Goal: Information Seeking & Learning: Learn about a topic

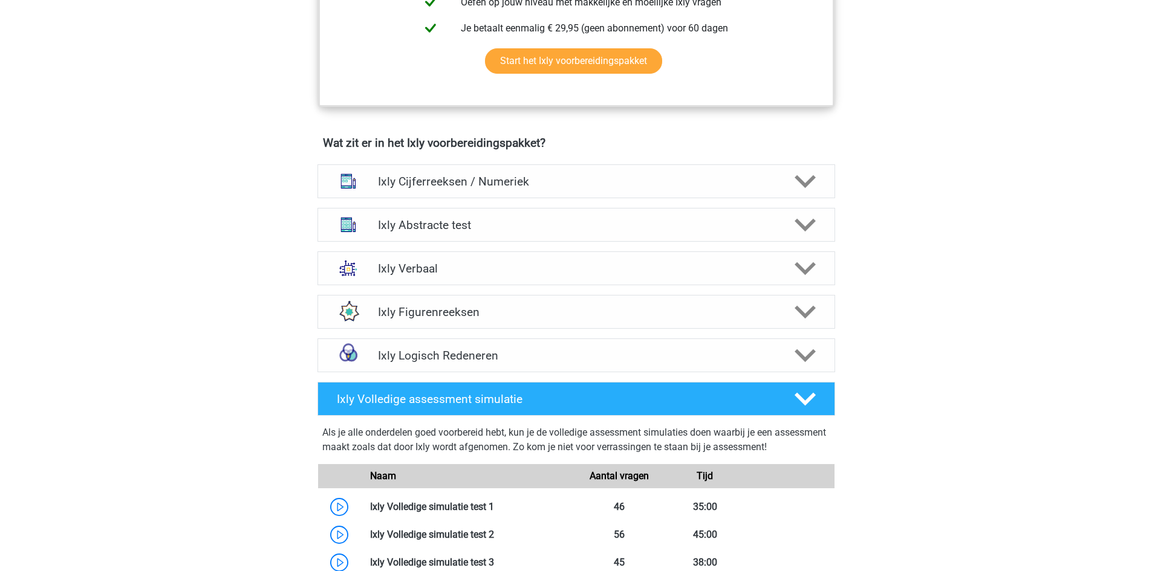
scroll to position [302, 0]
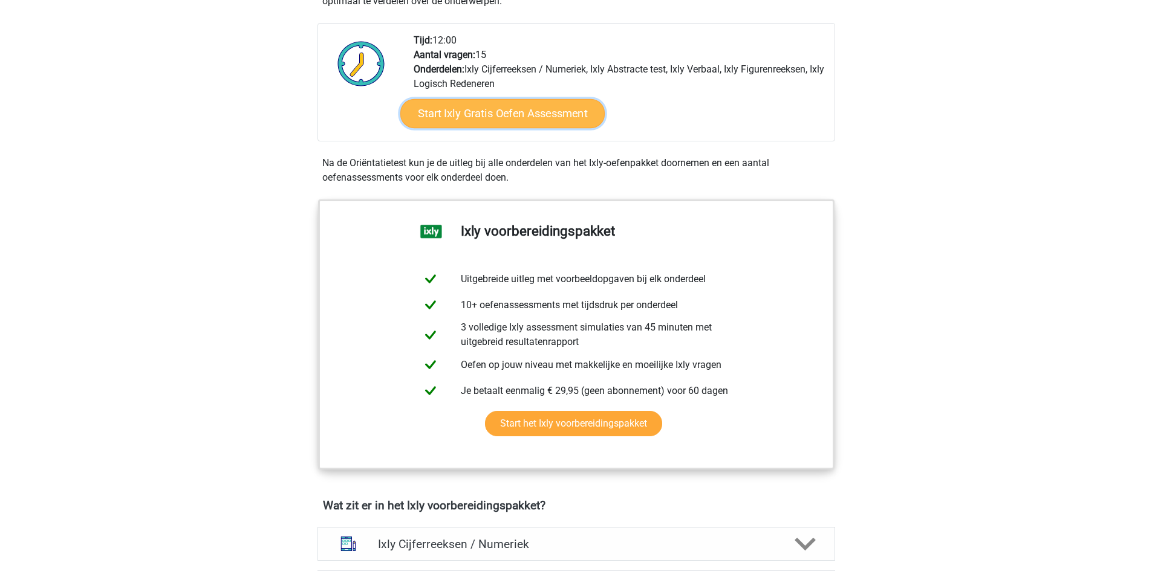
click at [452, 114] on link "Start Ixly Gratis Oefen Assessment" at bounding box center [502, 113] width 204 height 29
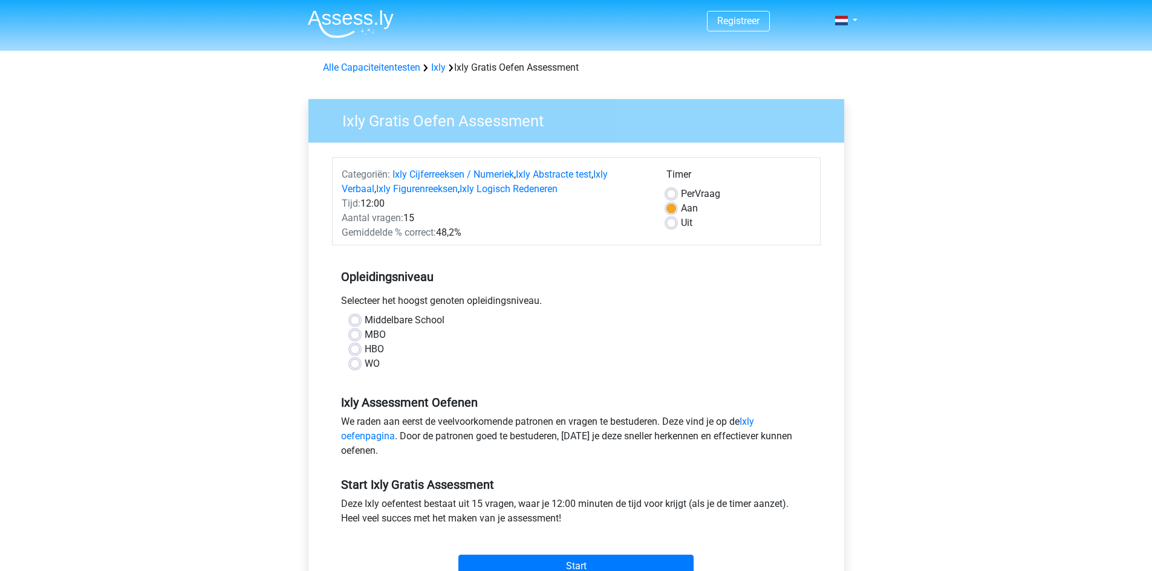
click at [365, 367] on label "WO" at bounding box center [372, 364] width 15 height 15
click at [354, 367] on input "WO" at bounding box center [355, 363] width 10 height 12
radio input "true"
click at [447, 194] on link "Ixly Figurenreeksen" at bounding box center [417, 188] width 82 height 11
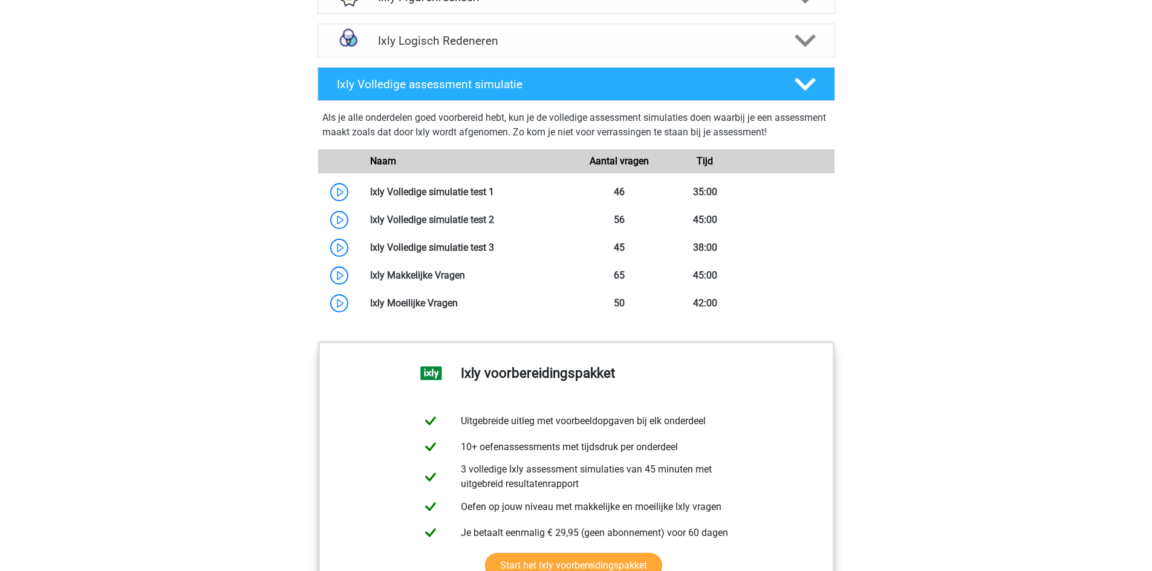
scroll to position [967, 0]
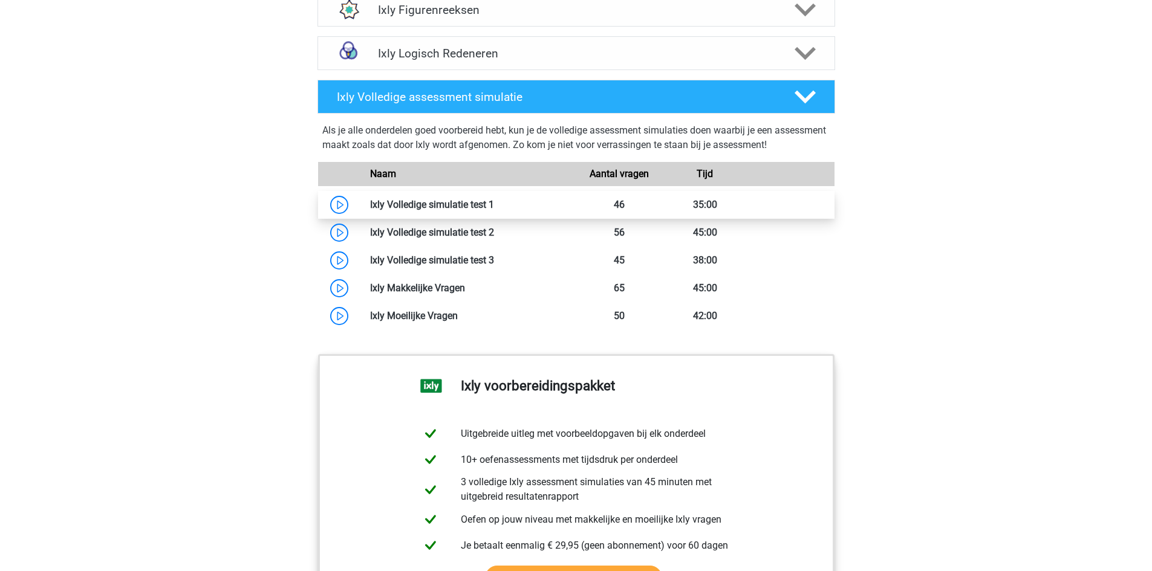
click at [494, 203] on link at bounding box center [494, 204] width 0 height 11
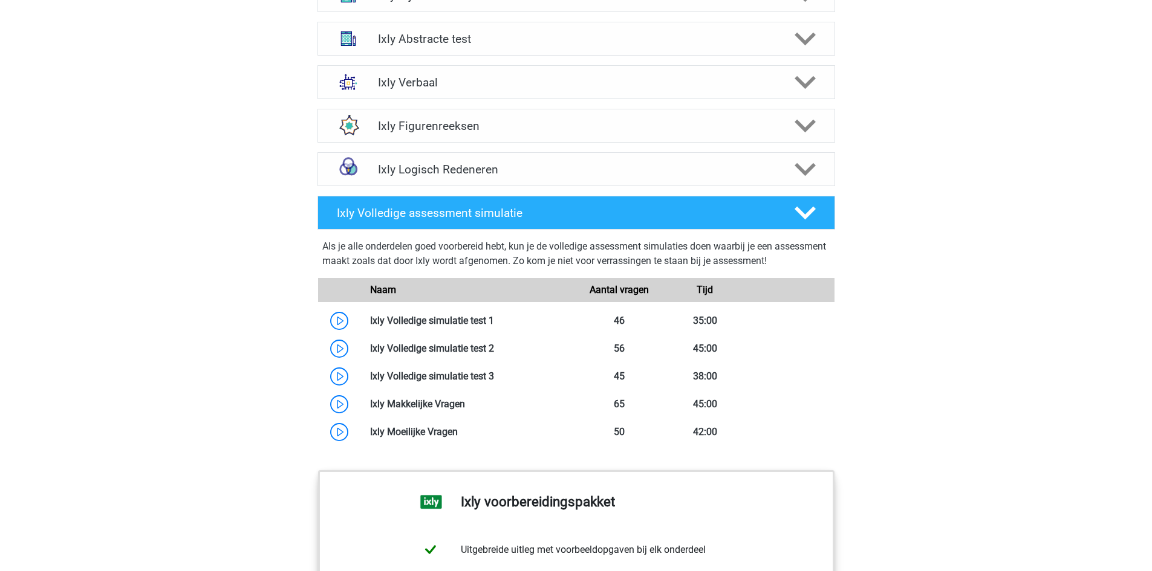
scroll to position [544, 0]
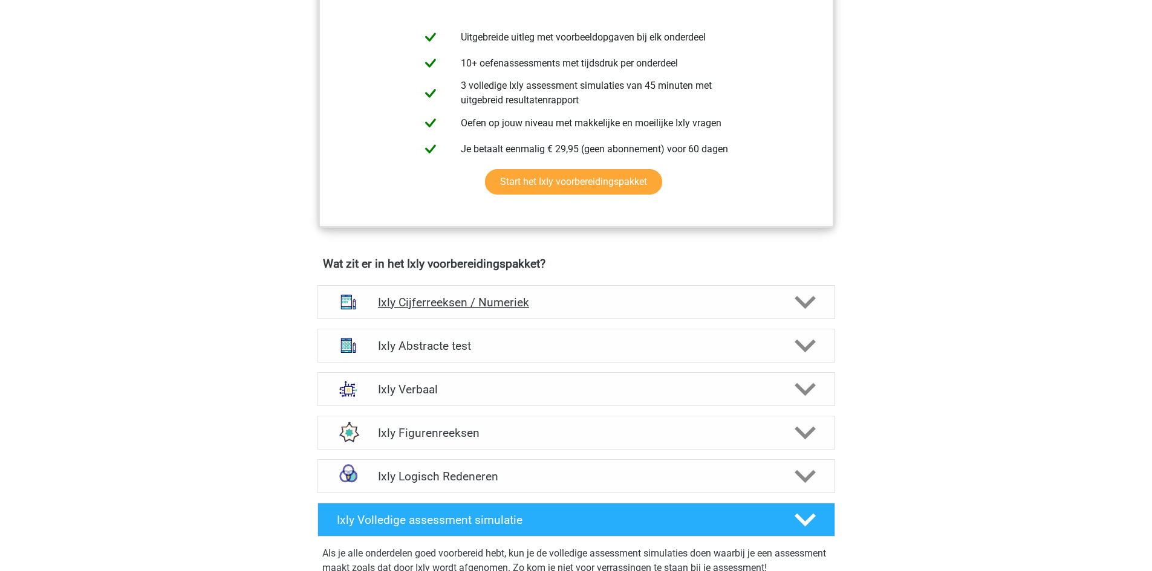
click at [500, 293] on div "Ixly Cijferreeksen / Numeriek" at bounding box center [576, 302] width 518 height 34
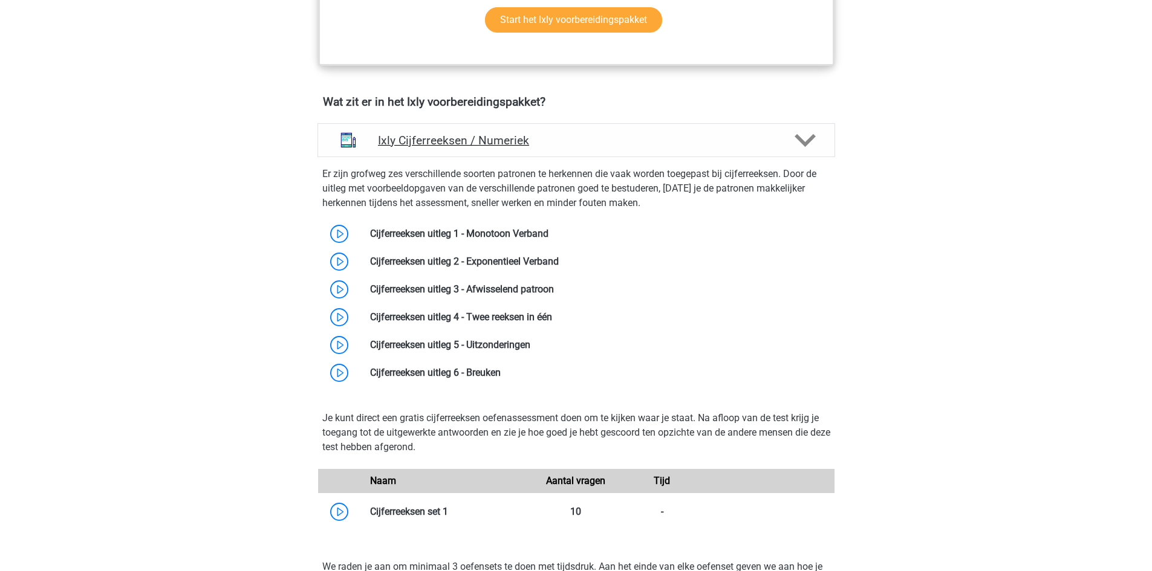
scroll to position [726, 0]
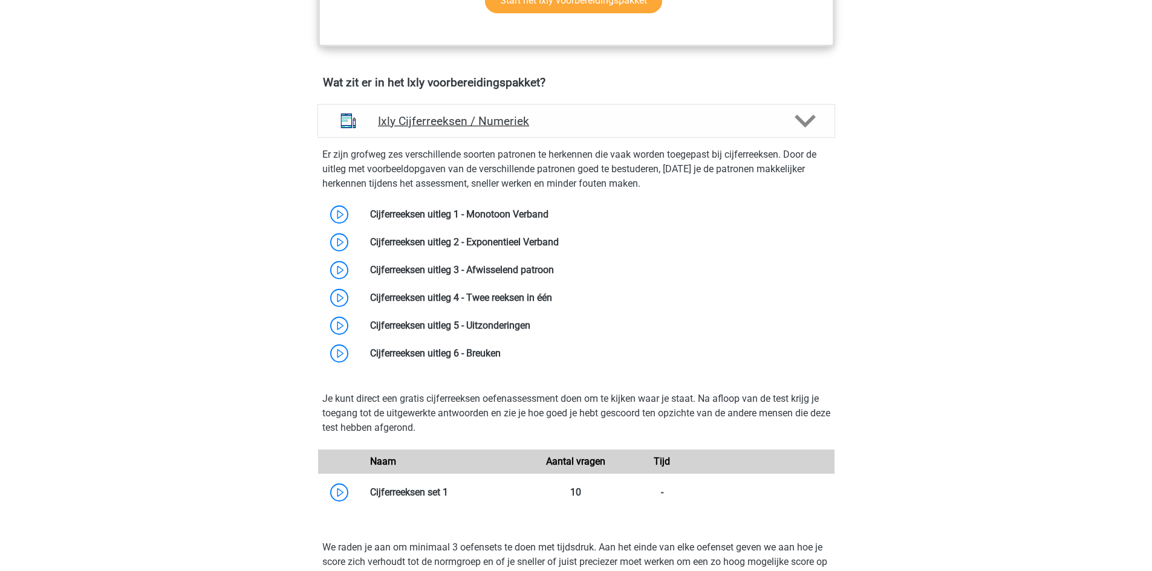
click at [567, 123] on h4 "Ixly Cijferreeksen / Numeriek" at bounding box center [576, 121] width 396 height 14
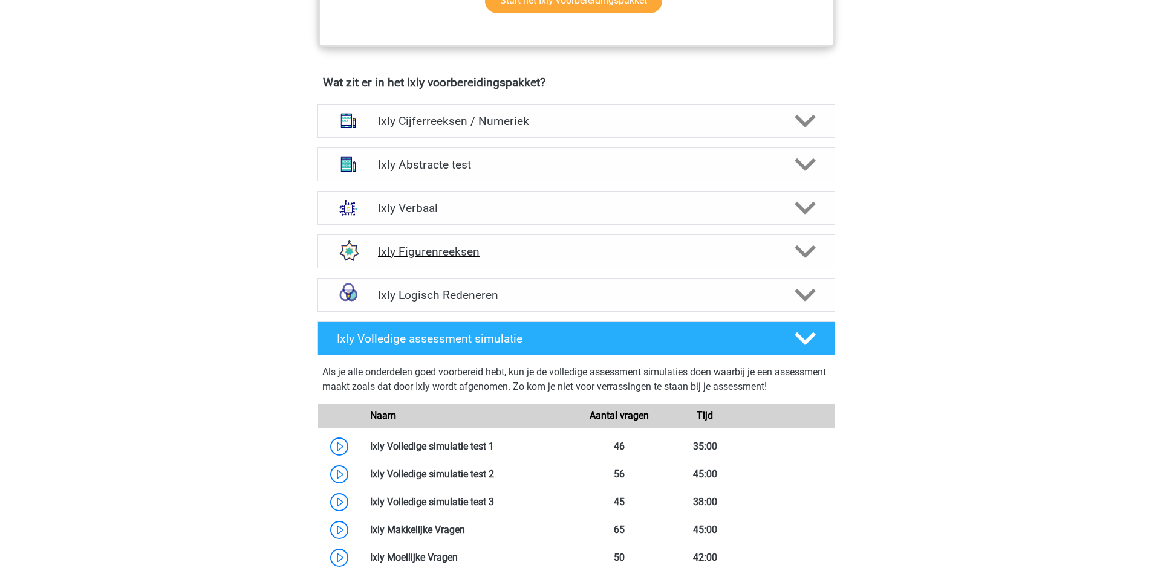
click at [490, 255] on h4 "Ixly Figurenreeksen" at bounding box center [576, 252] width 396 height 14
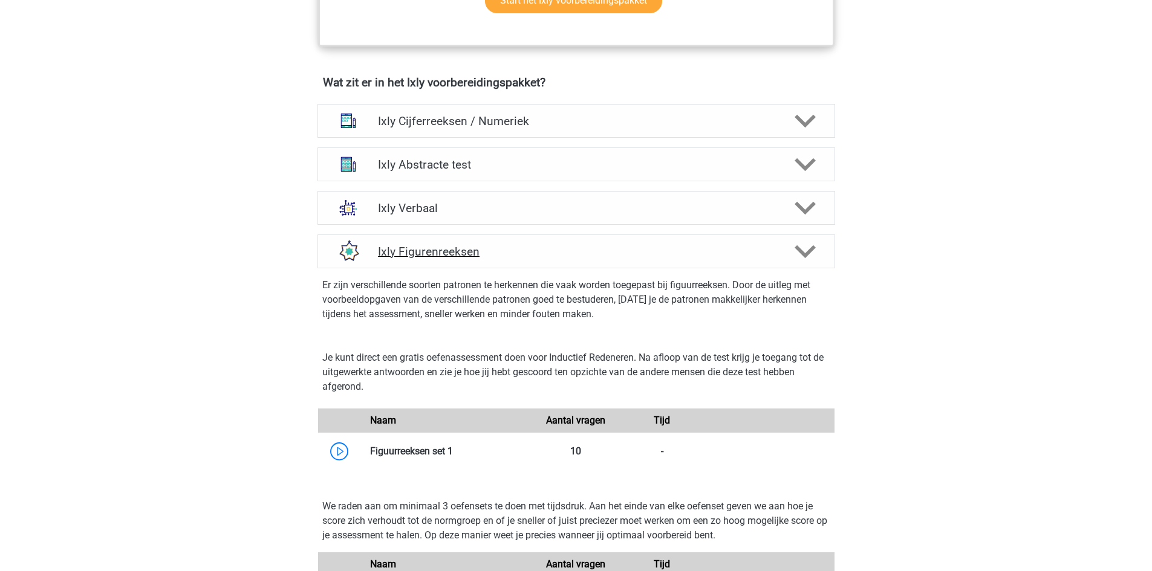
click at [490, 255] on h4 "Ixly Figurenreeksen" at bounding box center [576, 252] width 396 height 14
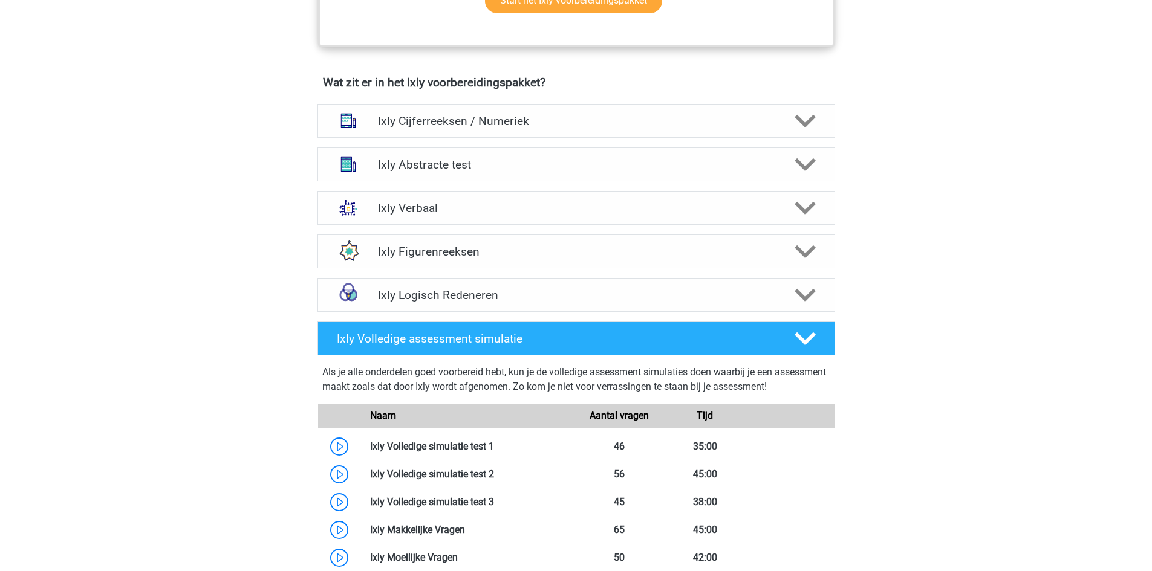
click at [520, 301] on h4 "Ixly Logisch Redeneren" at bounding box center [576, 295] width 396 height 14
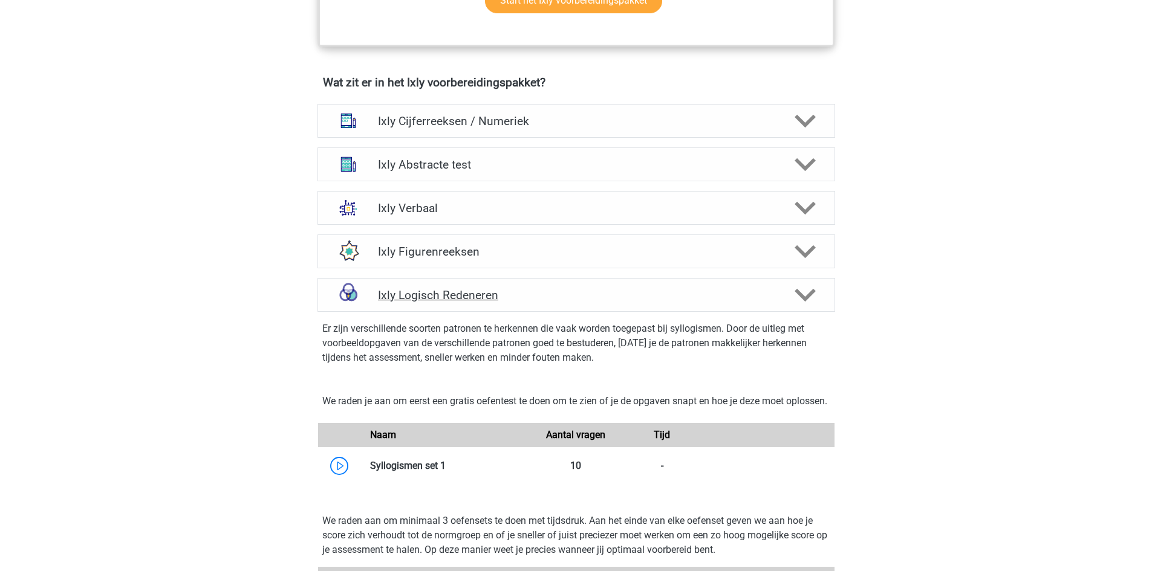
click at [523, 297] on h4 "Ixly Logisch Redeneren" at bounding box center [576, 295] width 396 height 14
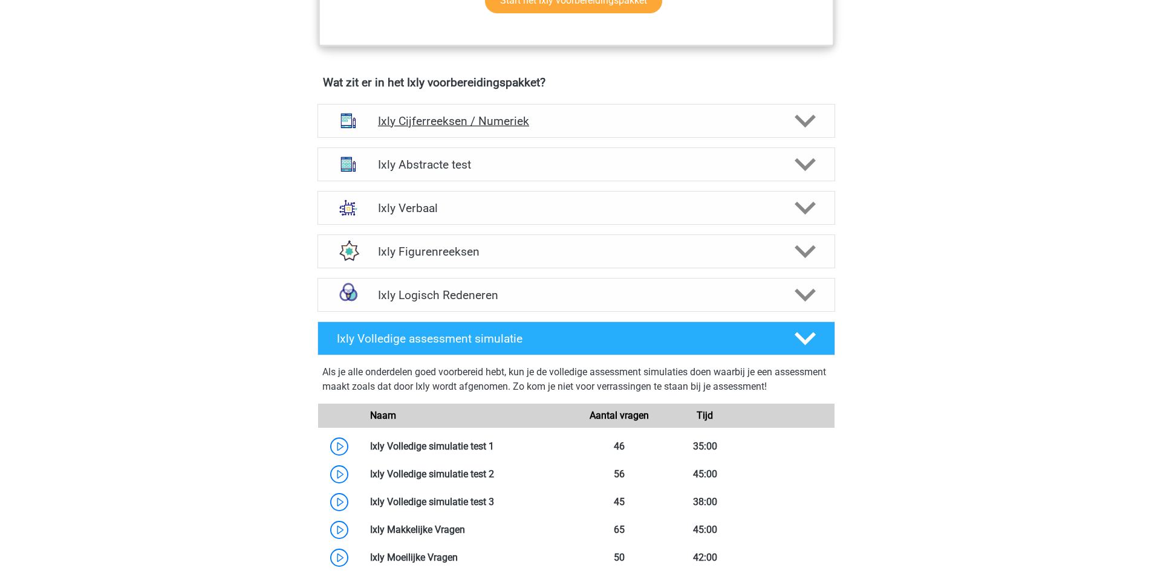
click at [461, 131] on div "Ixly Cijferreeksen / Numeriek" at bounding box center [576, 121] width 518 height 34
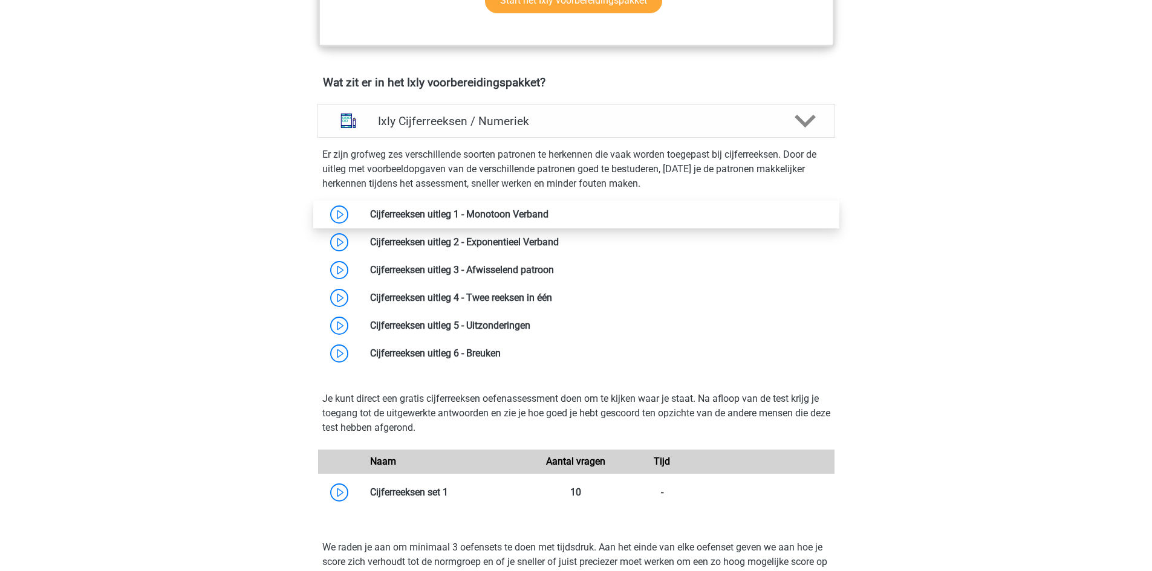
click at [548, 215] on link at bounding box center [548, 214] width 0 height 11
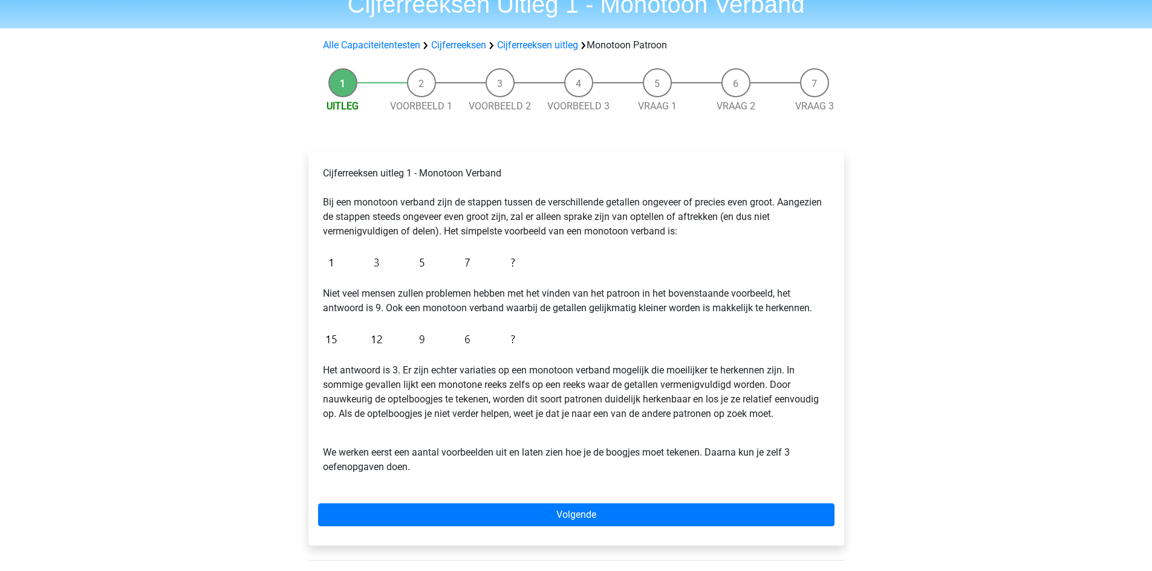
scroll to position [60, 0]
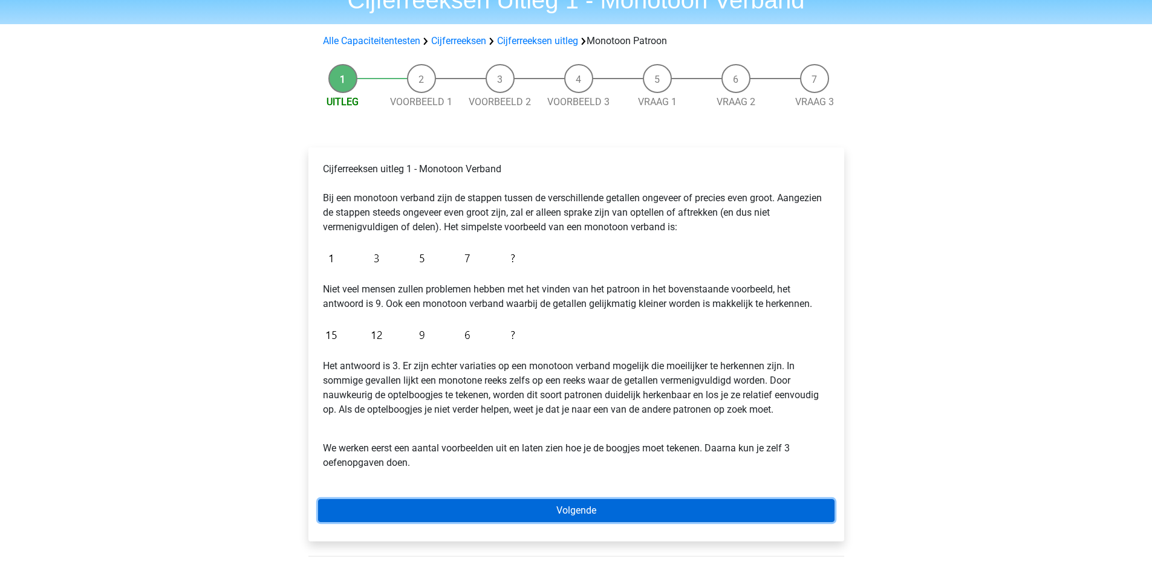
click at [564, 506] on link "Volgende" at bounding box center [576, 510] width 516 height 23
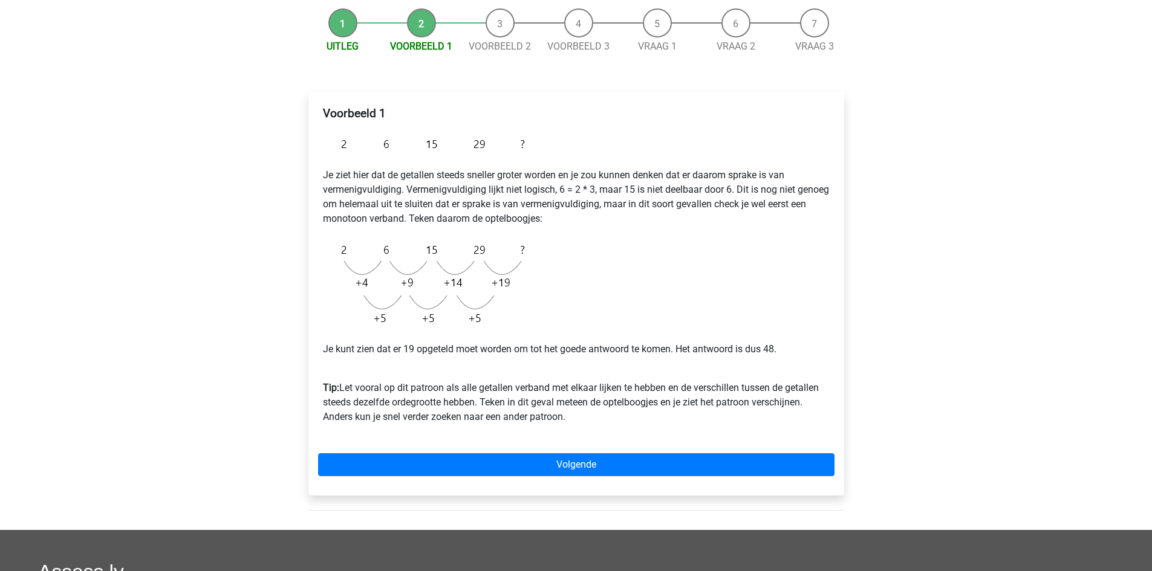
scroll to position [121, 0]
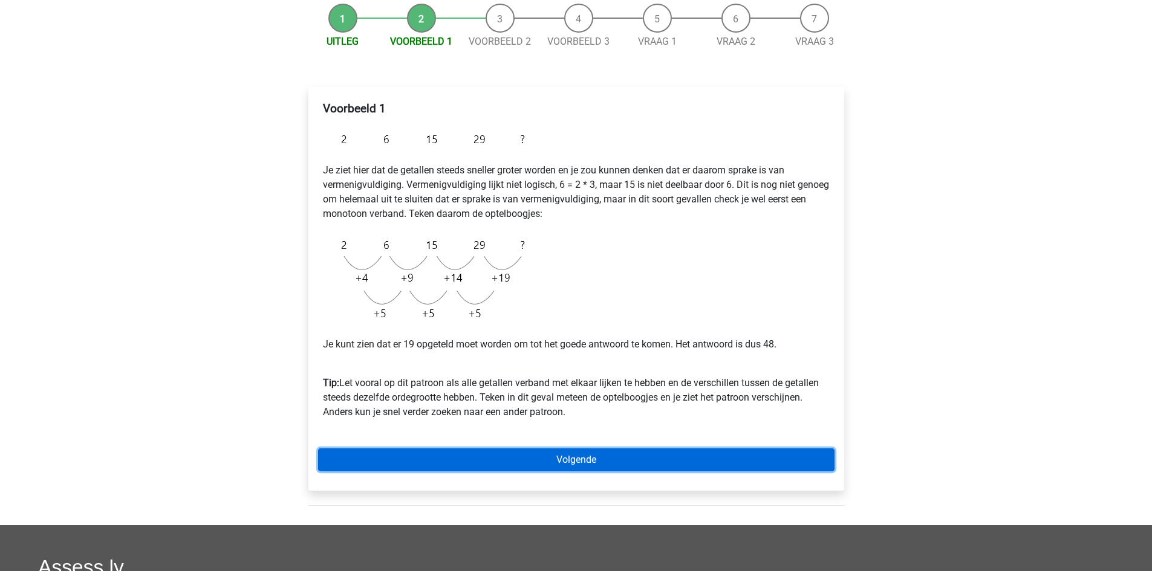
click at [646, 460] on link "Volgende" at bounding box center [576, 460] width 516 height 23
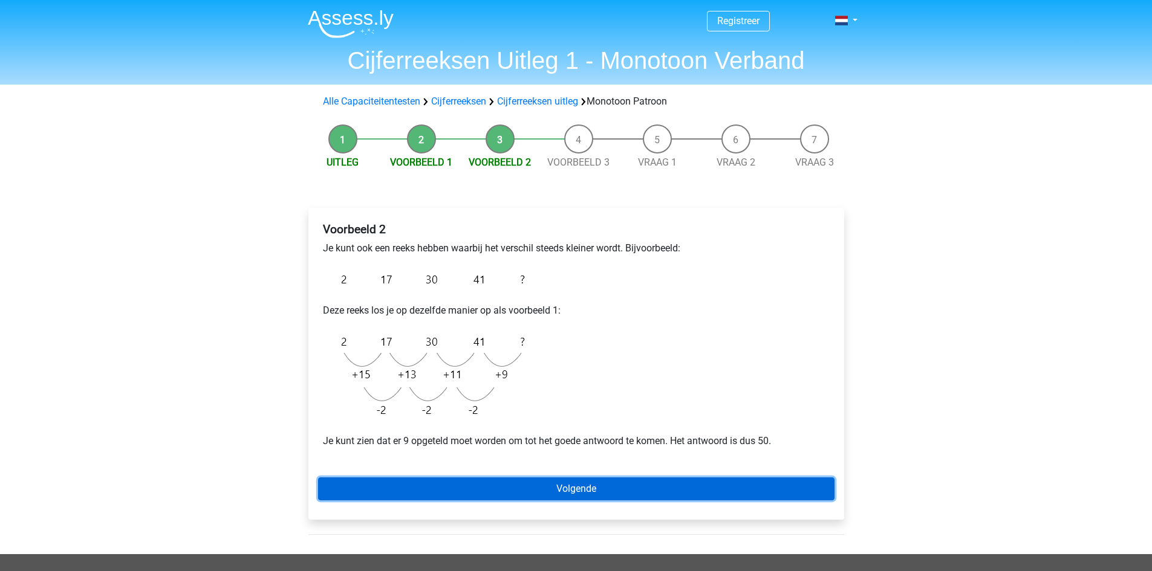
click at [621, 495] on link "Volgende" at bounding box center [576, 489] width 516 height 23
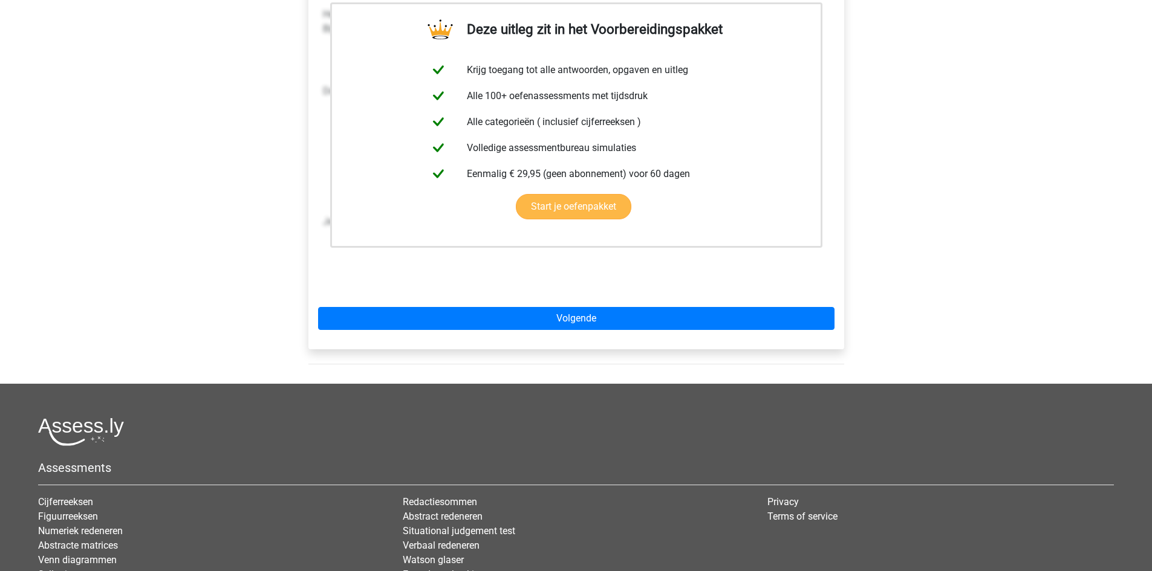
scroll to position [242, 0]
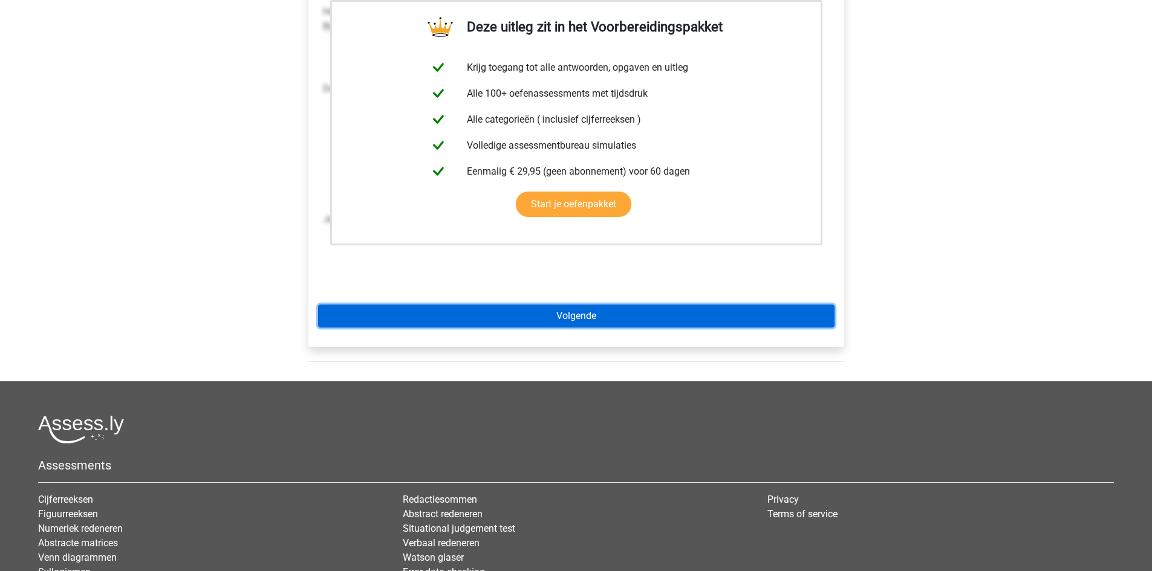
click at [569, 319] on link "Volgende" at bounding box center [576, 316] width 516 height 23
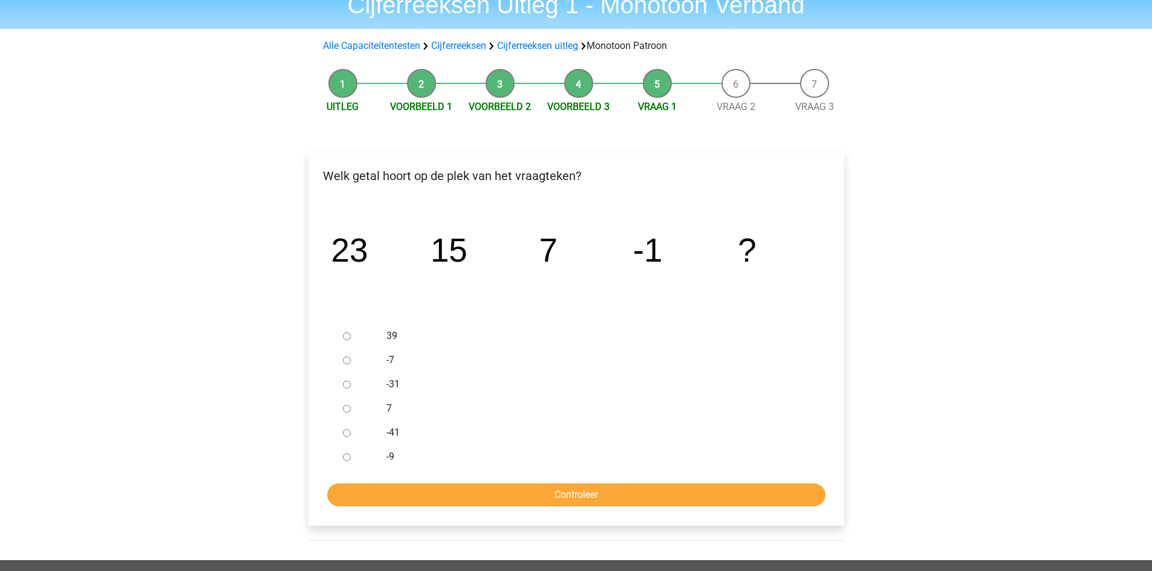
scroll to position [60, 0]
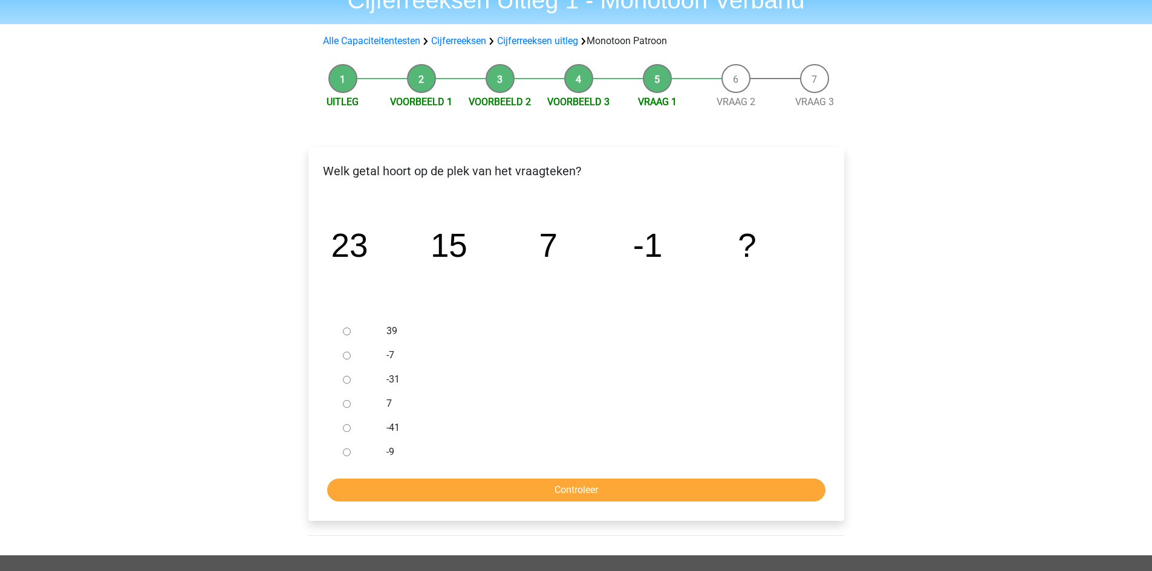
click at [348, 453] on input "-9" at bounding box center [347, 453] width 8 height 8
radio input "true"
click at [584, 498] on input "Controleer" at bounding box center [576, 490] width 498 height 23
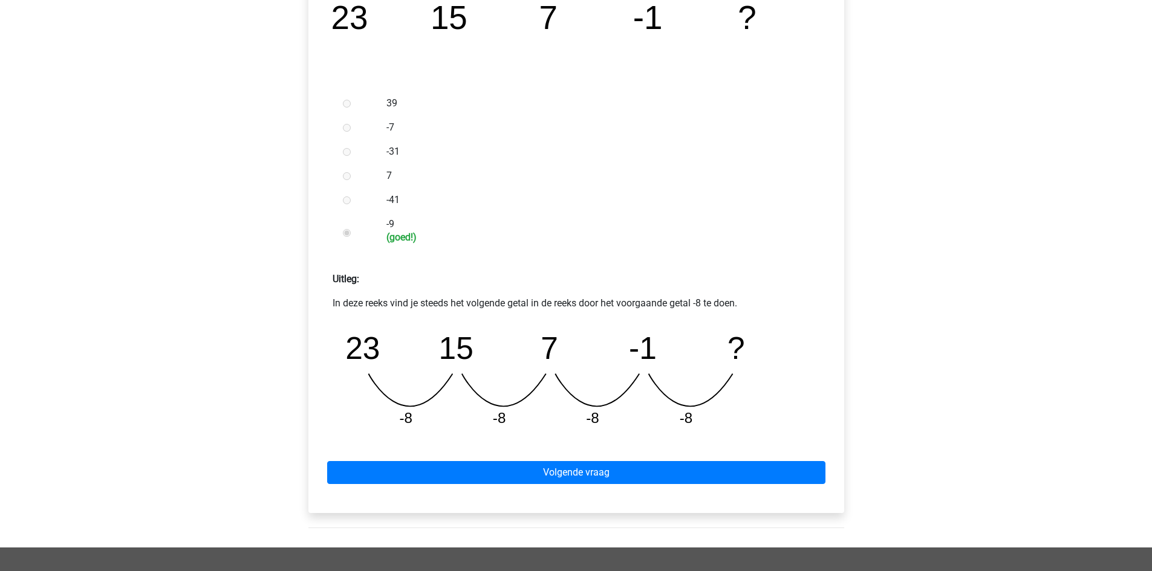
scroll to position [302, 0]
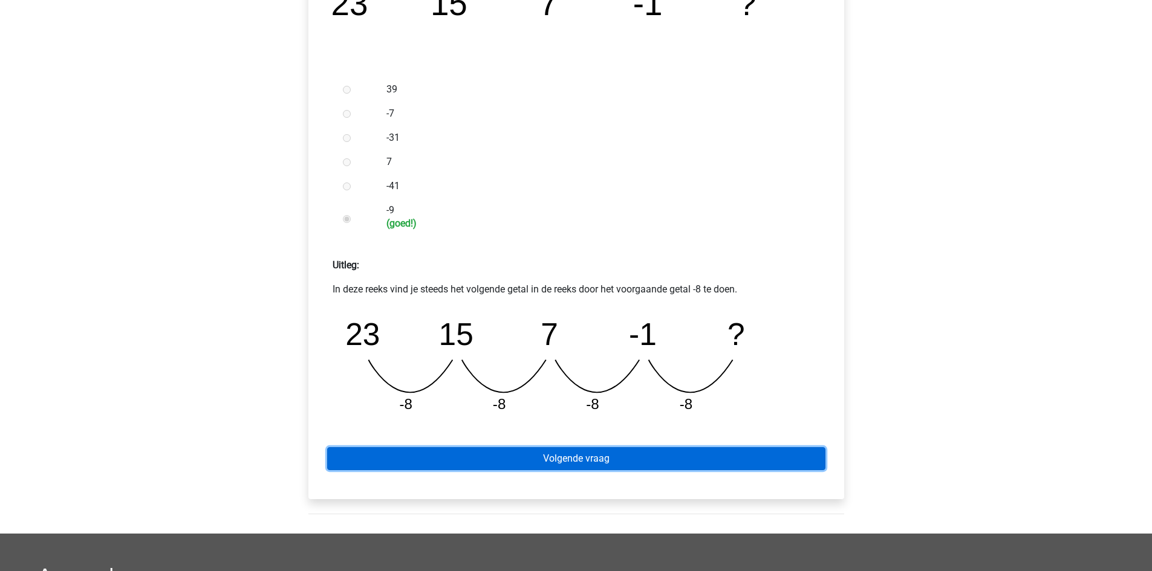
click at [678, 451] on link "Volgende vraag" at bounding box center [576, 458] width 498 height 23
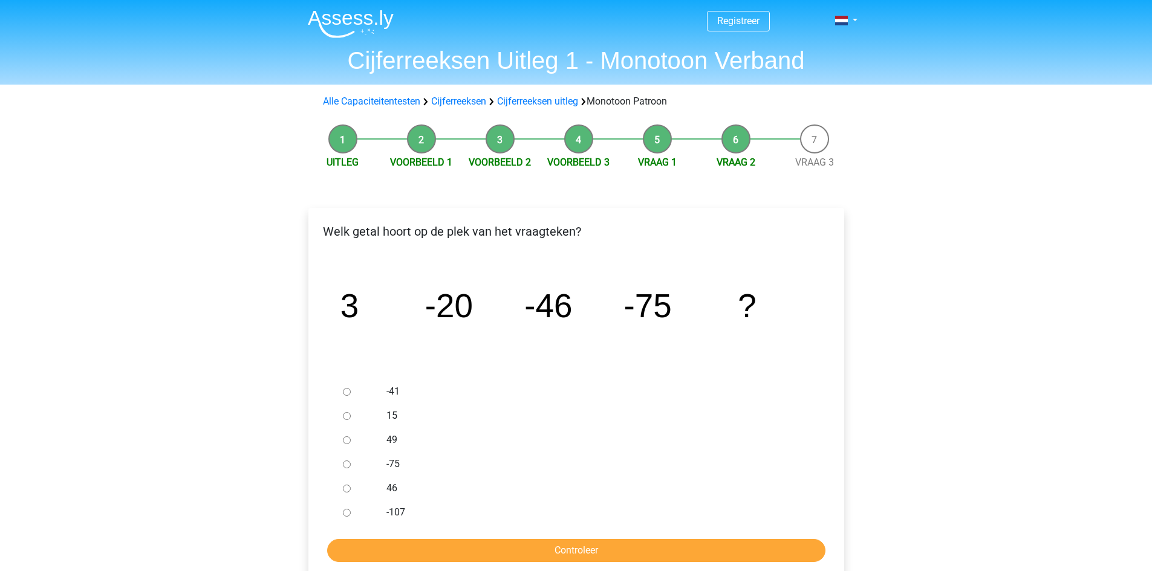
click at [392, 508] on label "-107" at bounding box center [595, 512] width 418 height 15
click at [351, 509] on input "-107" at bounding box center [347, 513] width 8 height 8
radio input "true"
click at [437, 545] on input "Controleer" at bounding box center [576, 550] width 498 height 23
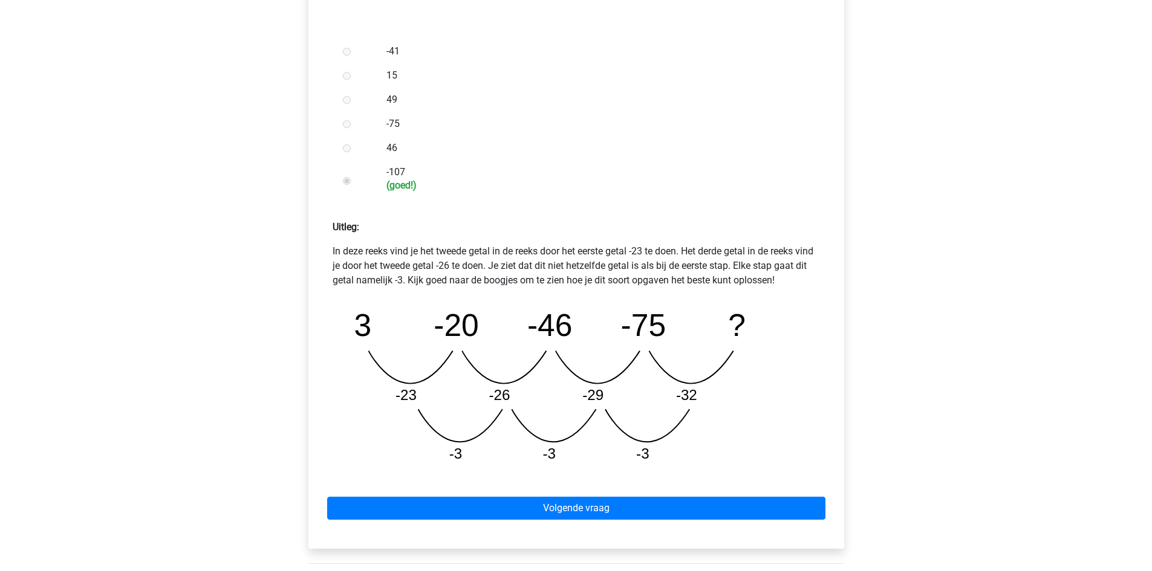
scroll to position [423, 0]
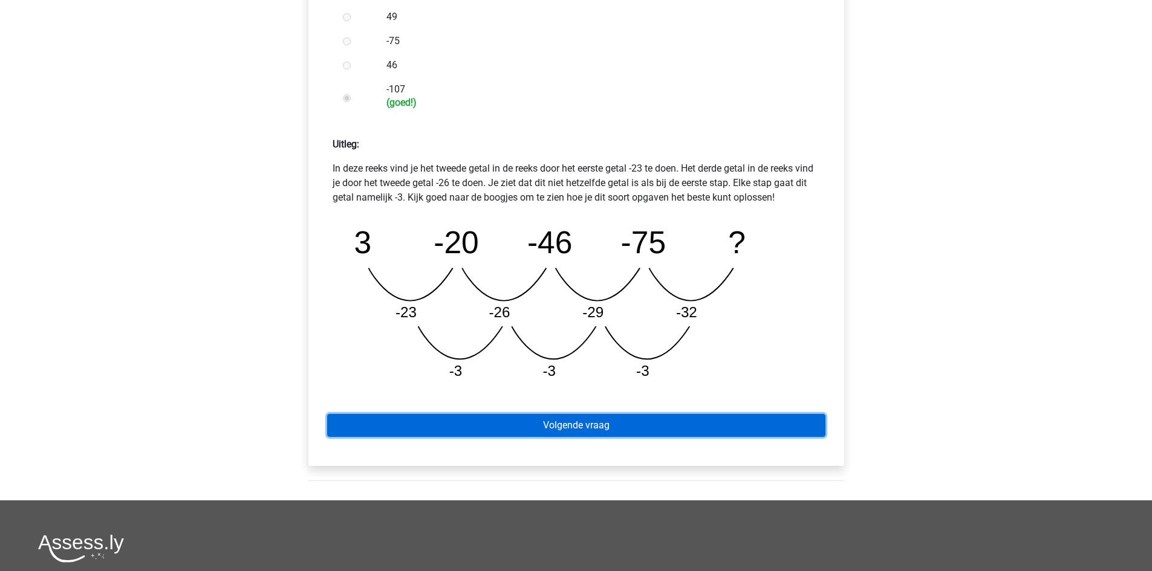
click at [581, 431] on link "Volgende vraag" at bounding box center [576, 425] width 498 height 23
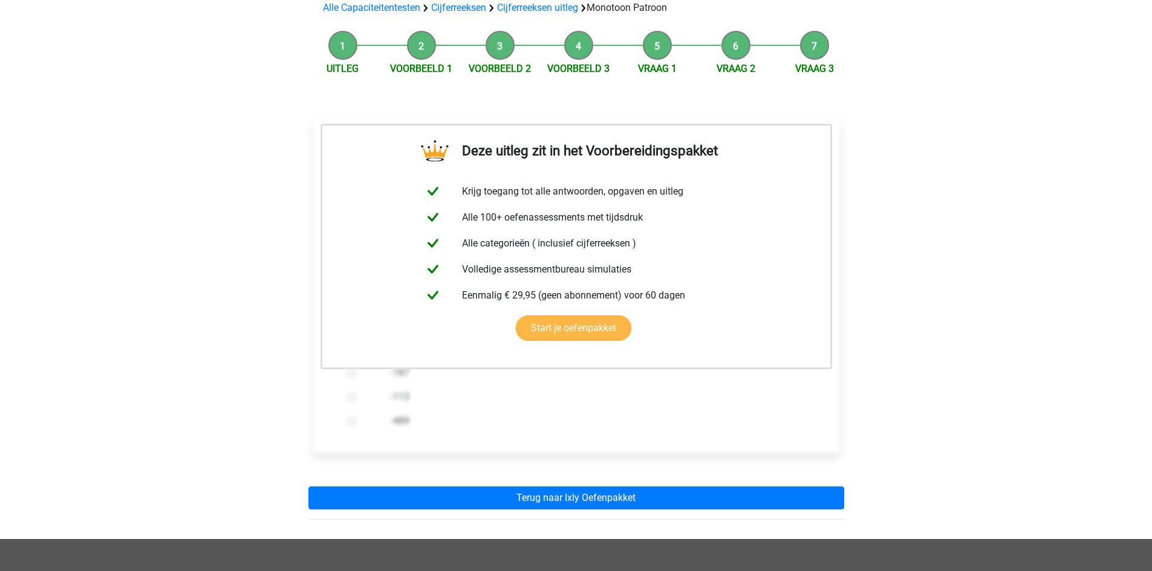
scroll to position [302, 0]
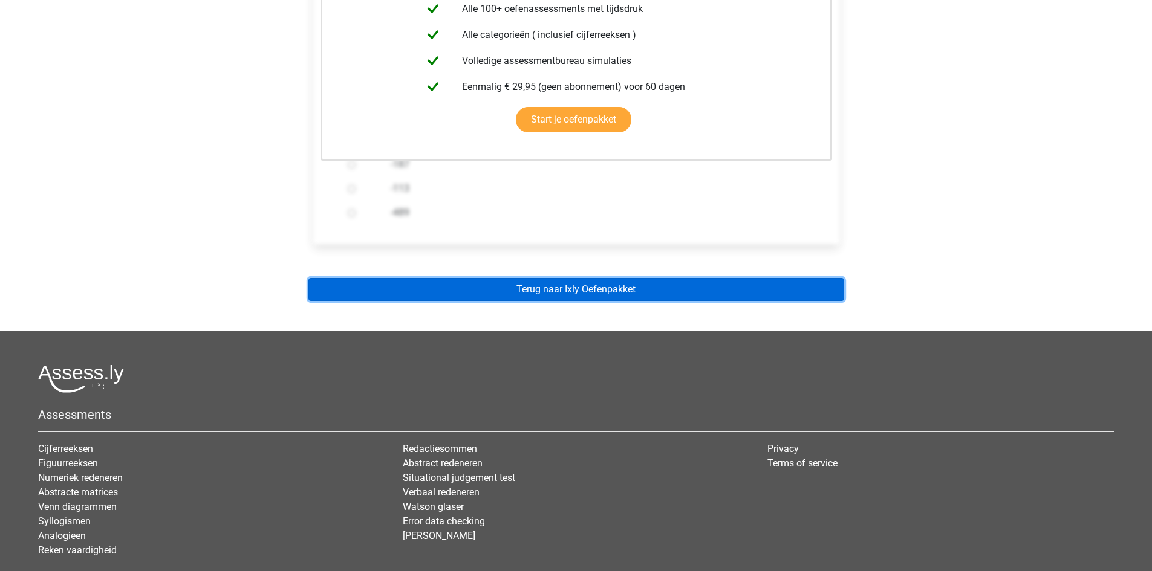
click at [599, 299] on link "Terug naar Ixly Oefenpakket" at bounding box center [576, 289] width 536 height 23
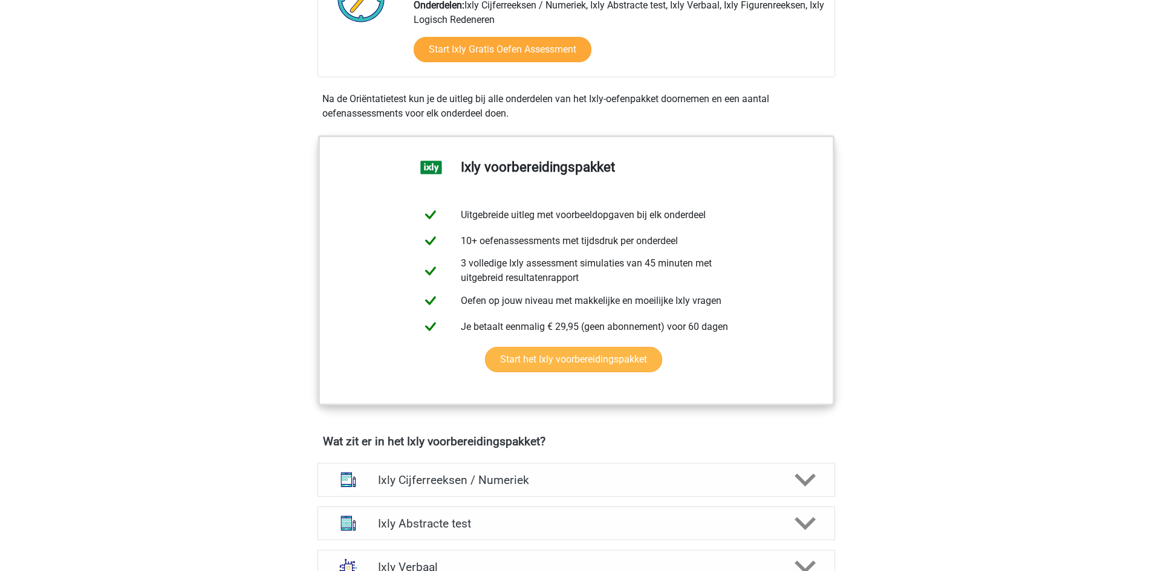
scroll to position [544, 0]
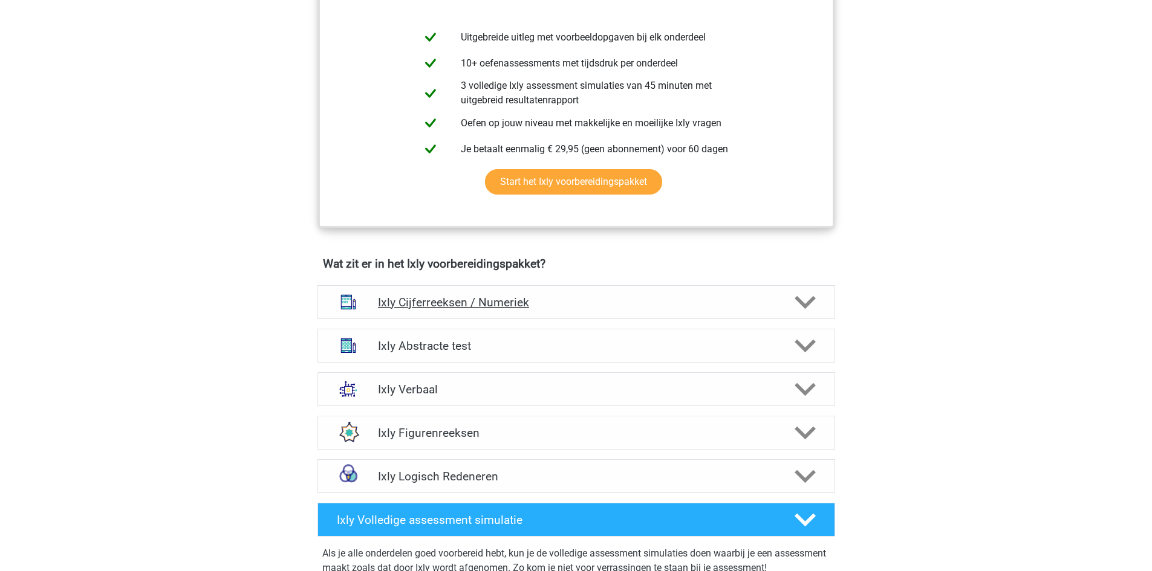
click at [497, 297] on h4 "Ixly Cijferreeksen / Numeriek" at bounding box center [576, 303] width 396 height 14
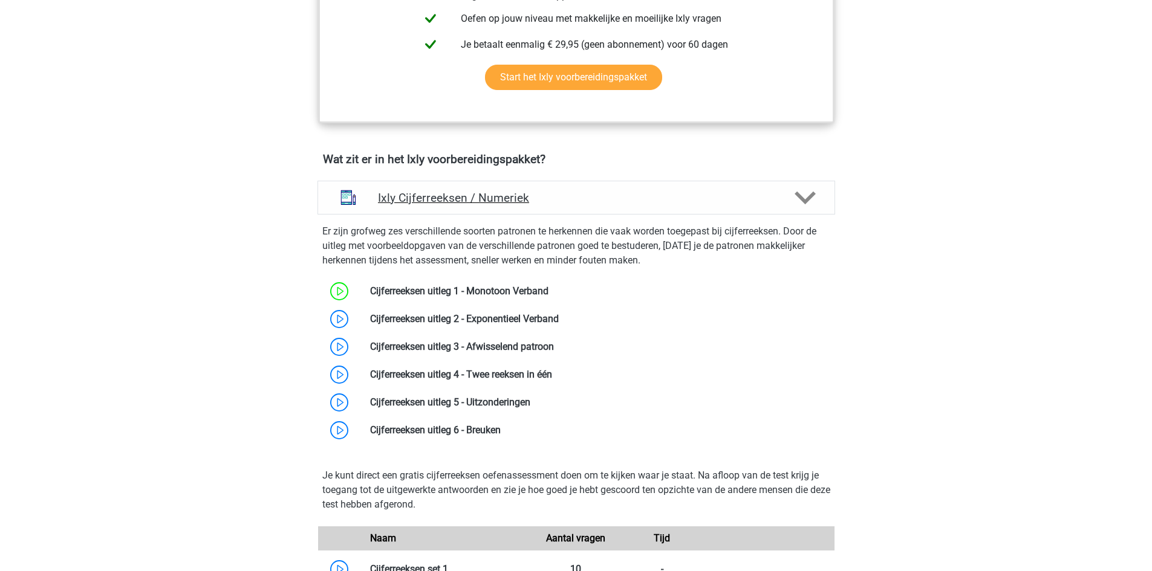
scroll to position [665, 0]
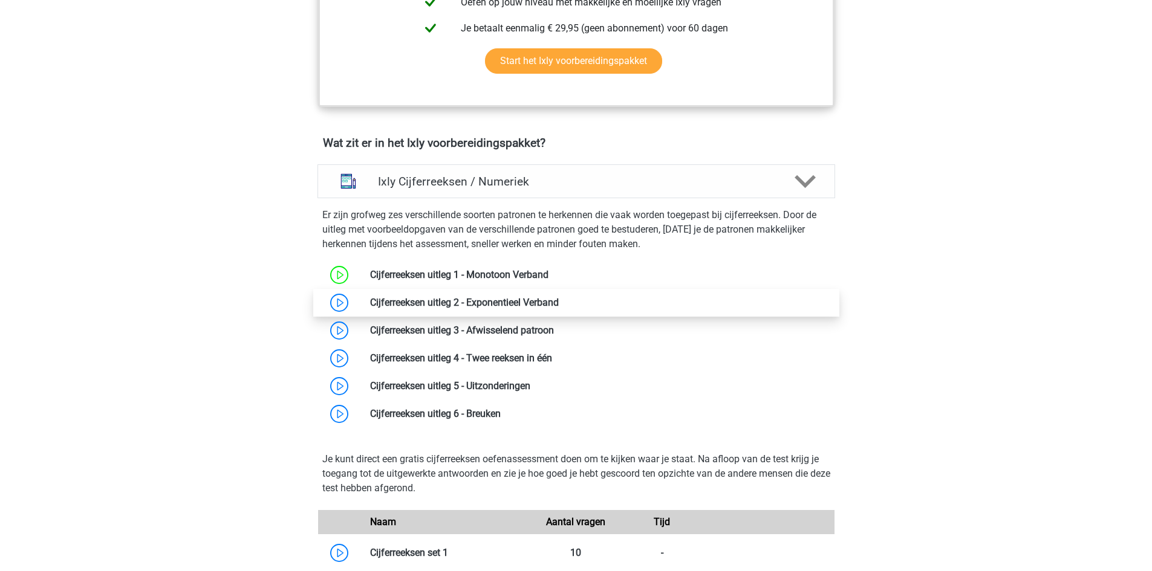
click at [559, 301] on link at bounding box center [559, 302] width 0 height 11
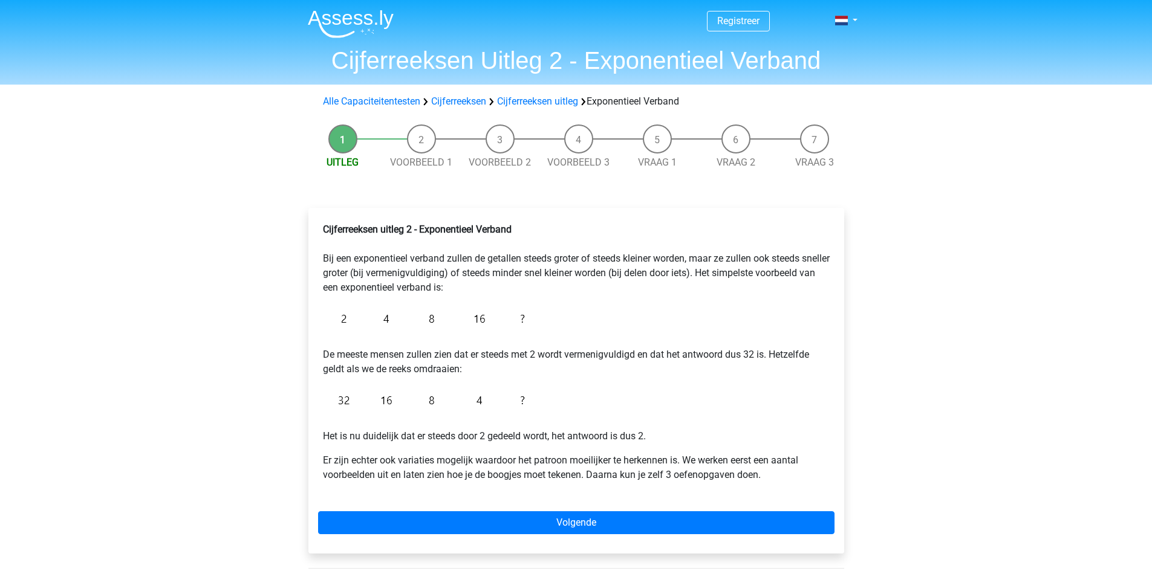
click at [461, 301] on div "Cijferreeksen uitleg 2 - Exponentieel Verband Bij een exponentieel verband zull…" at bounding box center [576, 357] width 516 height 279
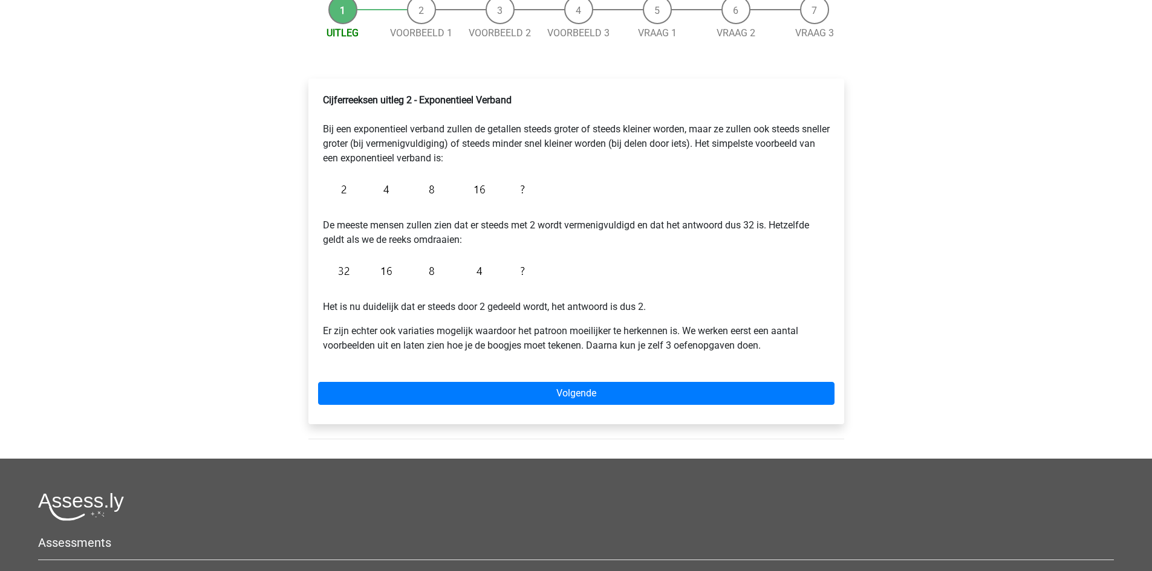
scroll to position [181, 0]
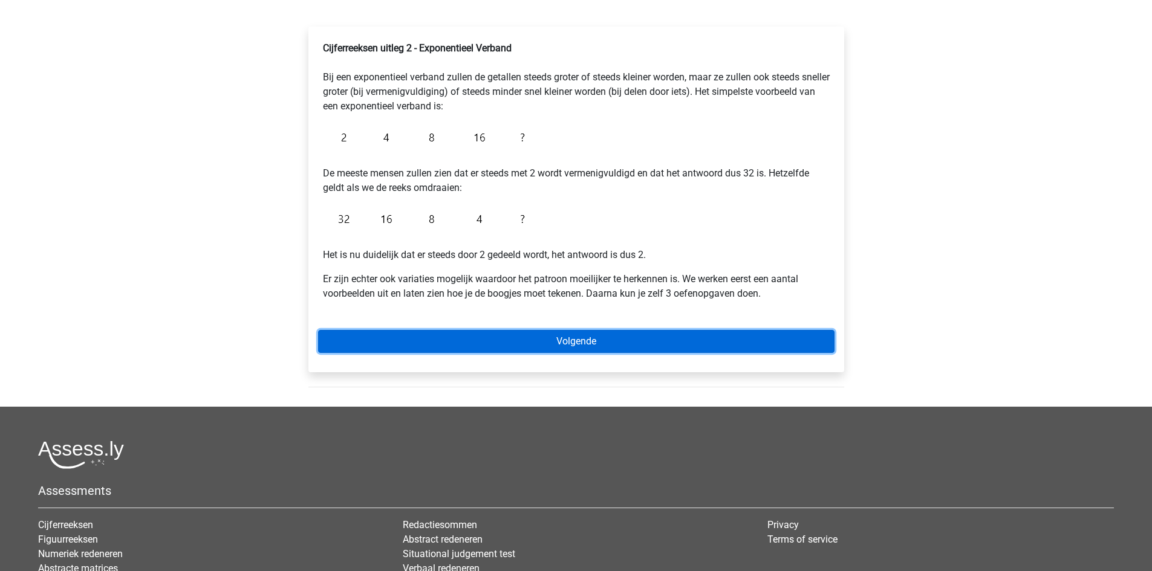
click at [616, 351] on link "Volgende" at bounding box center [576, 341] width 516 height 23
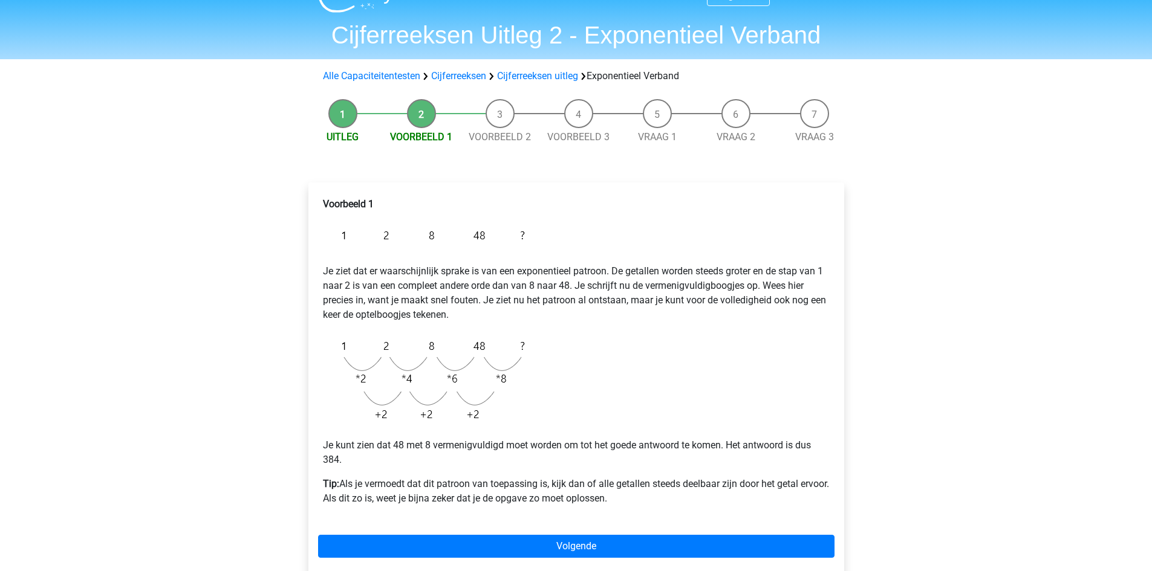
scroll to position [60, 0]
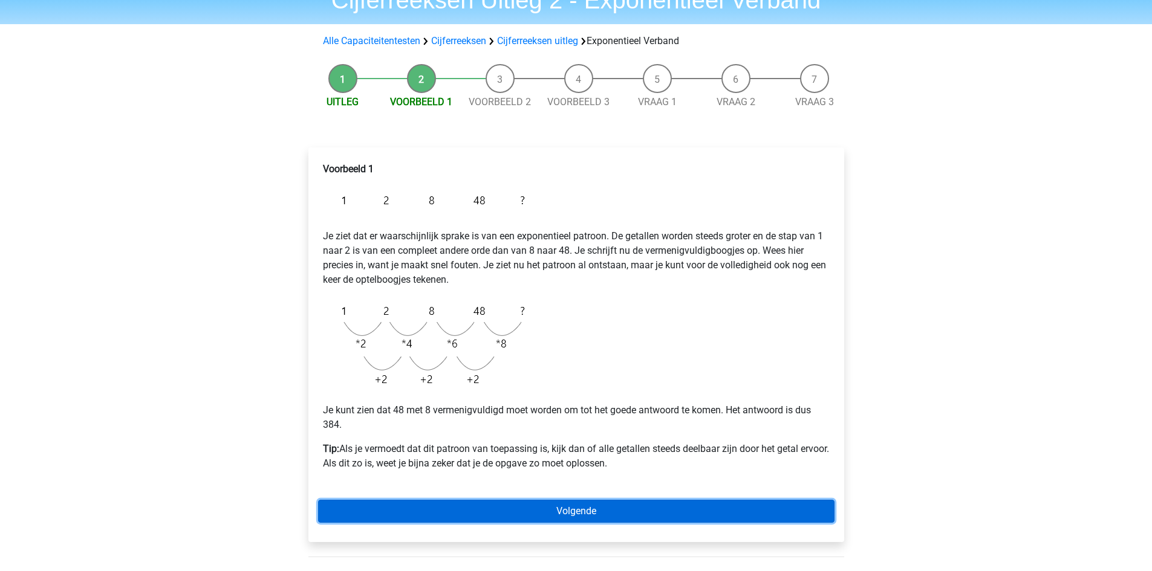
click at [578, 517] on link "Volgende" at bounding box center [576, 511] width 516 height 23
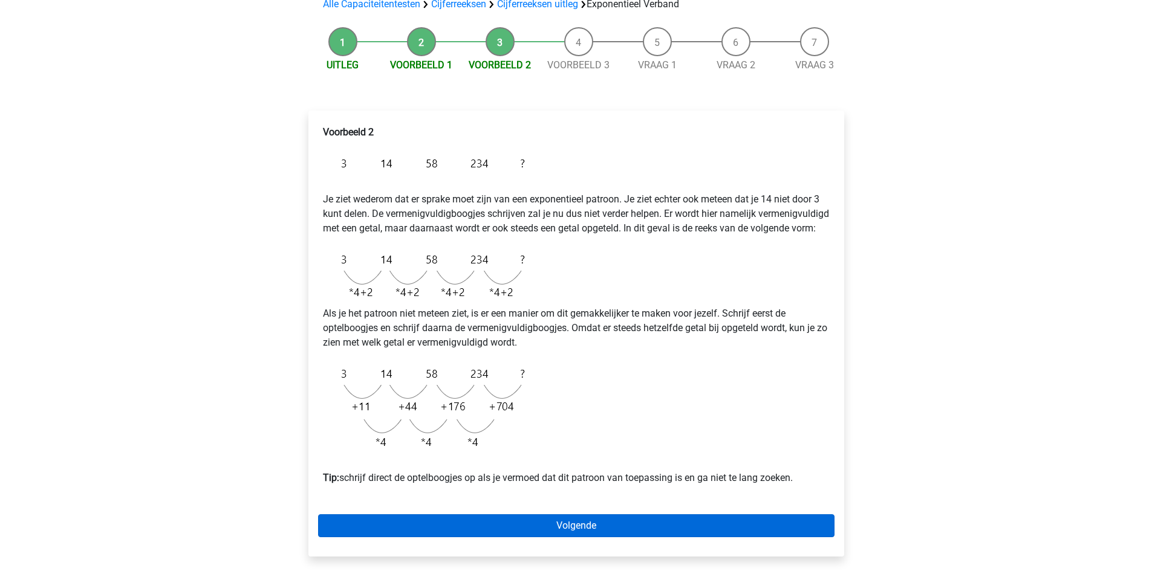
scroll to position [121, 0]
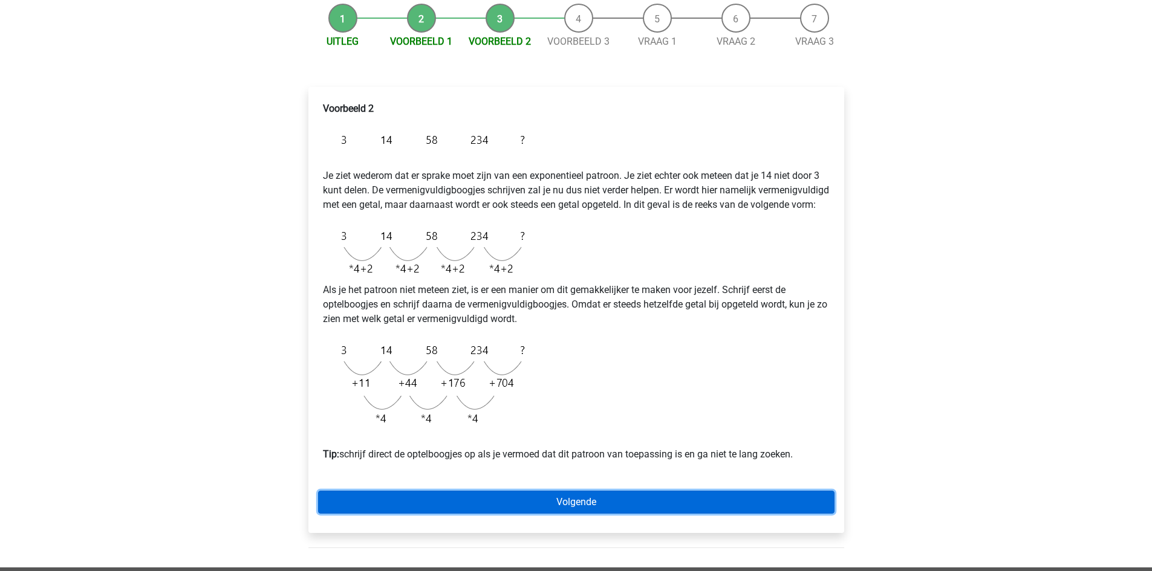
click at [578, 514] on link "Volgende" at bounding box center [576, 502] width 516 height 23
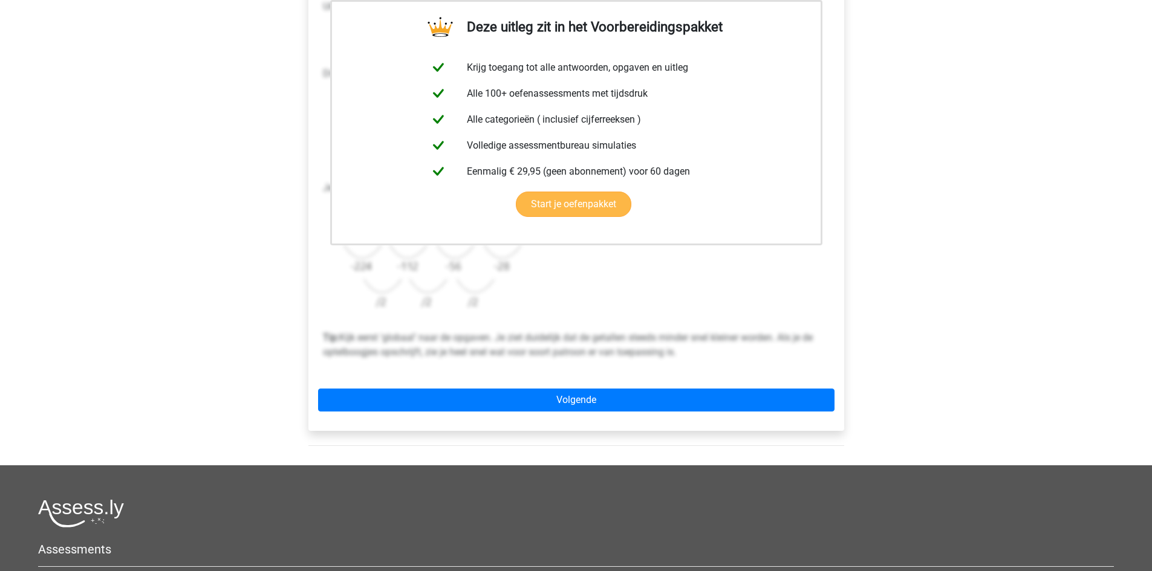
scroll to position [10, 0]
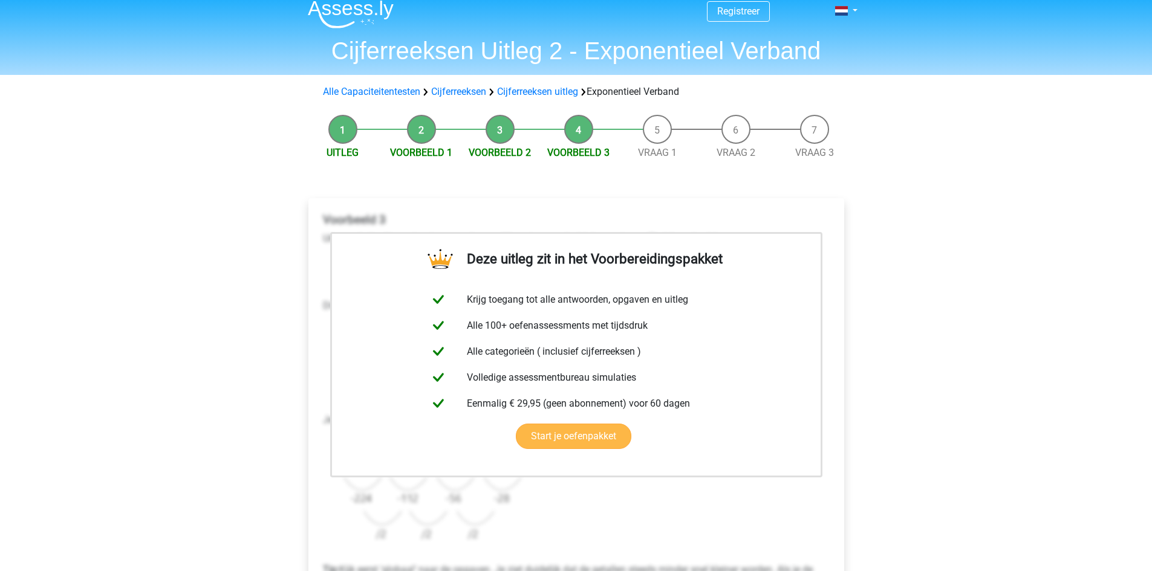
click at [308, 8] on link at bounding box center [351, 13] width 86 height 11
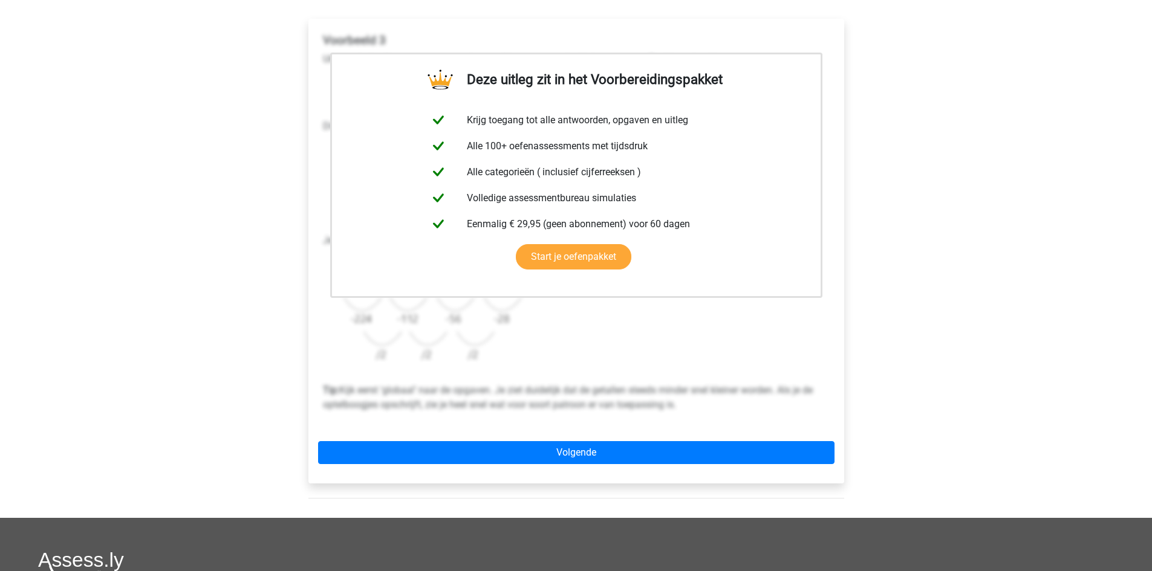
scroll to position [191, 0]
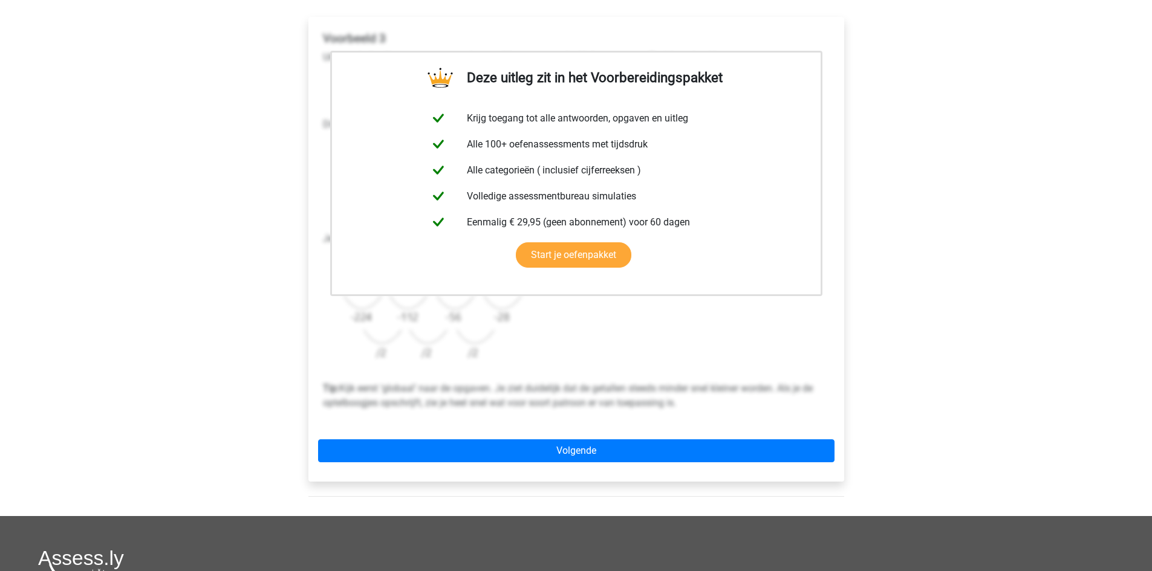
click at [610, 464] on div "Deze uitleg zit in het Voorbereidingspakket Krijg toegang tot alle antwoorden, …" at bounding box center [576, 249] width 536 height 465
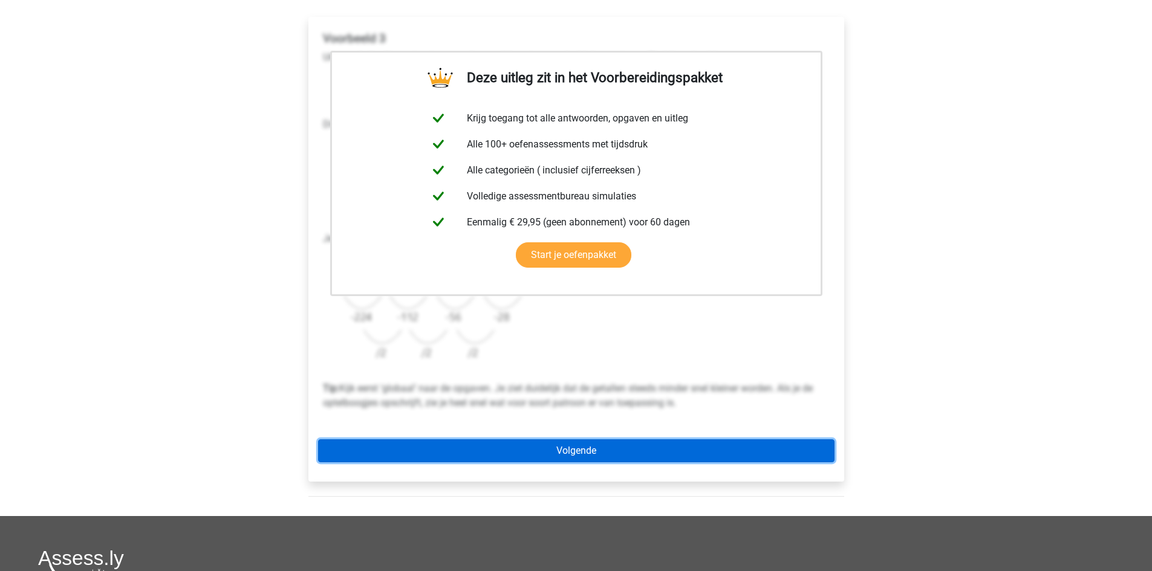
click at [609, 457] on link "Volgende" at bounding box center [576, 451] width 516 height 23
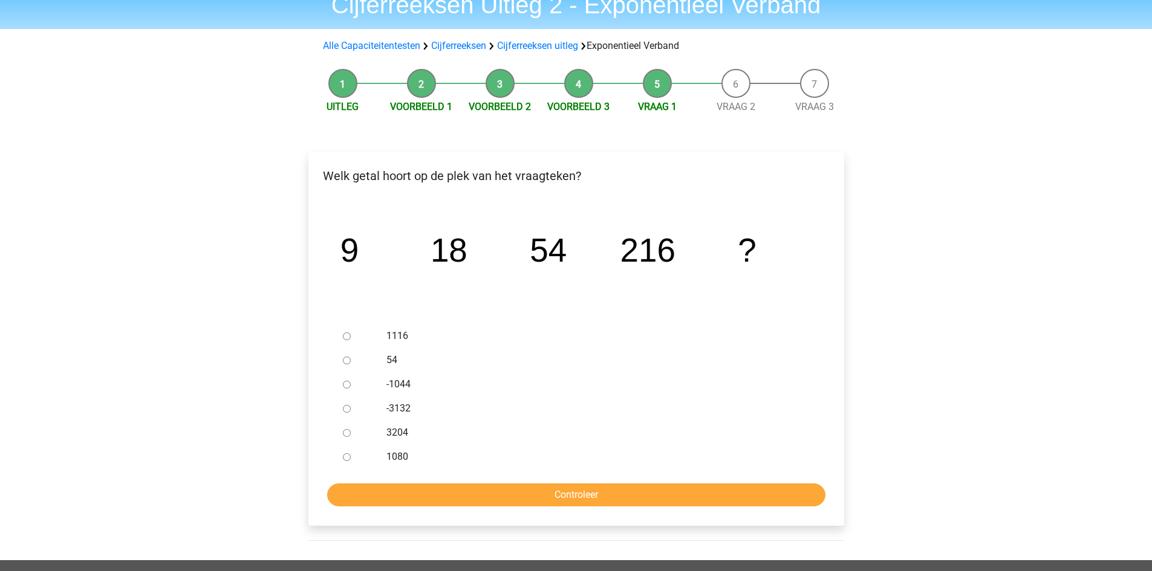
scroll to position [60, 0]
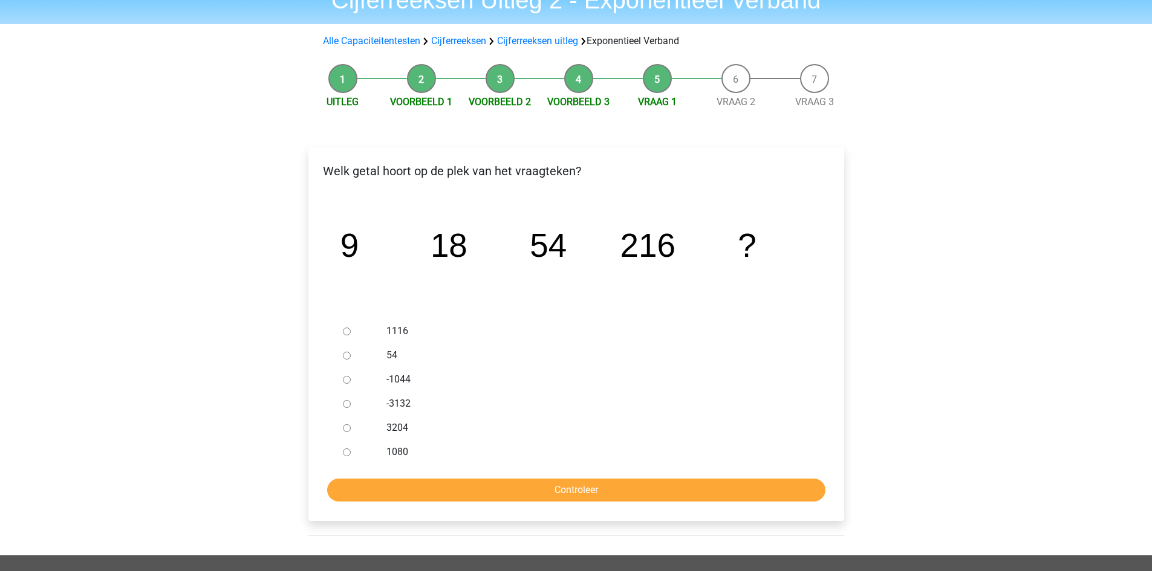
click at [347, 453] on input "1080" at bounding box center [347, 453] width 8 height 8
radio input "true"
click at [538, 507] on div "Welk getal hoort op de plek van het vraagteken? image/svg+xml 9 18 54 216 ? 1116" at bounding box center [576, 335] width 536 height 374
click at [541, 495] on input "Controleer" at bounding box center [576, 490] width 498 height 23
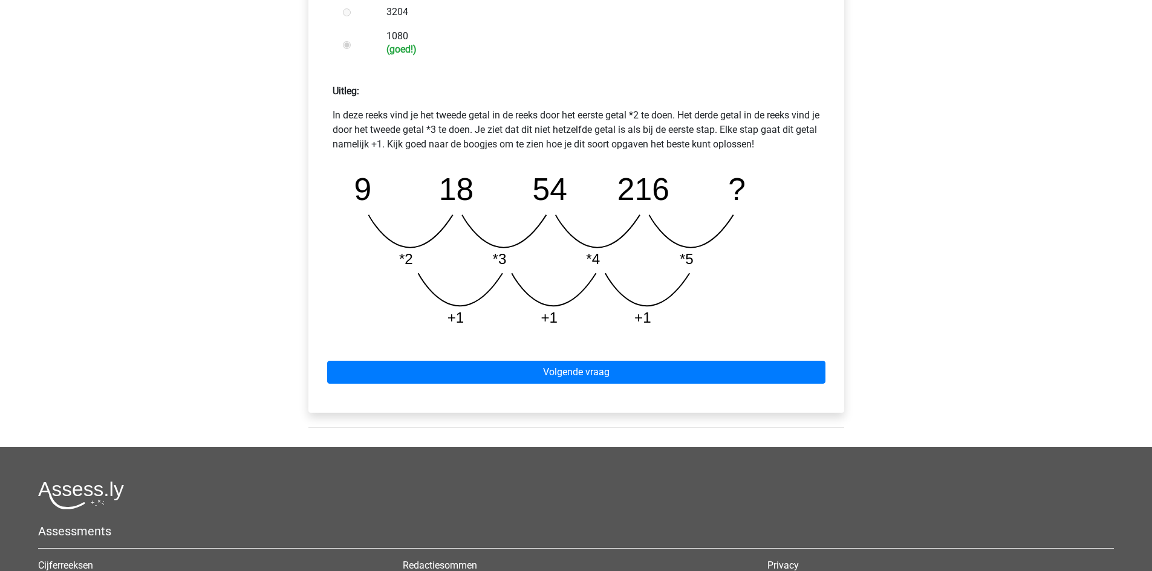
scroll to position [484, 0]
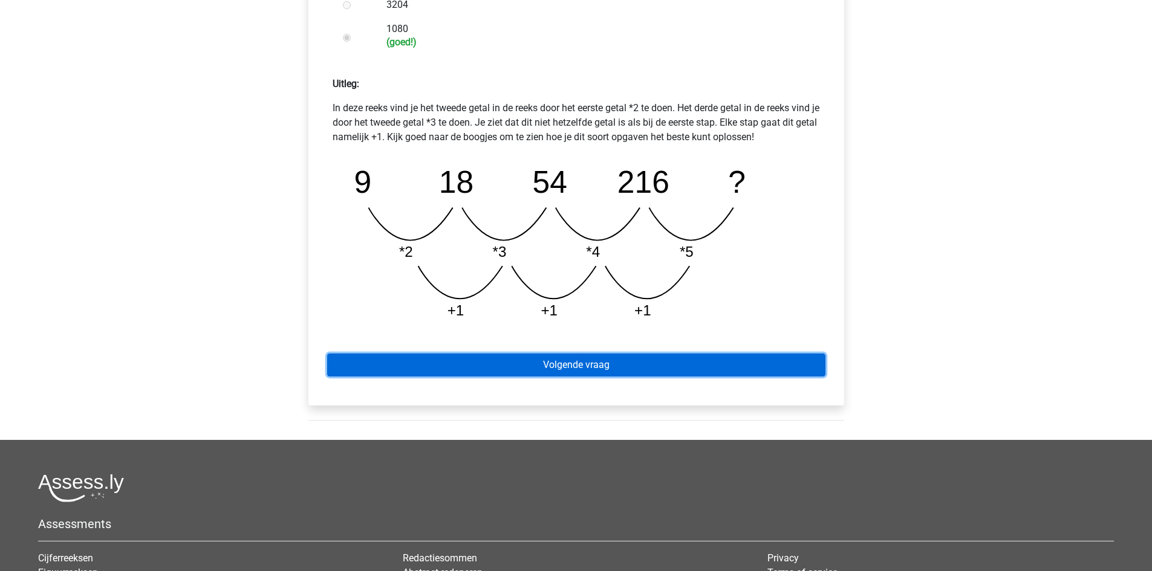
click at [568, 366] on link "Volgende vraag" at bounding box center [576, 365] width 498 height 23
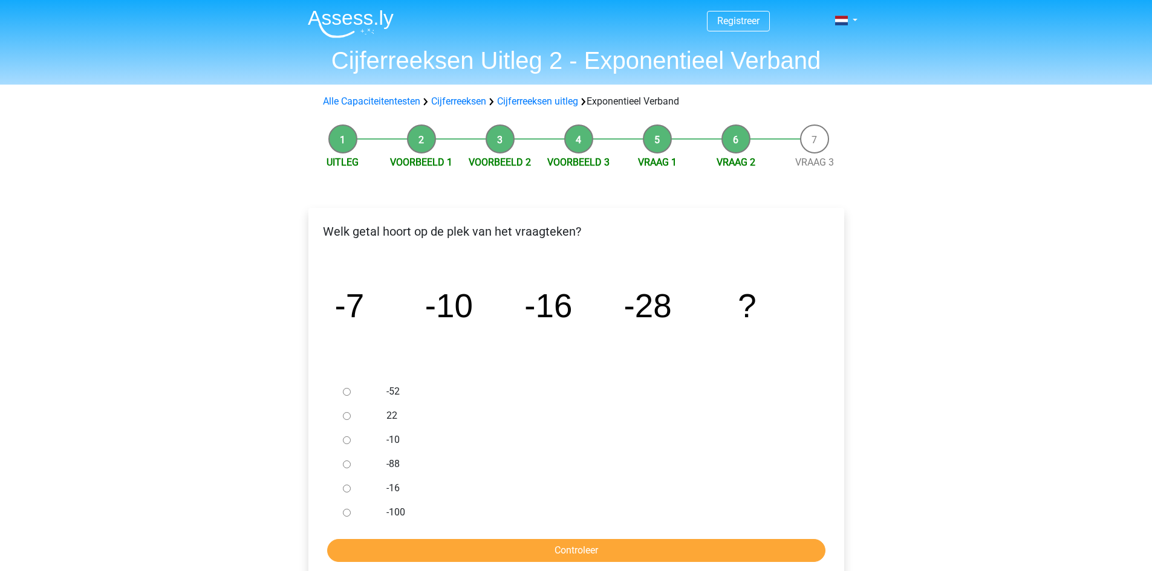
click at [345, 390] on div at bounding box center [358, 392] width 40 height 24
click at [345, 391] on input "-52" at bounding box center [347, 392] width 8 height 8
radio input "true"
click at [553, 547] on input "Controleer" at bounding box center [576, 550] width 498 height 23
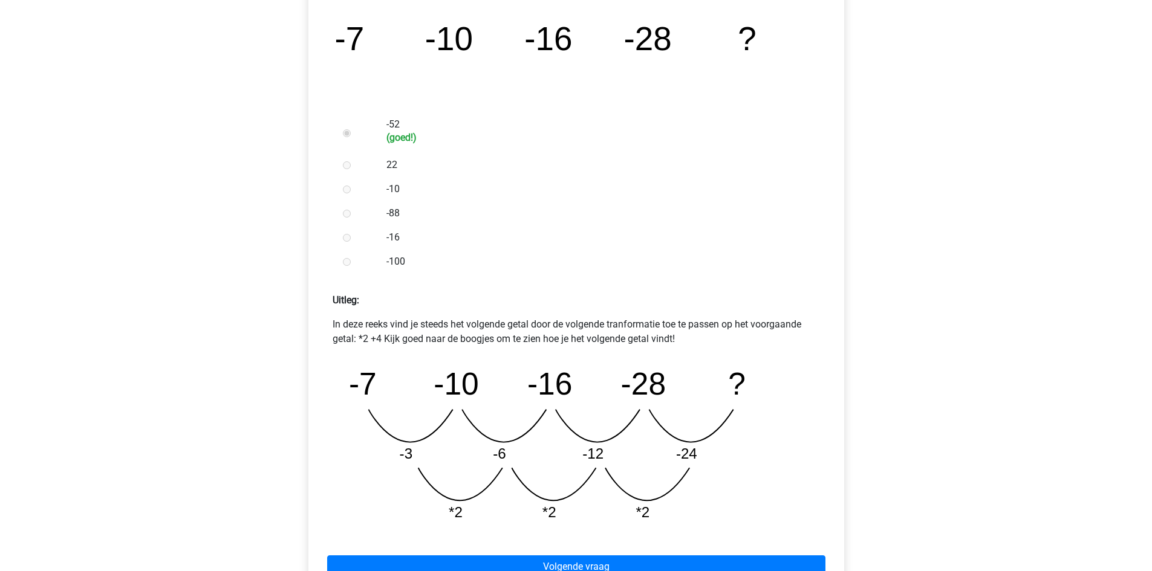
scroll to position [302, 0]
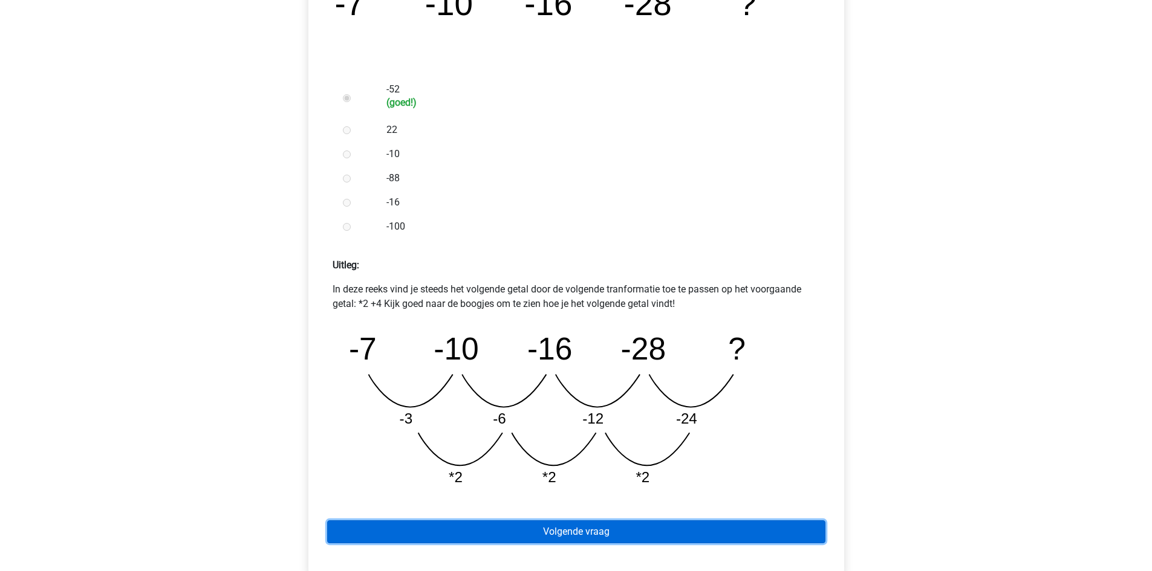
click at [513, 544] on link "Volgende vraag" at bounding box center [576, 532] width 498 height 23
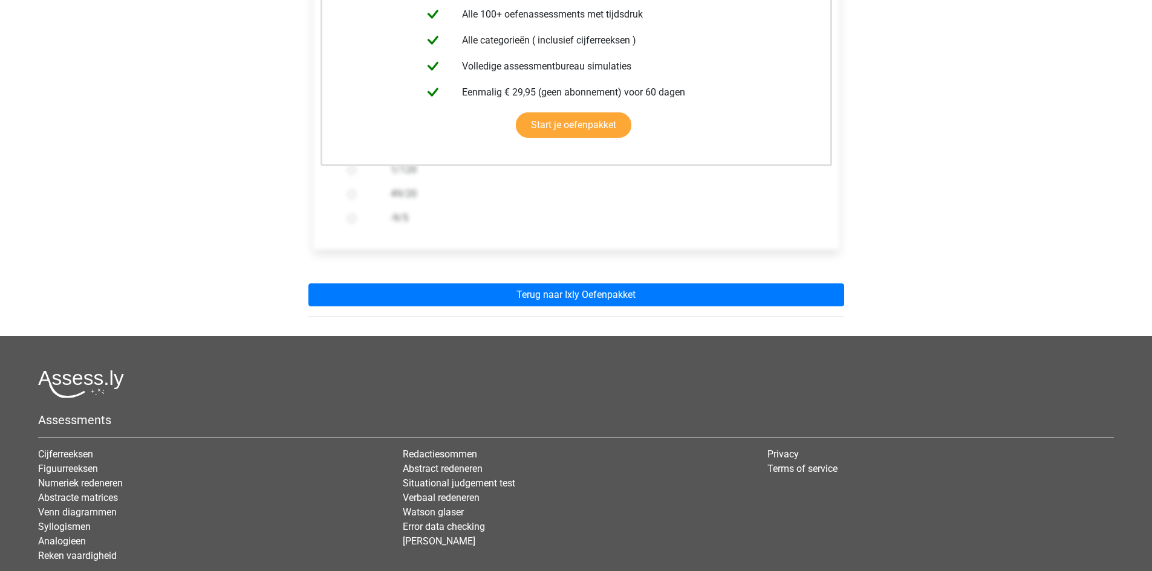
scroll to position [302, 0]
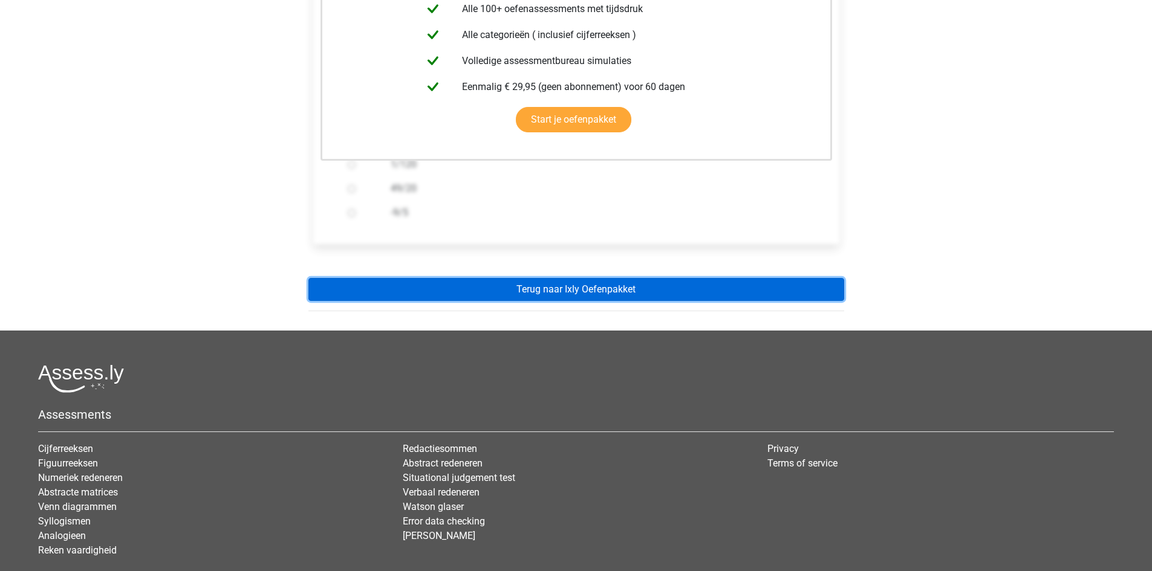
click at [576, 281] on link "Terug naar Ixly Oefenpakket" at bounding box center [576, 289] width 536 height 23
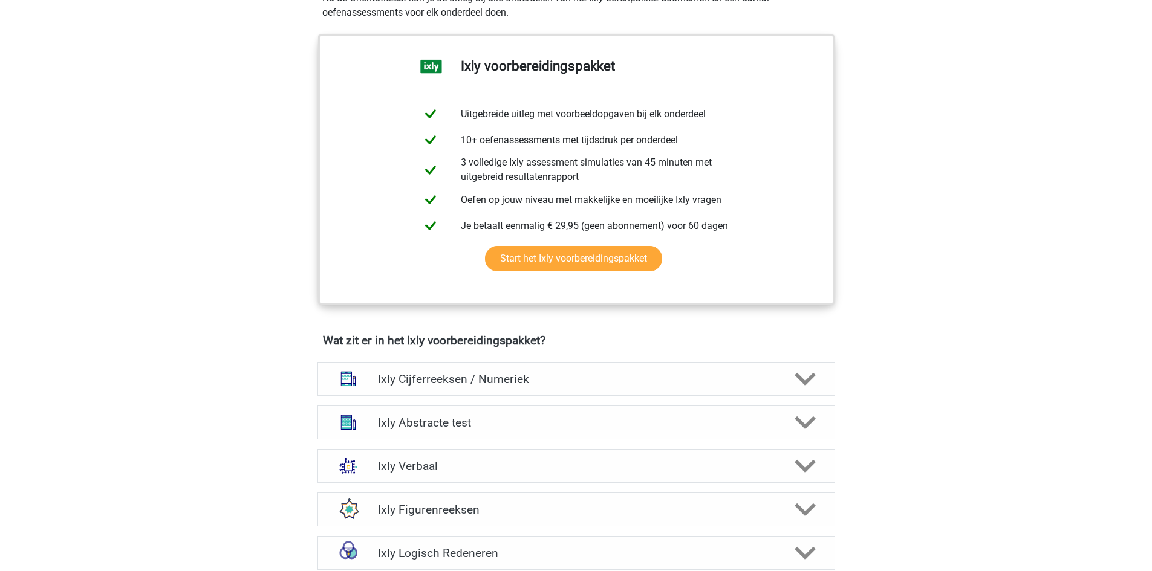
scroll to position [605, 0]
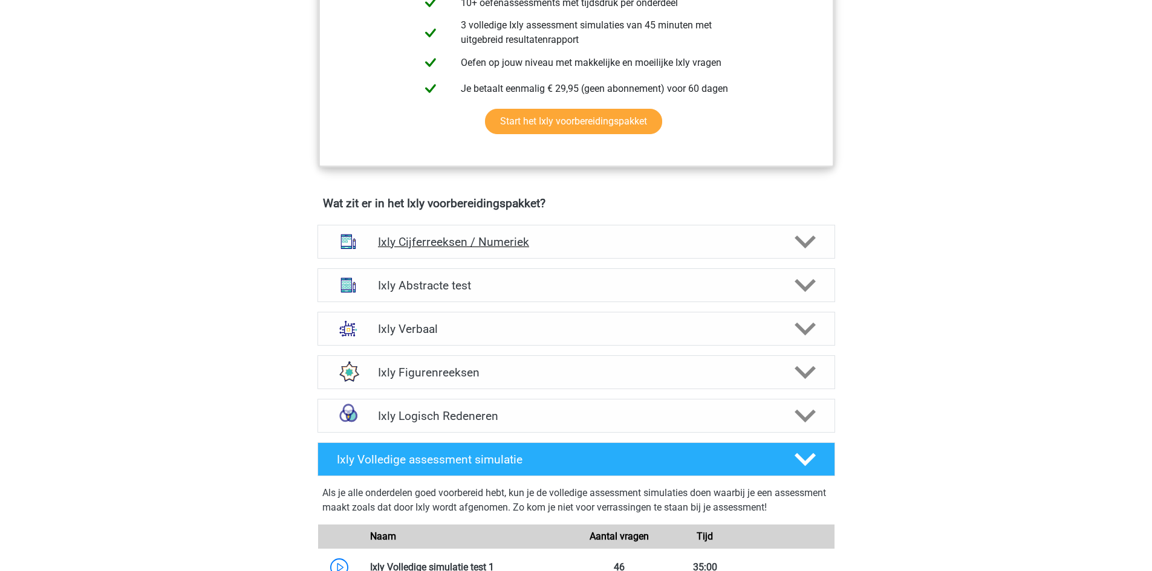
click at [504, 245] on h4 "Ixly Cijferreeksen / Numeriek" at bounding box center [576, 242] width 396 height 14
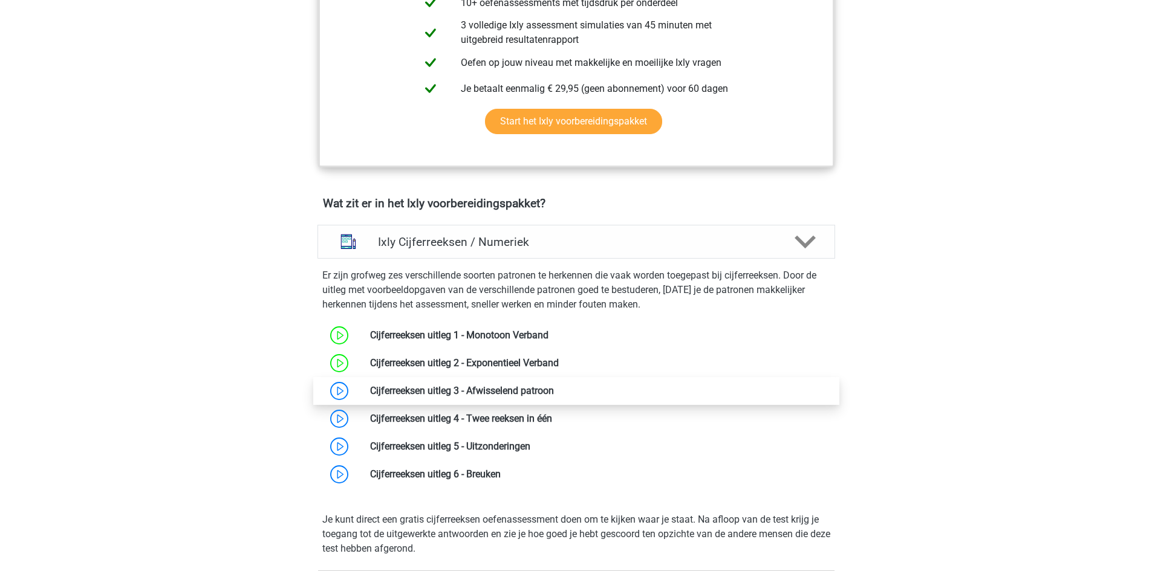
click at [554, 389] on link at bounding box center [554, 390] width 0 height 11
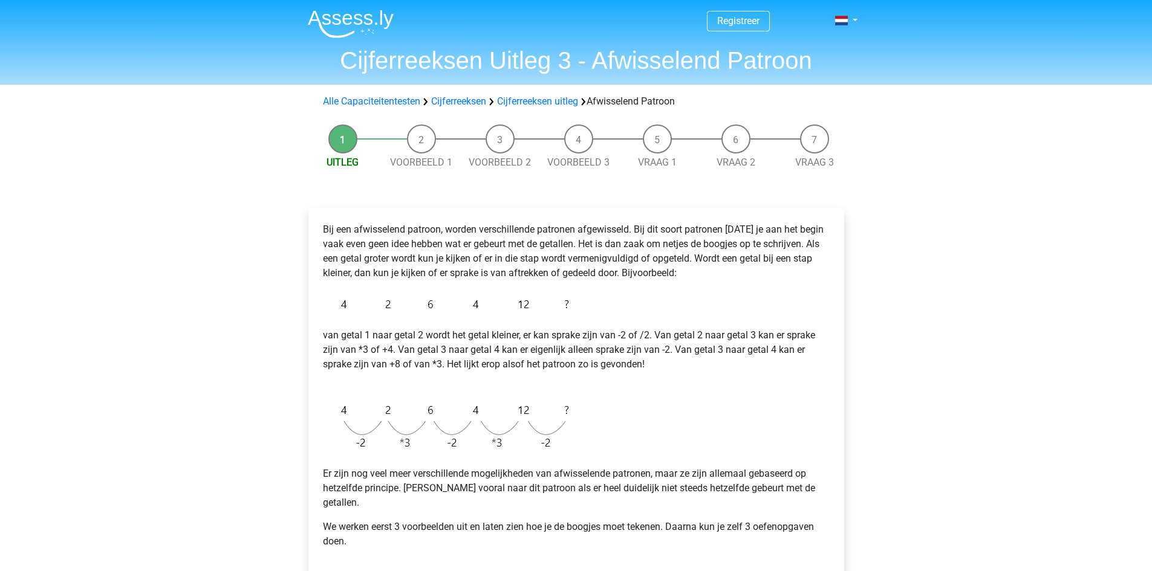
click at [0, 249] on div "Registreer Nederlands English" at bounding box center [576, 487] width 1152 height 974
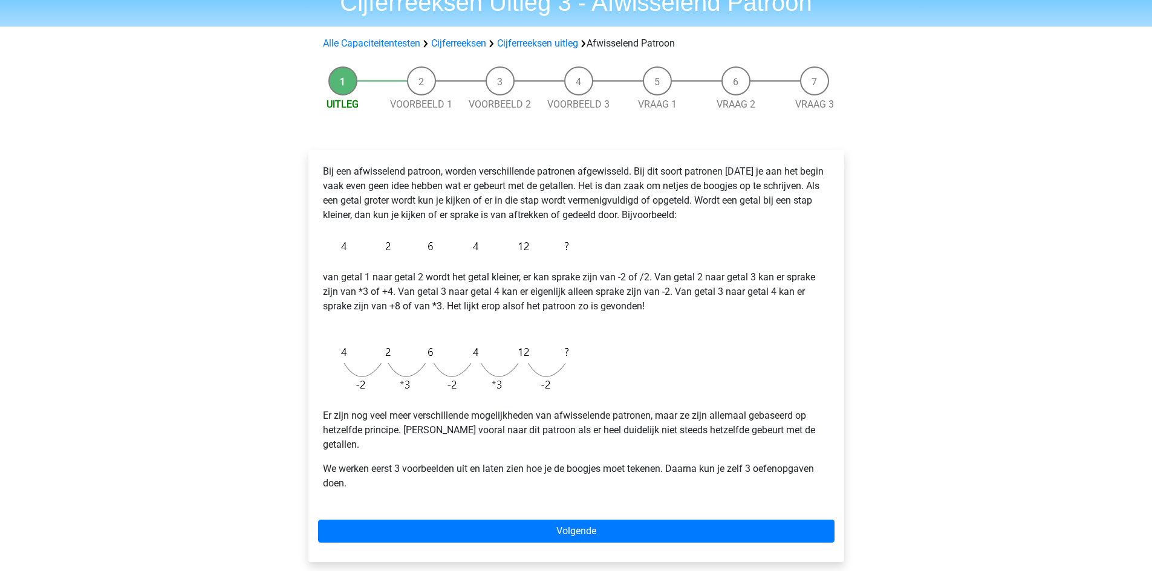
scroll to position [60, 0]
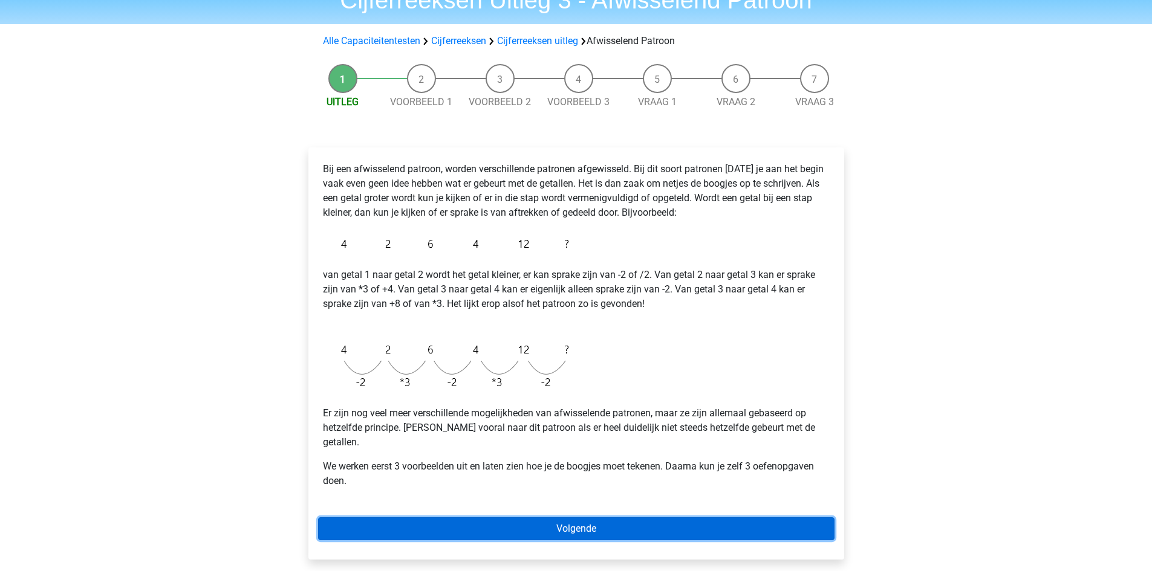
click at [769, 518] on link "Volgende" at bounding box center [576, 529] width 516 height 23
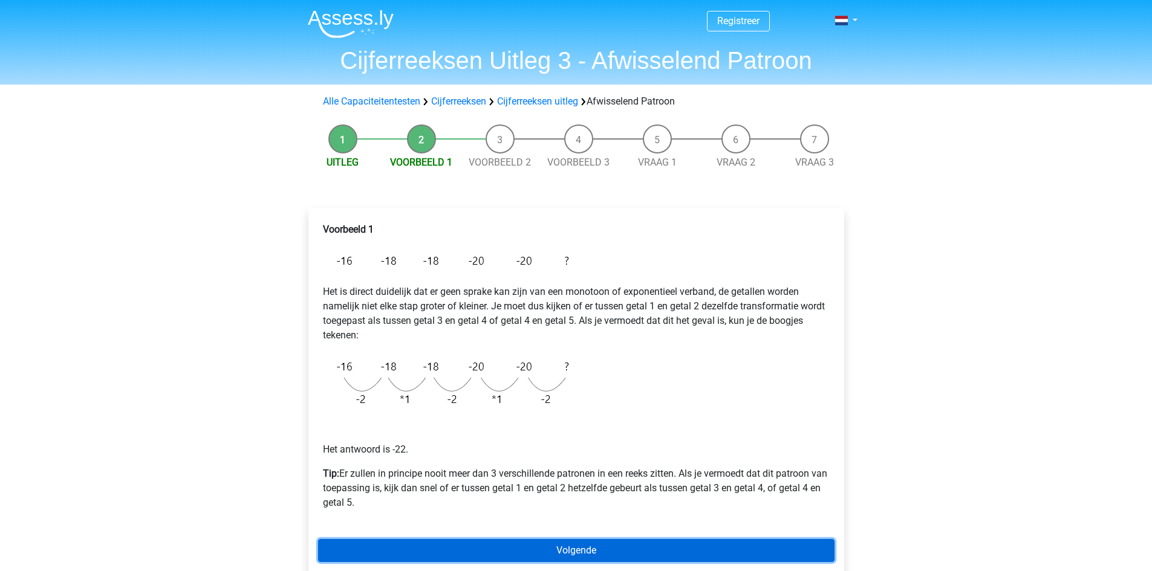
click at [603, 548] on link "Volgende" at bounding box center [576, 550] width 516 height 23
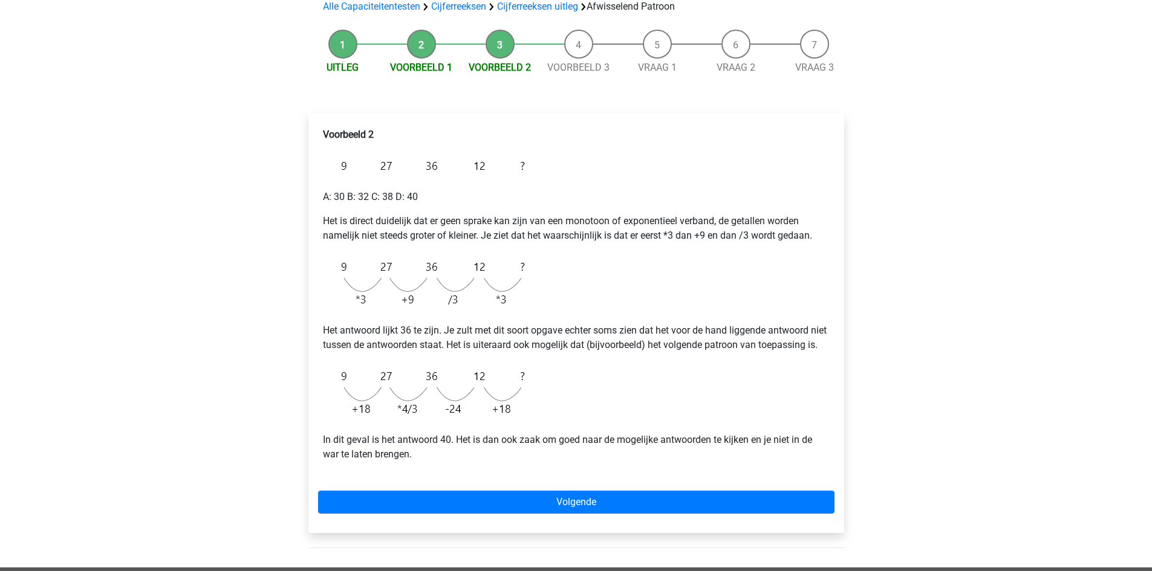
scroll to position [121, 0]
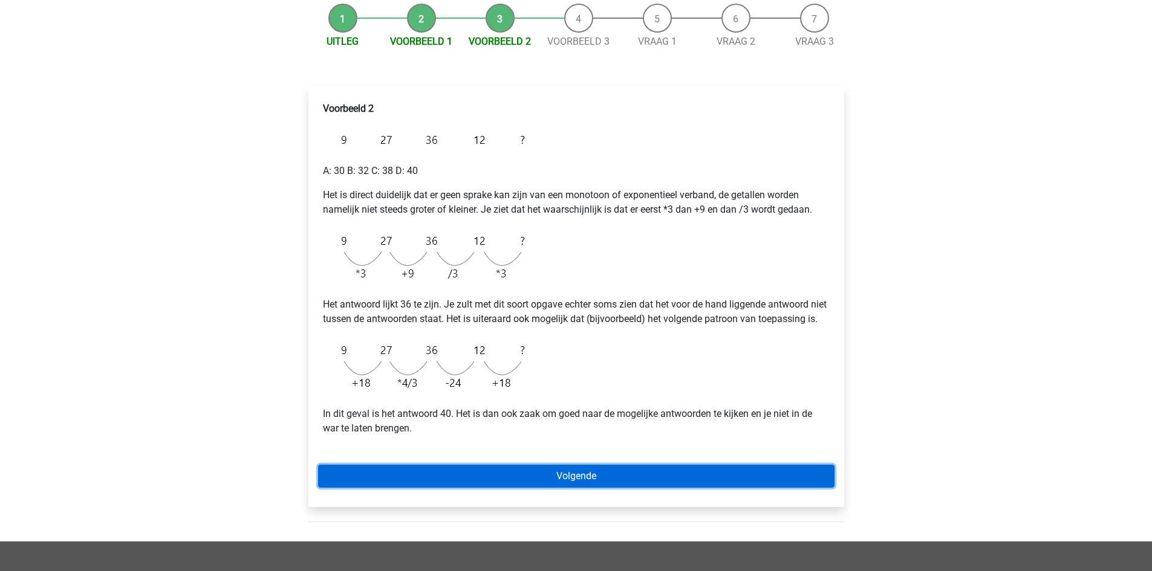
click at [564, 488] on link "Volgende" at bounding box center [576, 476] width 516 height 23
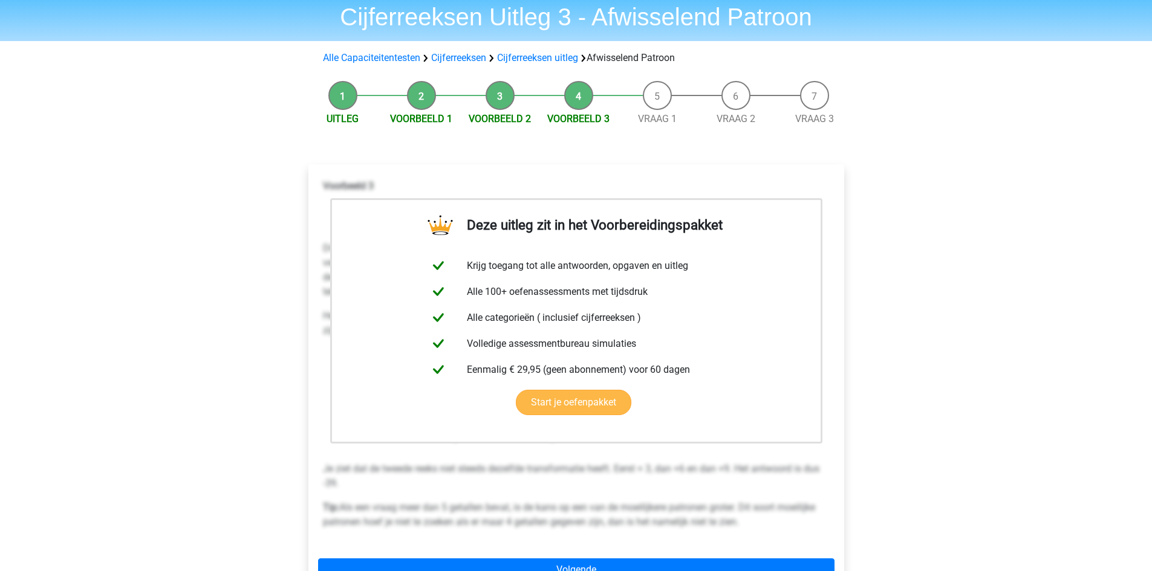
scroll to position [302, 0]
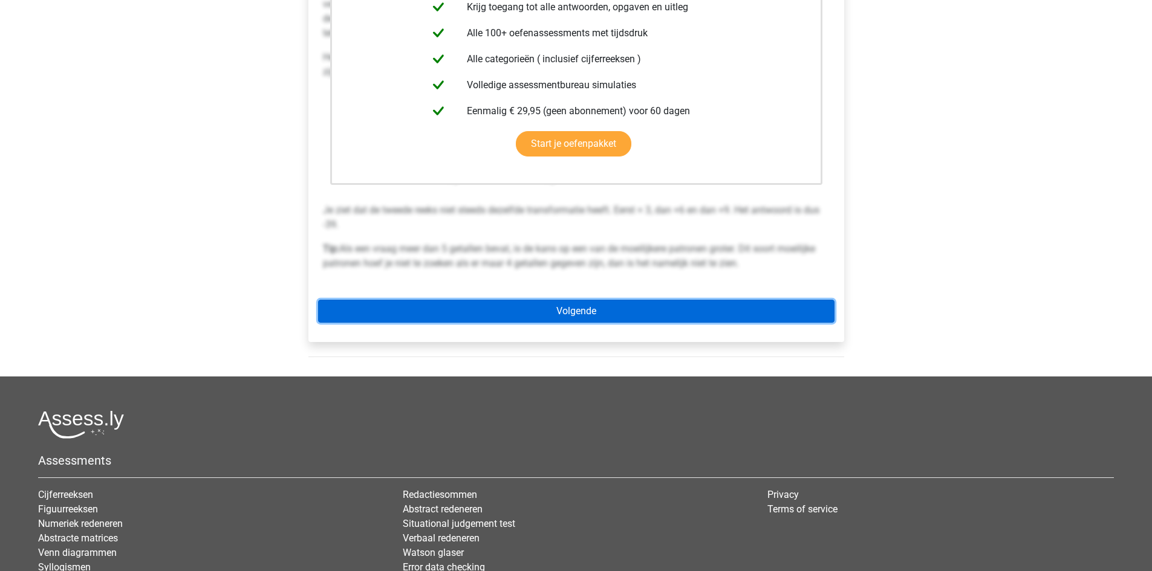
click at [598, 321] on link "Volgende" at bounding box center [576, 311] width 516 height 23
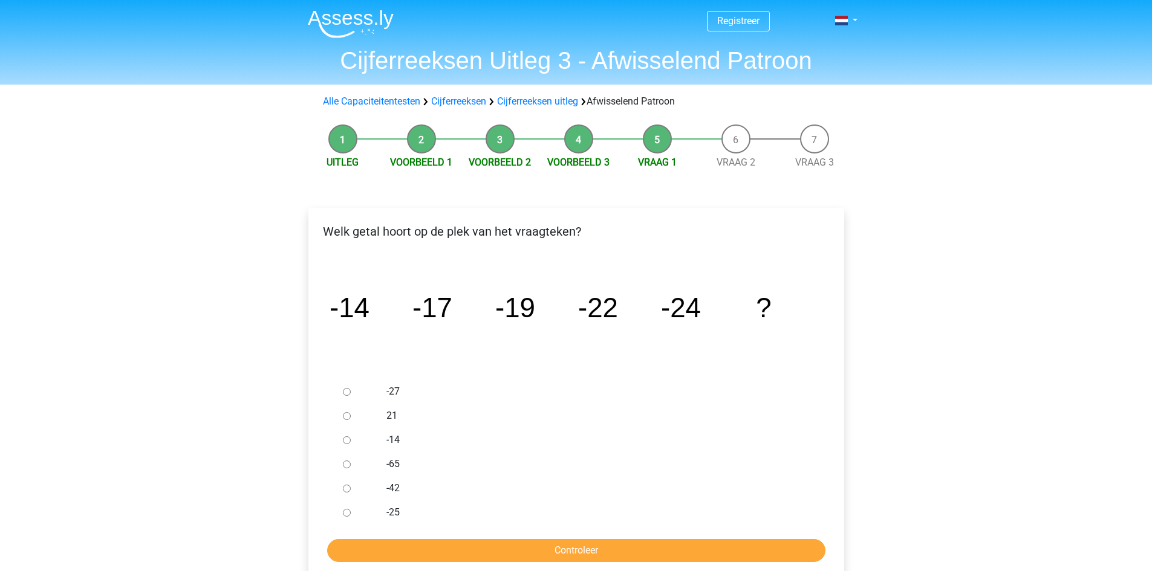
drag, startPoint x: 345, startPoint y: 390, endPoint x: 424, endPoint y: 426, distance: 86.6
click at [350, 390] on input "-27" at bounding box center [347, 392] width 8 height 8
radio input "true"
click at [647, 548] on input "Controleer" at bounding box center [576, 550] width 498 height 23
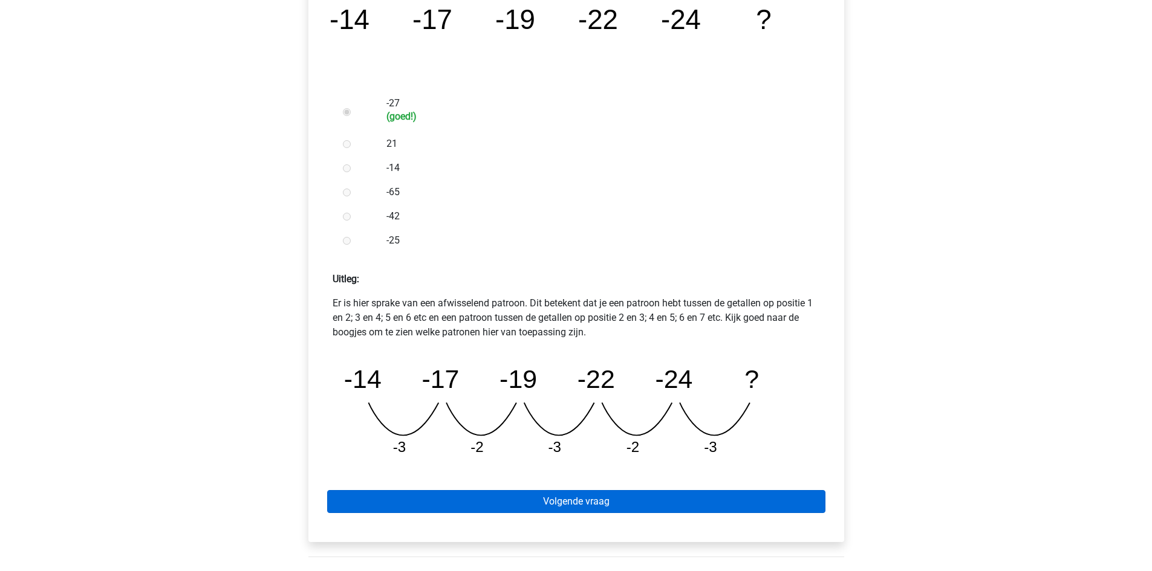
scroll to position [302, 0]
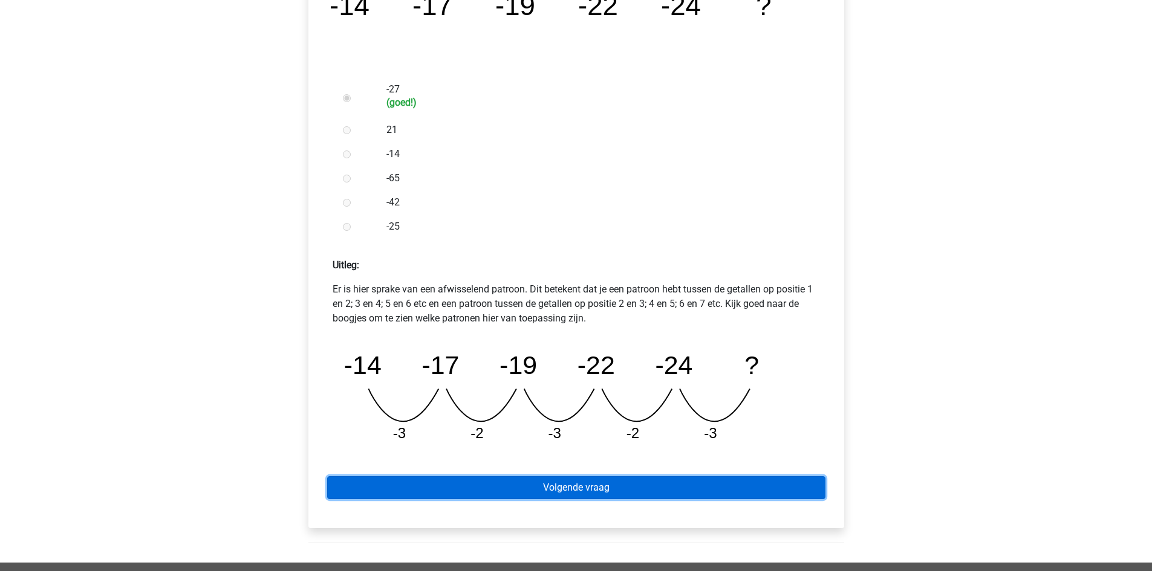
click at [614, 483] on link "Volgende vraag" at bounding box center [576, 487] width 498 height 23
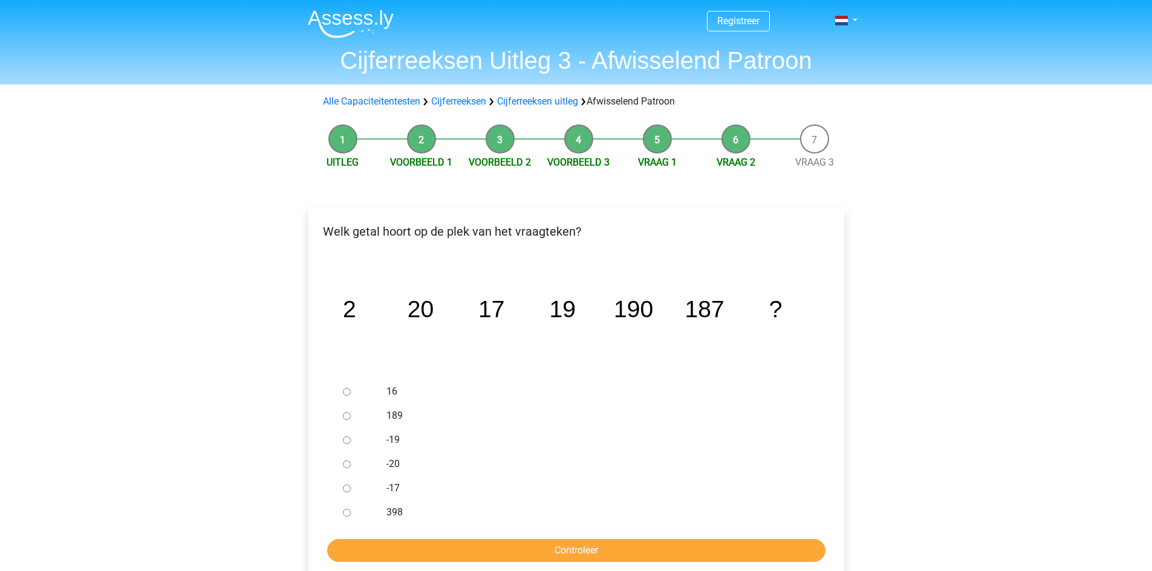
click at [343, 417] on input "189" at bounding box center [347, 416] width 8 height 8
radio input "true"
click at [644, 557] on input "Controleer" at bounding box center [576, 550] width 498 height 23
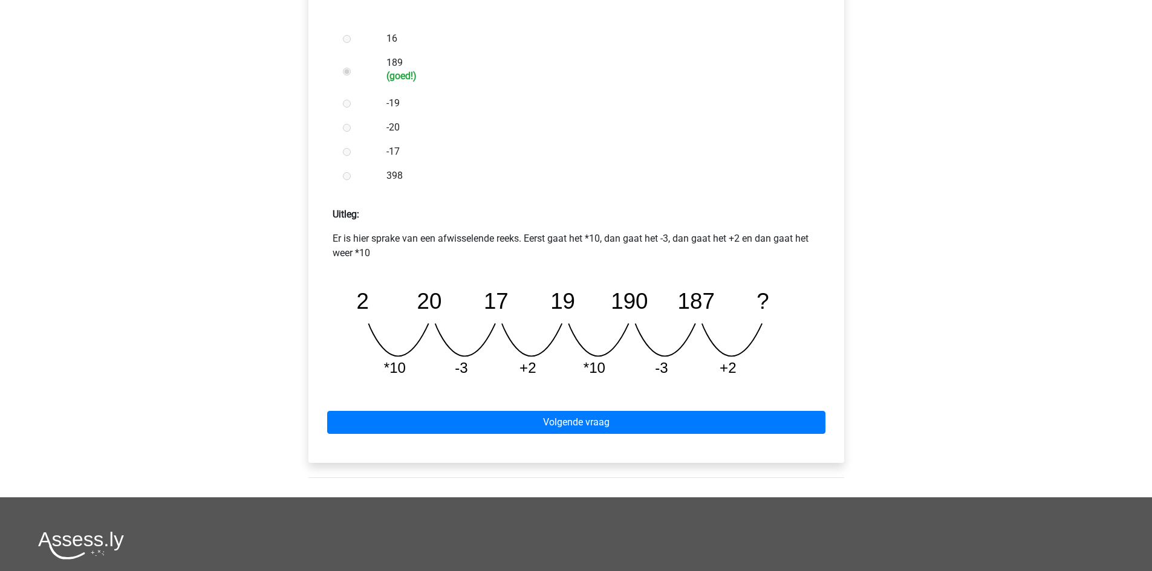
scroll to position [363, 0]
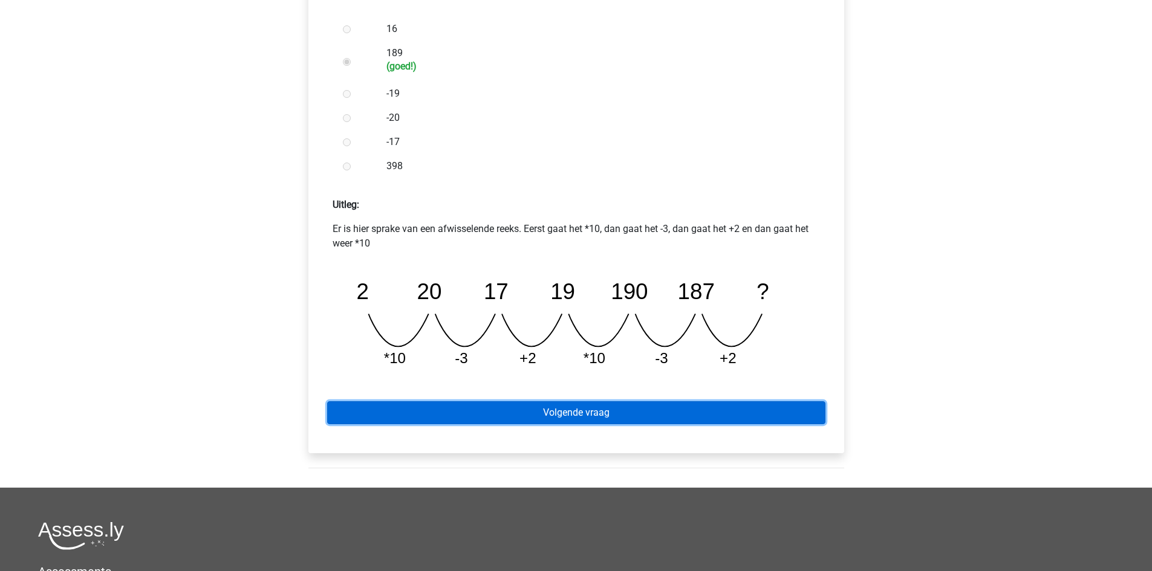
click at [627, 407] on link "Volgende vraag" at bounding box center [576, 412] width 498 height 23
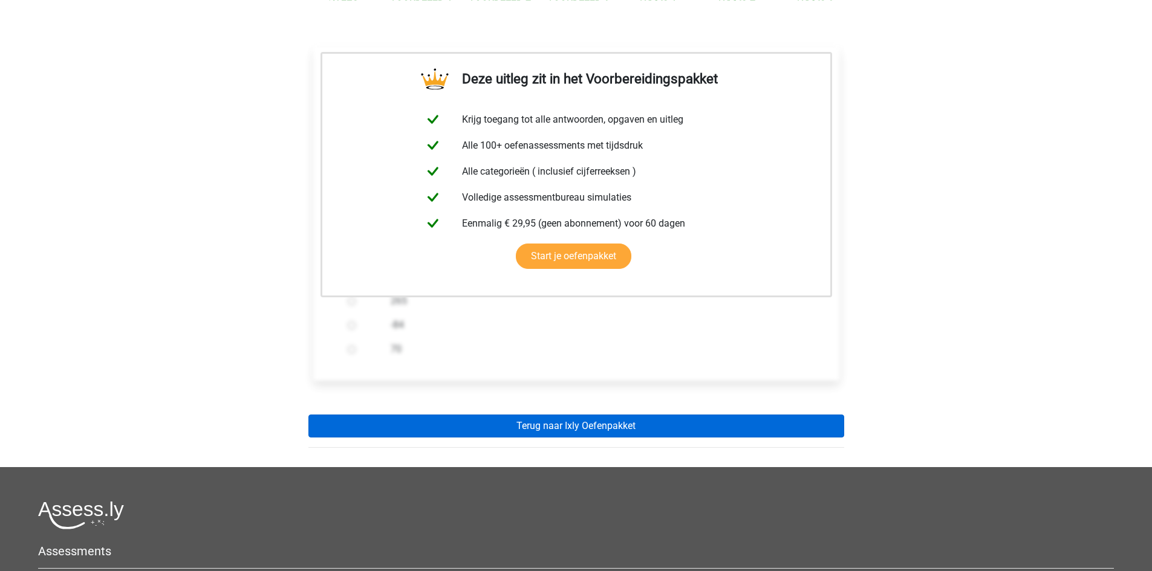
scroll to position [181, 0]
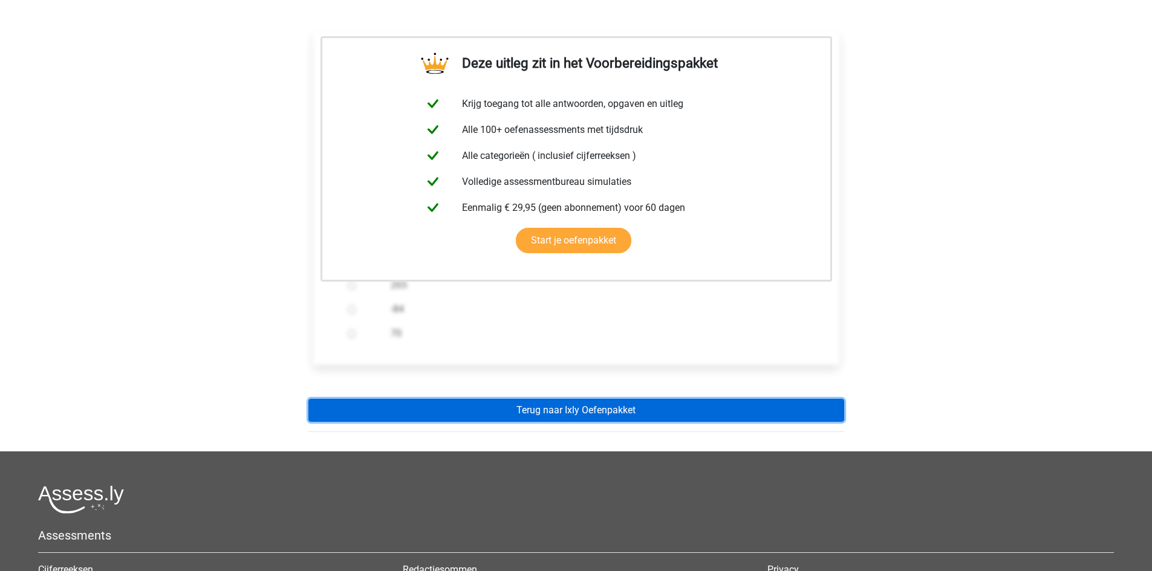
click at [599, 403] on link "Terug naar Ixly Oefenpakket" at bounding box center [576, 410] width 536 height 23
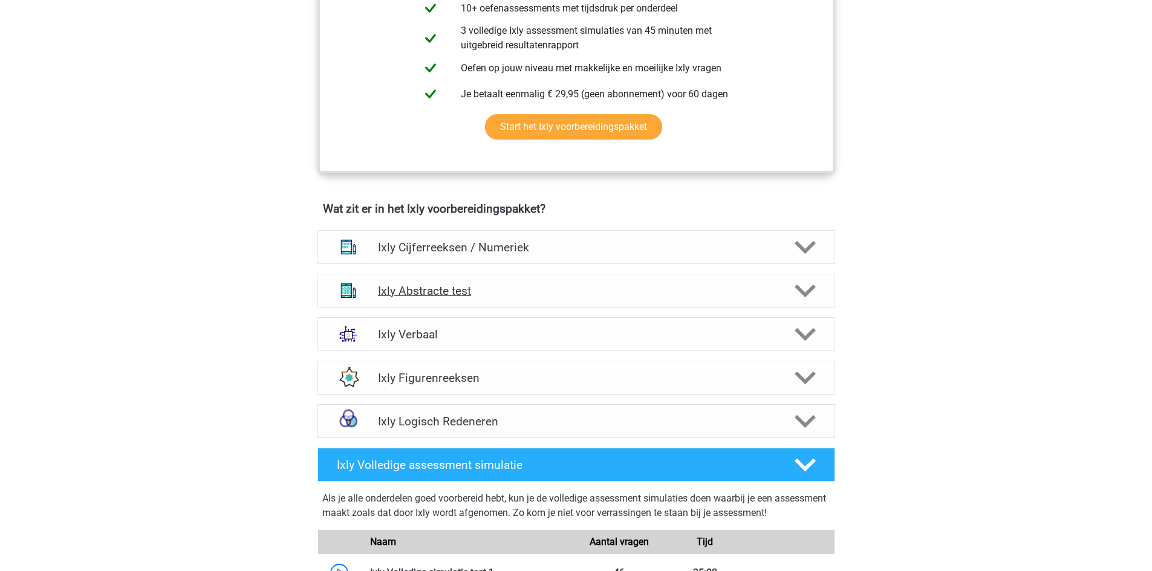
scroll to position [605, 0]
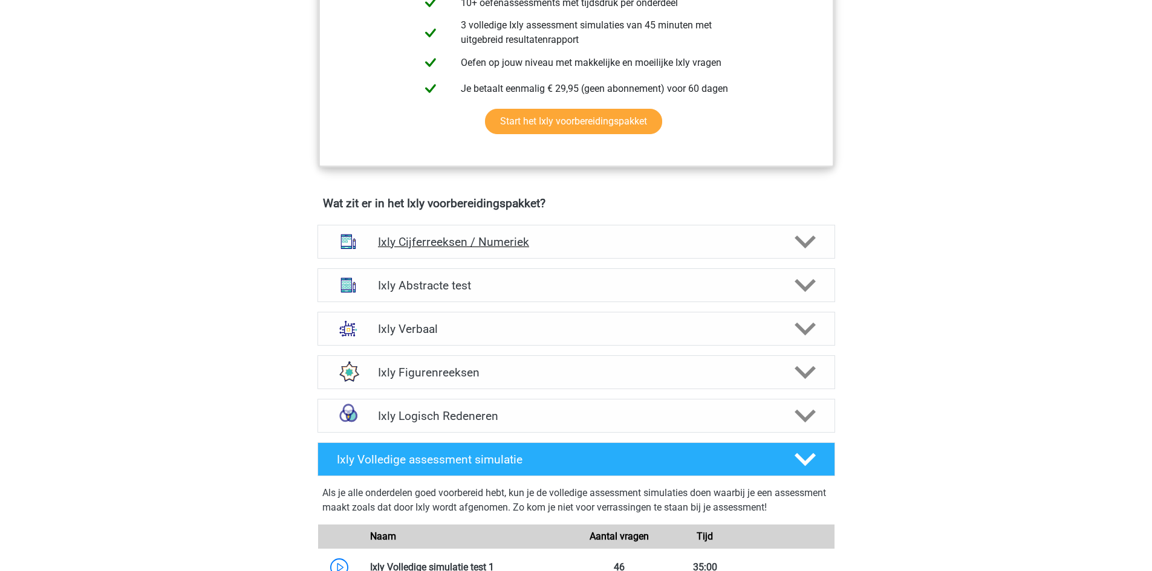
click at [530, 232] on div "Ixly Cijferreeksen / Numeriek" at bounding box center [576, 242] width 518 height 34
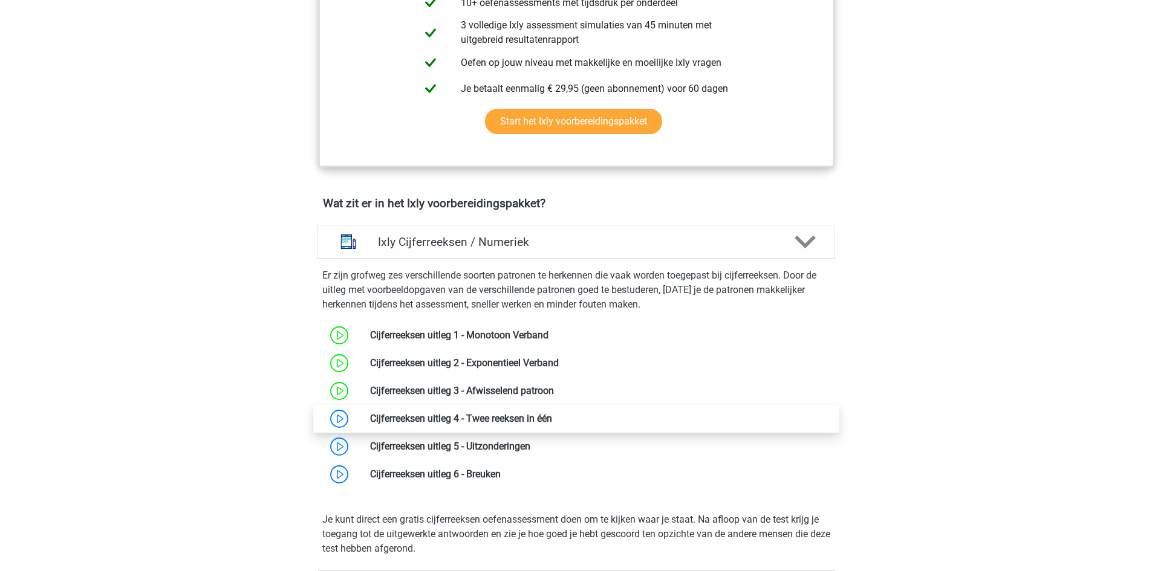
click at [552, 421] on link at bounding box center [552, 418] width 0 height 11
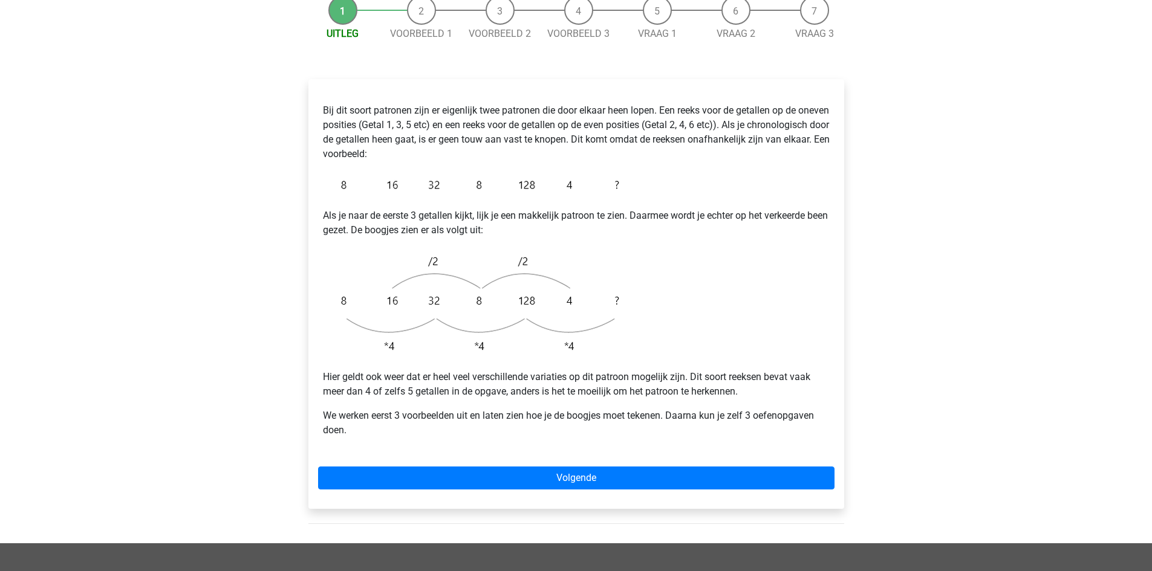
scroll to position [181, 0]
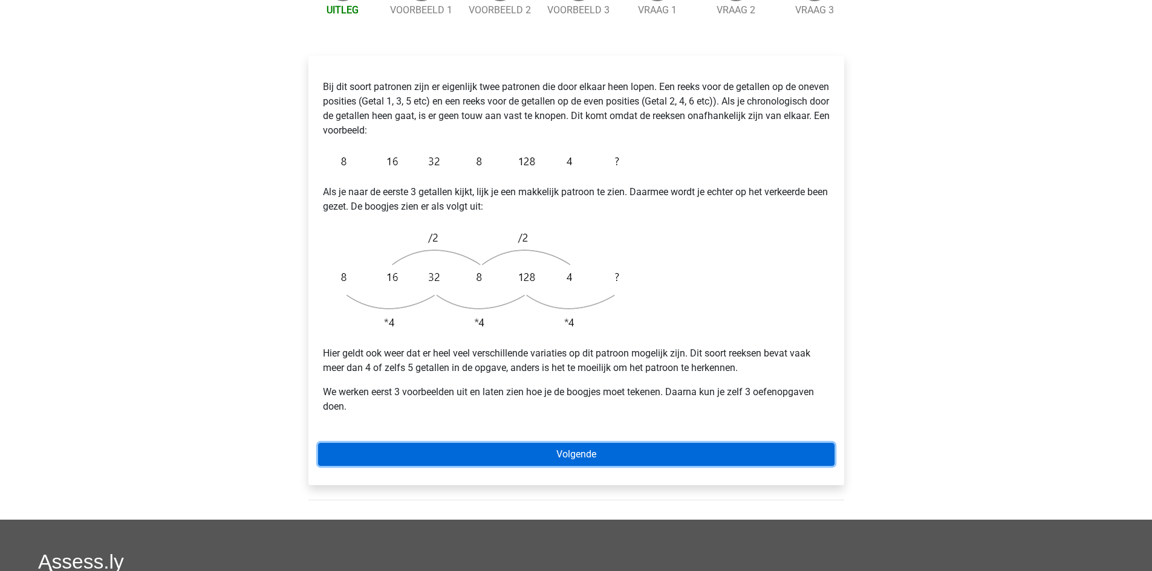
click at [577, 443] on link "Volgende" at bounding box center [576, 454] width 516 height 23
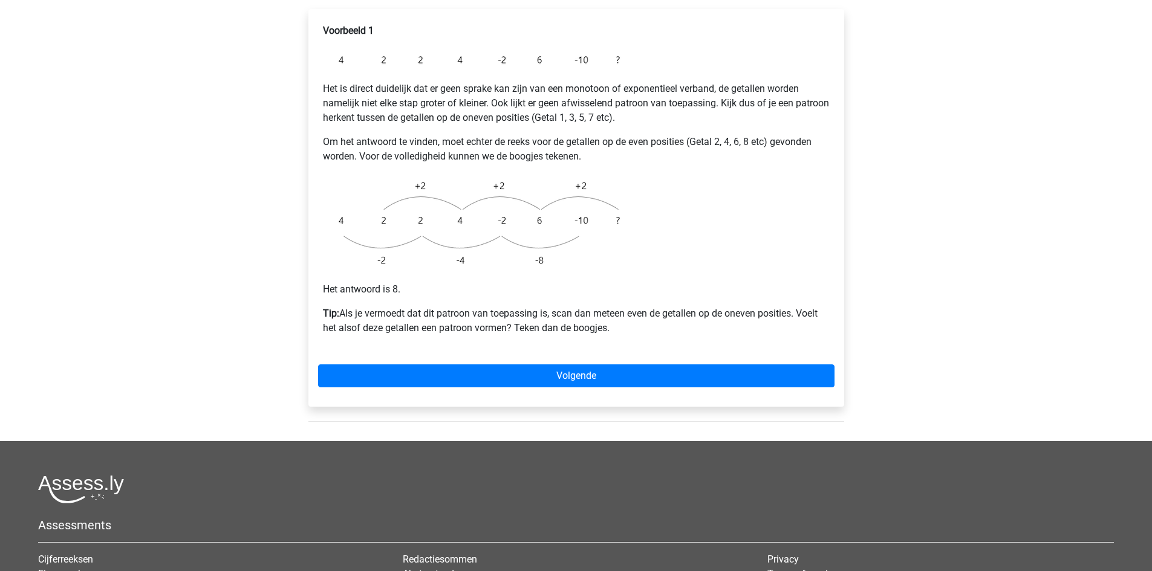
scroll to position [242, 0]
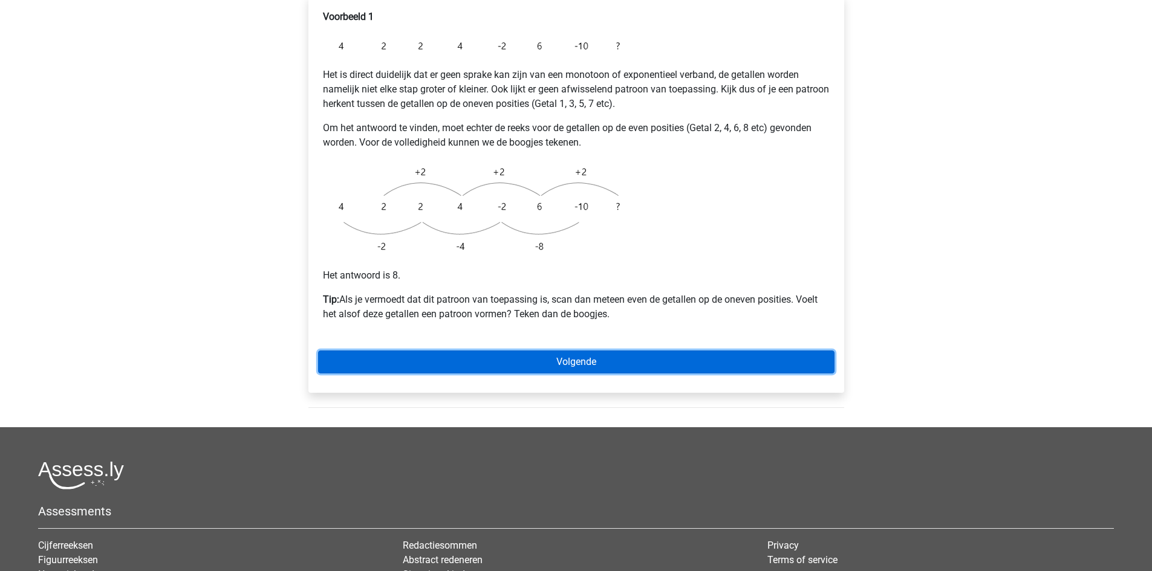
click at [614, 351] on link "Volgende" at bounding box center [576, 362] width 516 height 23
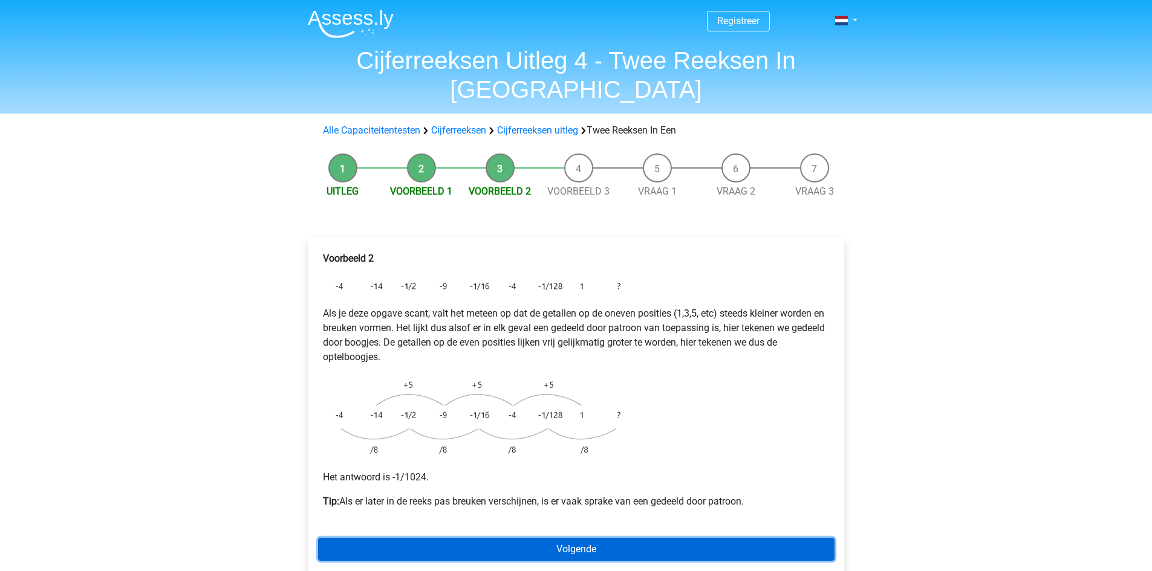
click at [590, 538] on link "Volgende" at bounding box center [576, 549] width 516 height 23
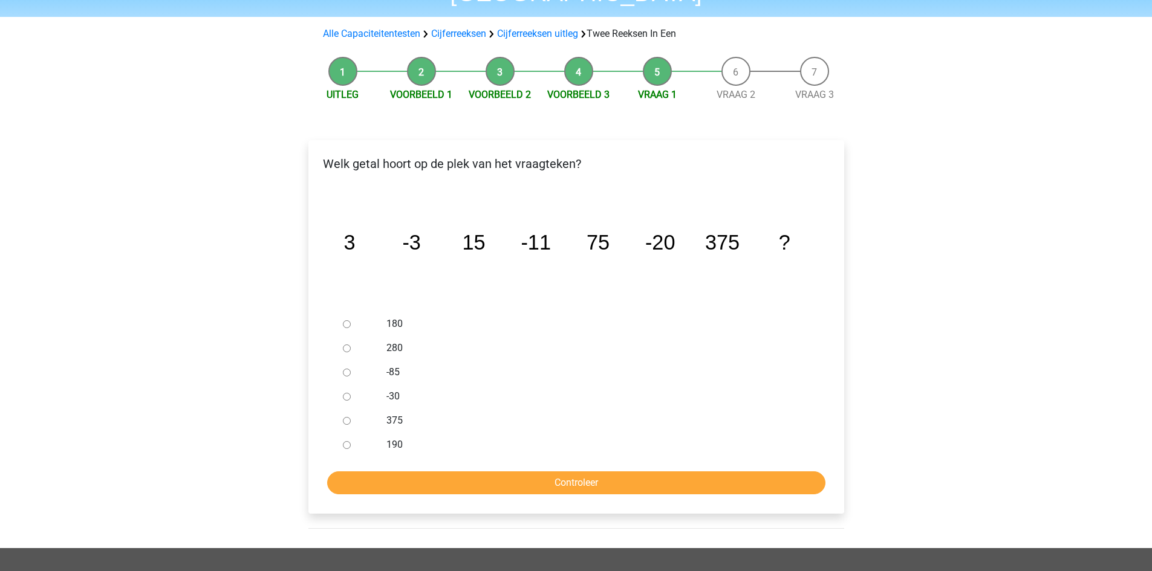
scroll to position [121, 0]
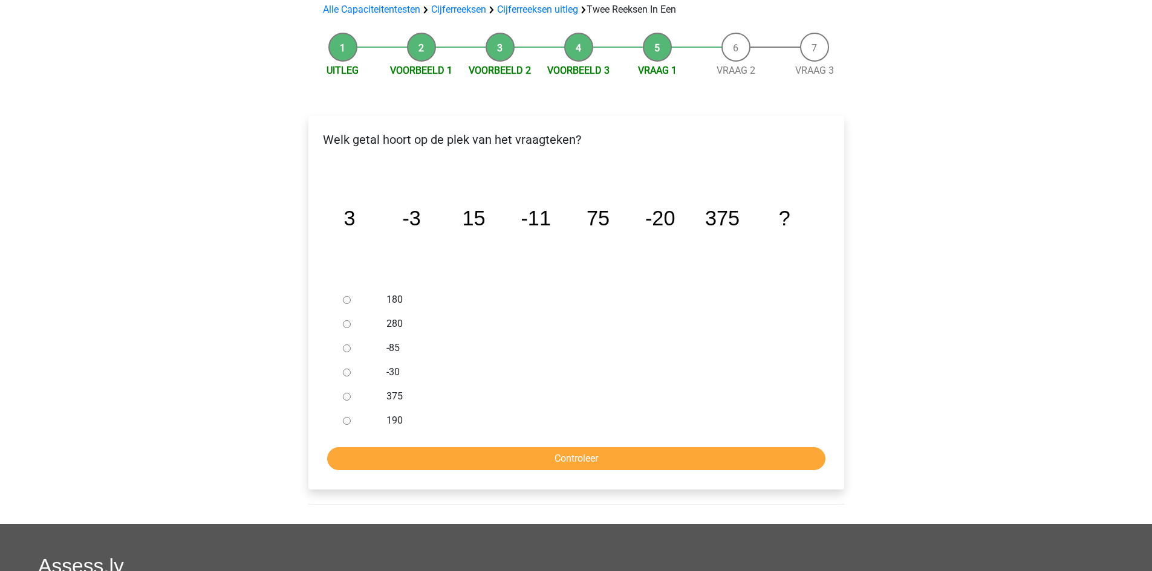
click at [351, 360] on div at bounding box center [358, 372] width 40 height 24
click at [347, 369] on input "-30" at bounding box center [347, 373] width 8 height 8
radio input "true"
click at [614, 447] on input "Controleer" at bounding box center [576, 458] width 498 height 23
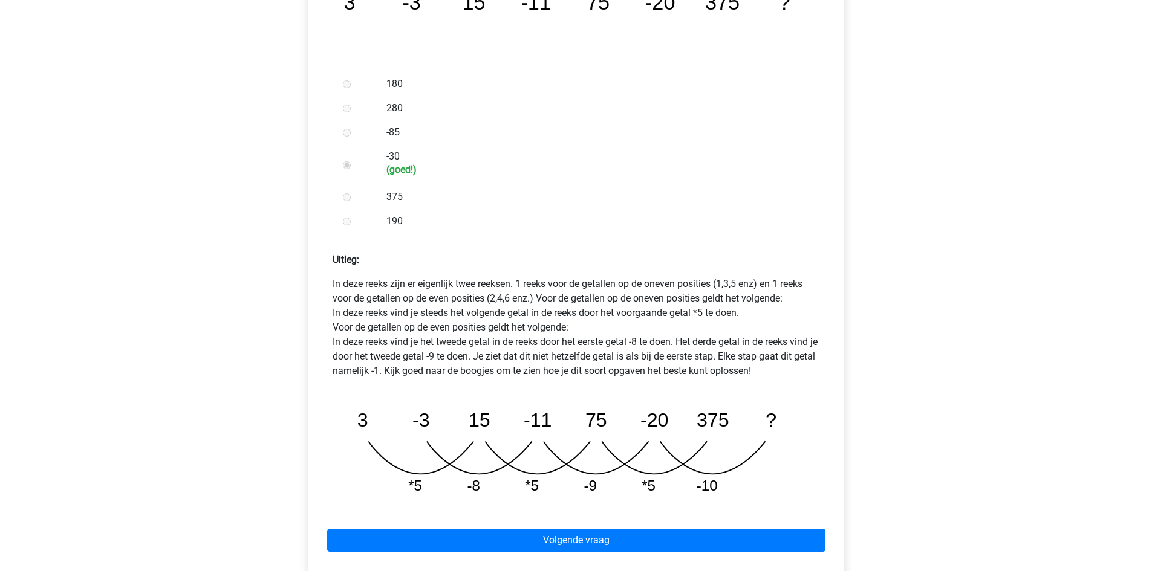
scroll to position [363, 0]
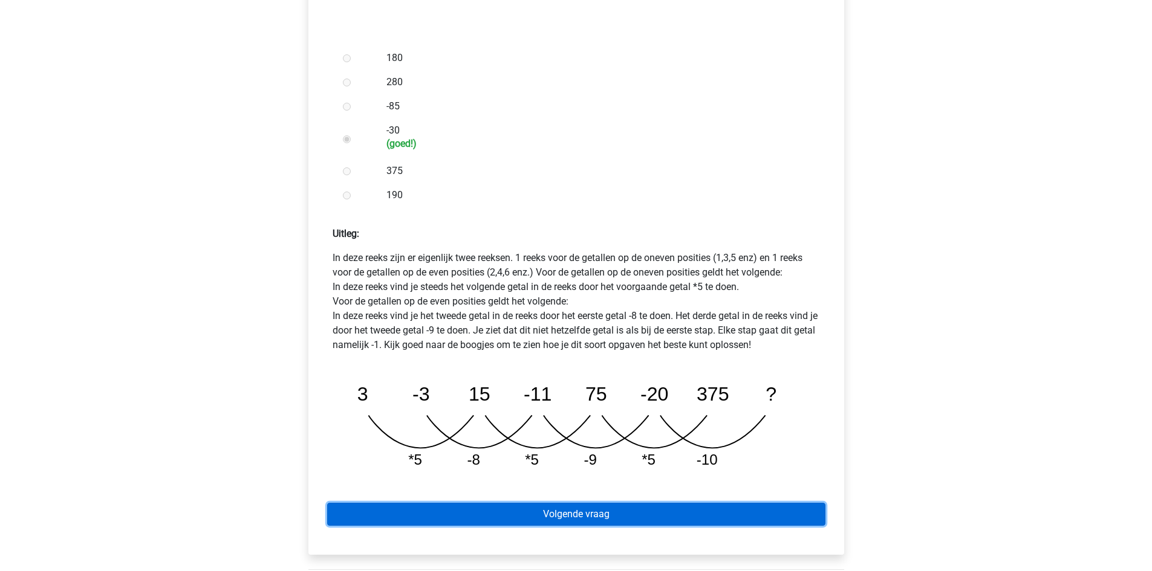
click at [580, 503] on link "Volgende vraag" at bounding box center [576, 514] width 498 height 23
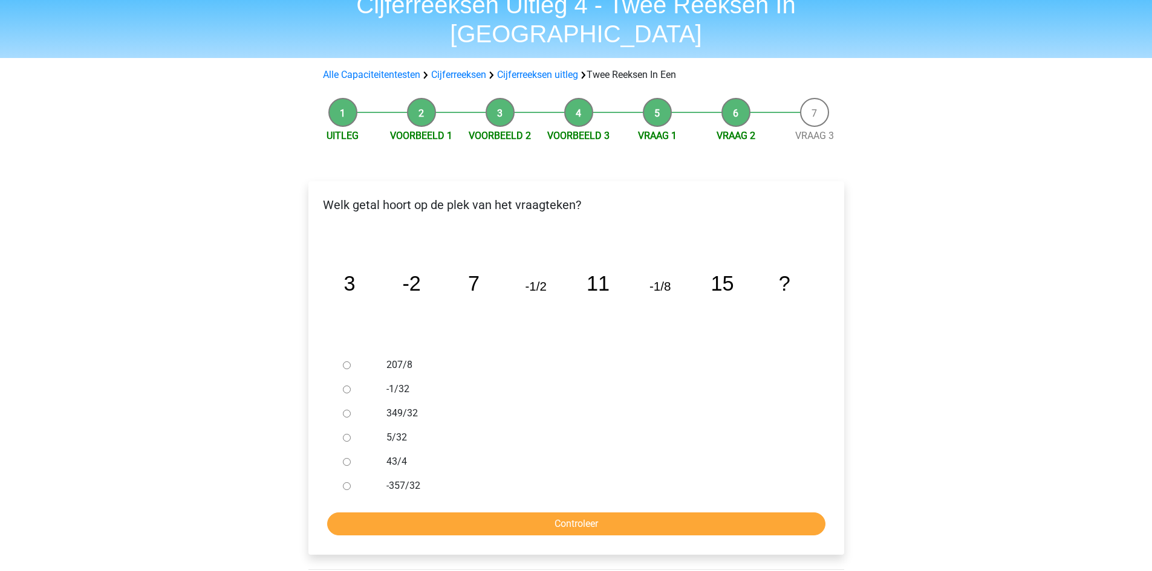
scroll to position [60, 0]
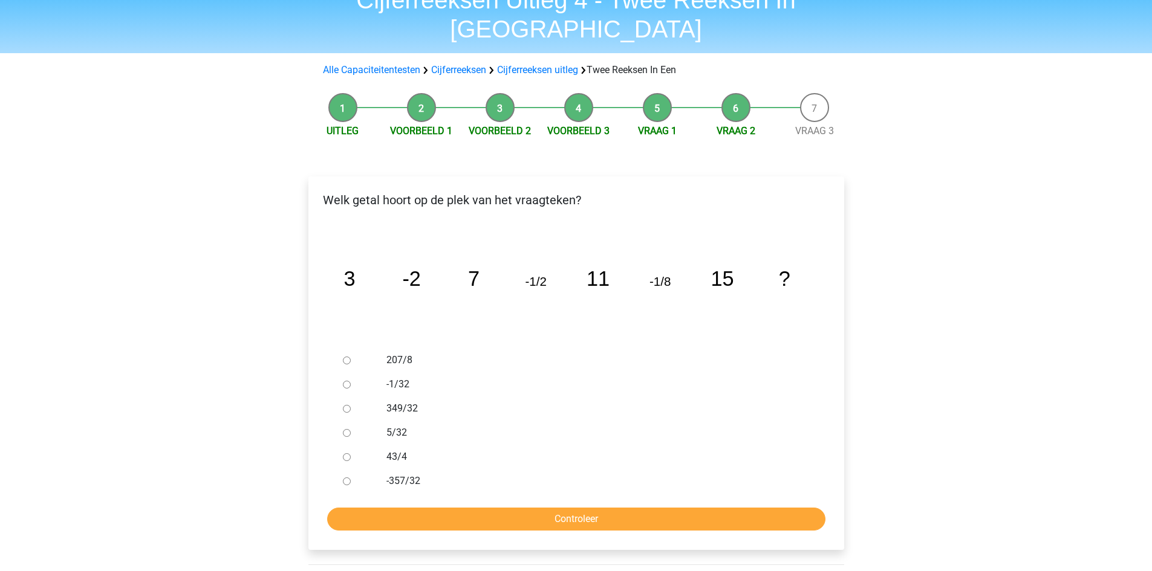
click at [348, 381] on input "-1/32" at bounding box center [347, 385] width 8 height 8
radio input "true"
click at [615, 508] on input "Controleer" at bounding box center [576, 519] width 498 height 23
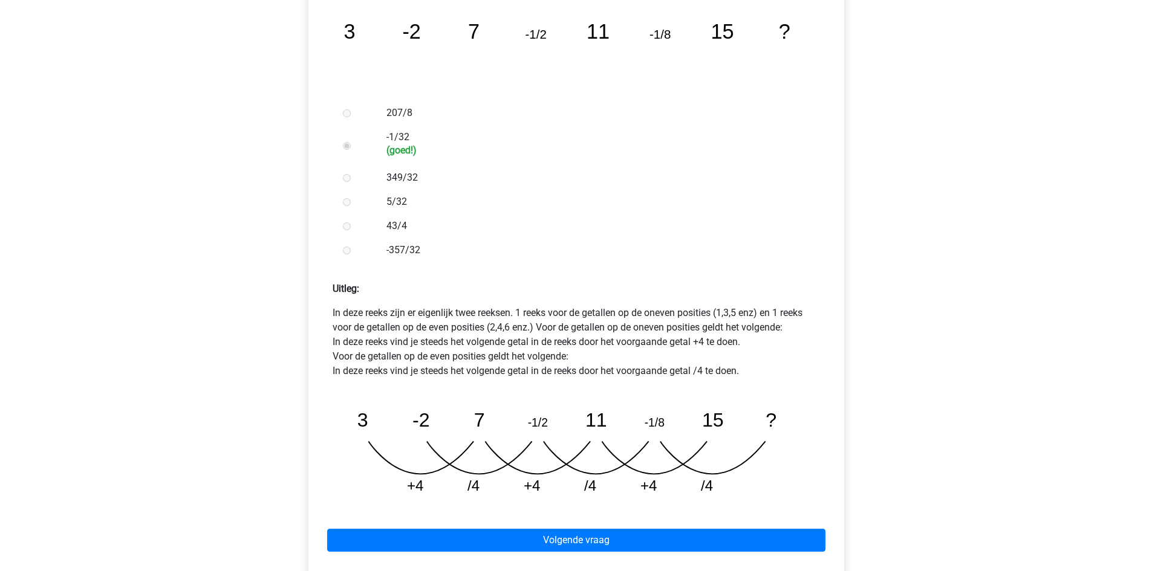
scroll to position [363, 0]
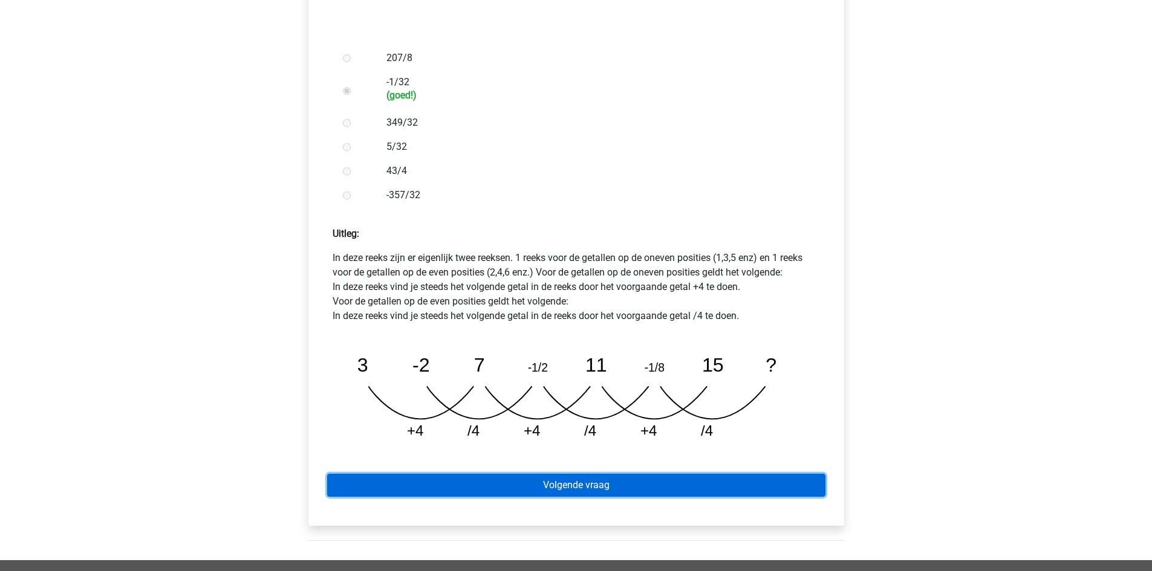
click at [591, 474] on link "Volgende vraag" at bounding box center [576, 485] width 498 height 23
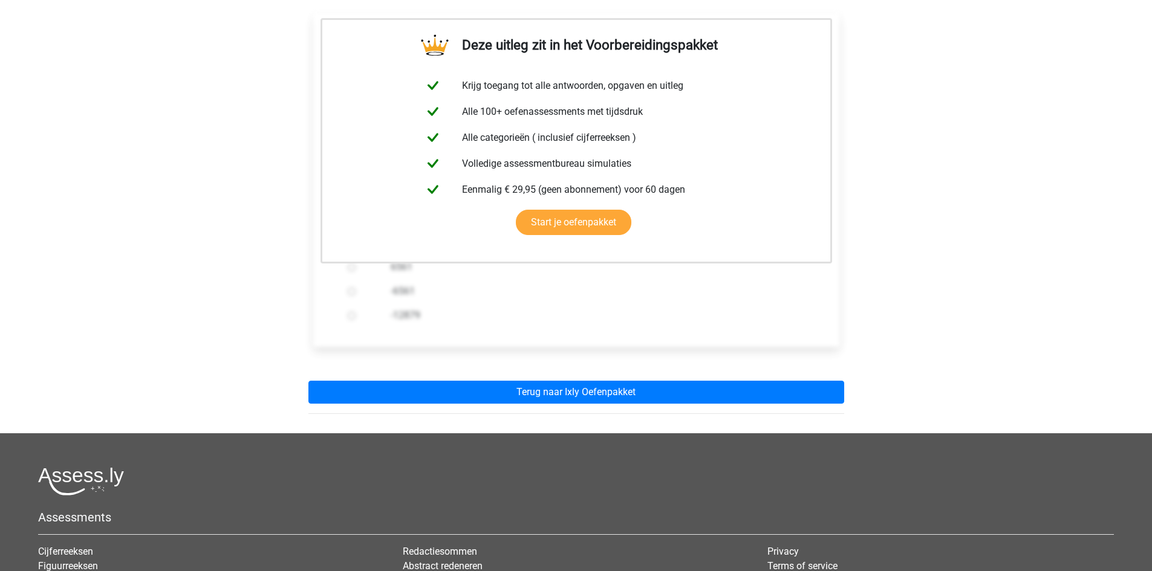
scroll to position [242, 0]
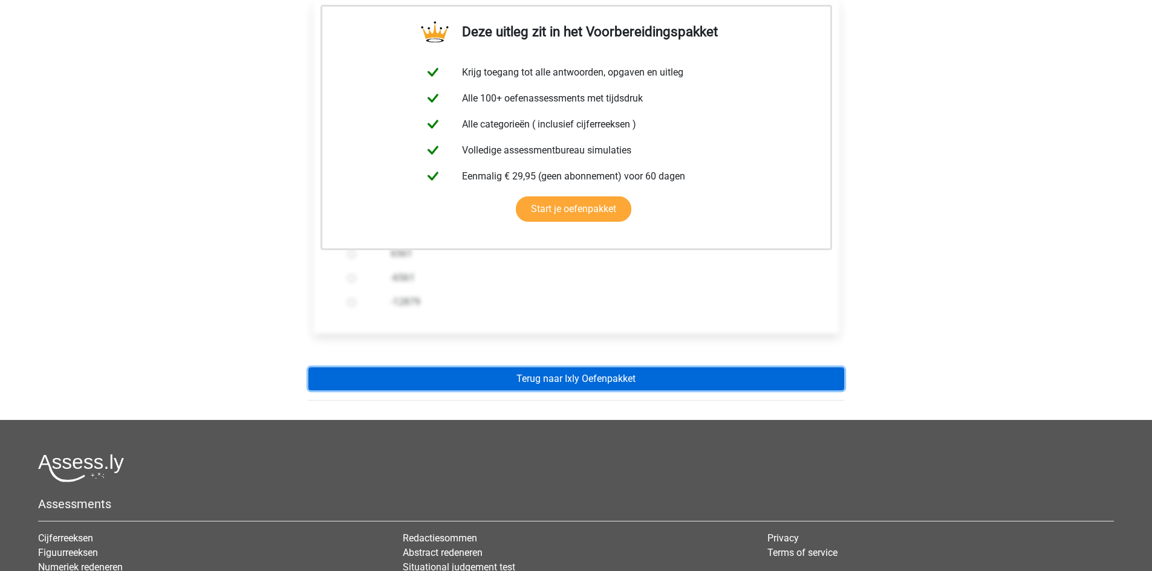
click at [603, 368] on link "Terug naar Ixly Oefenpakket" at bounding box center [576, 379] width 536 height 23
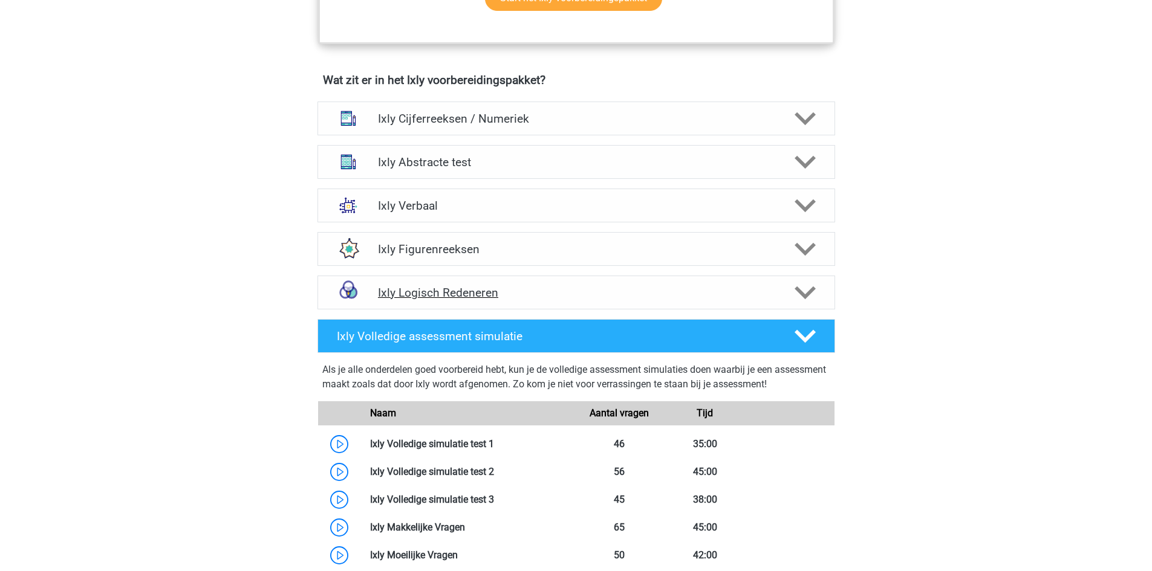
scroll to position [726, 0]
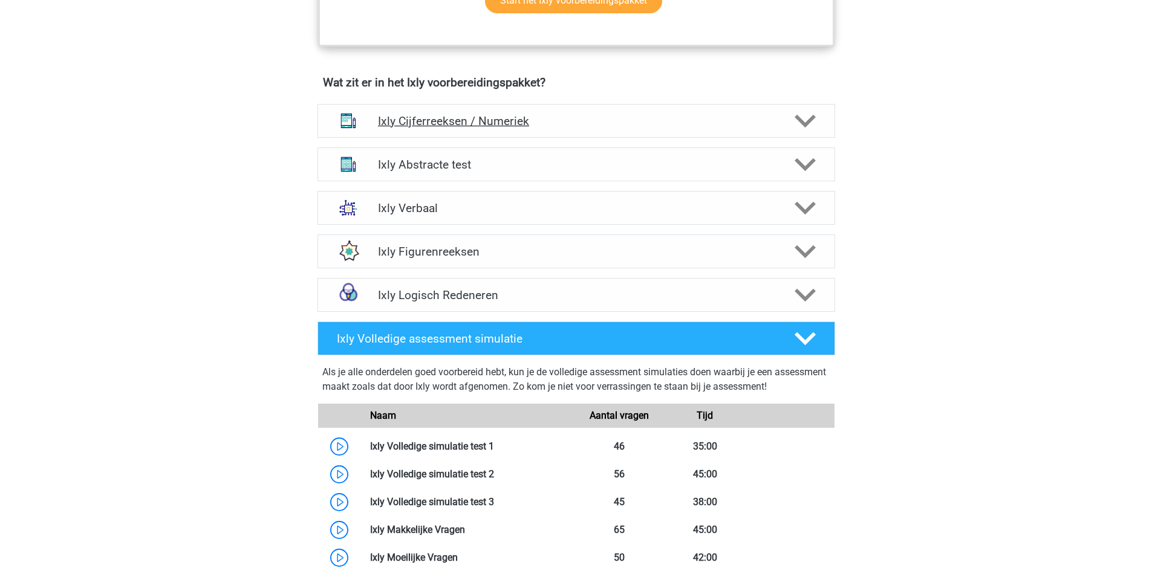
click at [417, 128] on h4 "Ixly Cijferreeksen / Numeriek" at bounding box center [576, 121] width 396 height 14
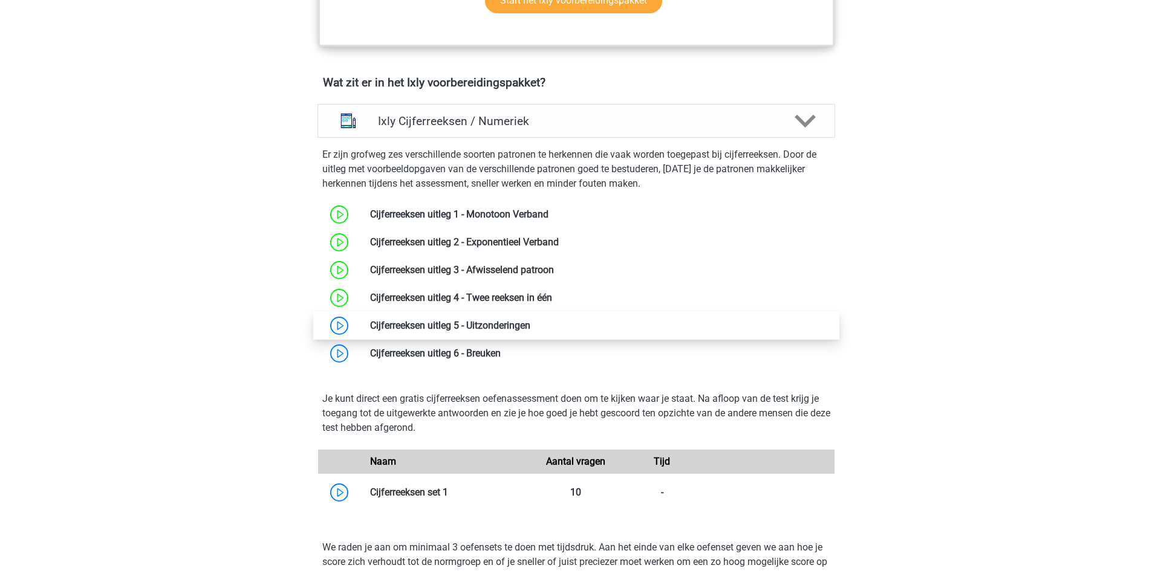
click at [530, 331] on link at bounding box center [530, 325] width 0 height 11
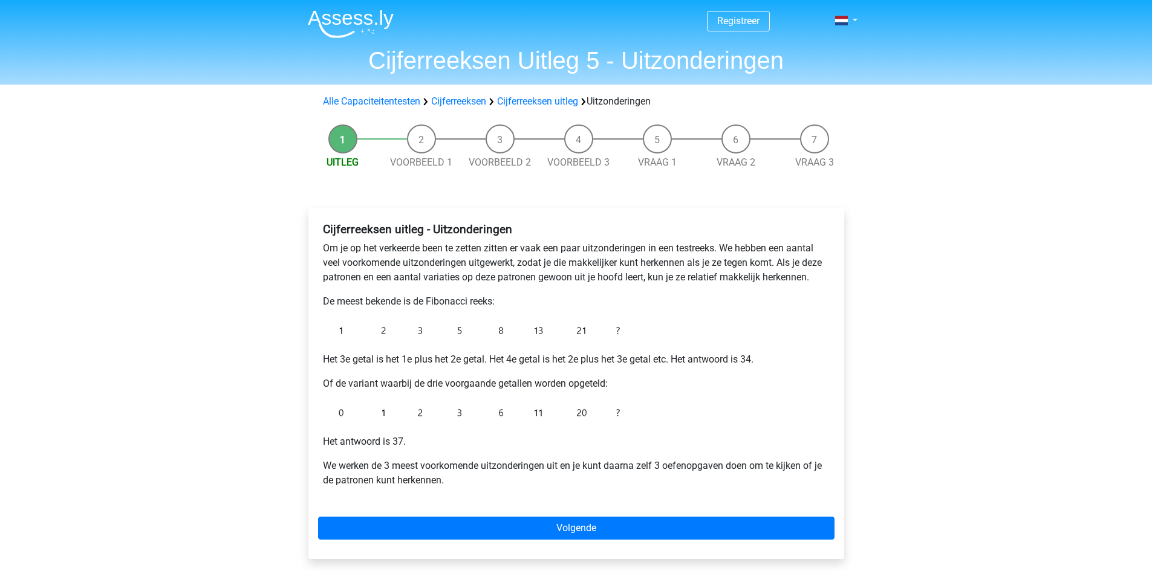
drag, startPoint x: 209, startPoint y: 218, endPoint x: 0, endPoint y: 203, distance: 209.8
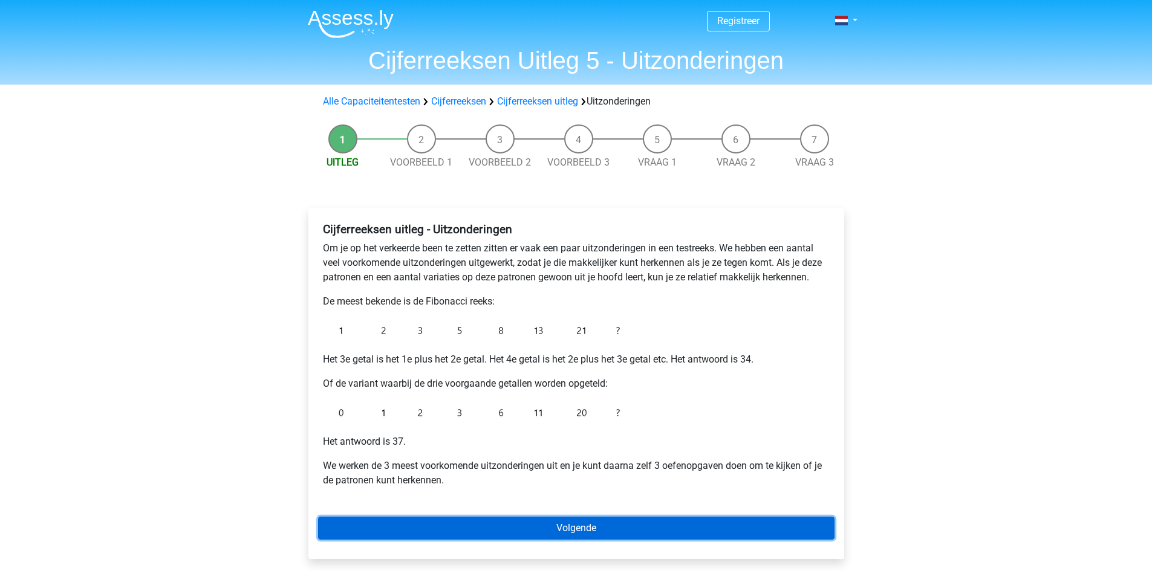
click at [642, 526] on link "Volgende" at bounding box center [576, 528] width 516 height 23
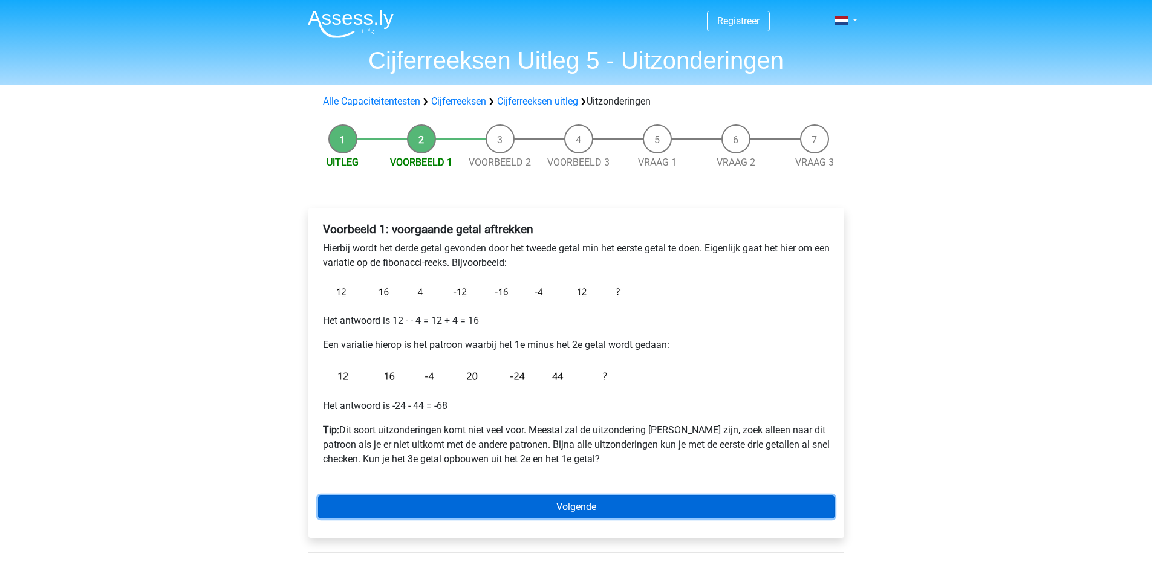
click at [613, 509] on link "Volgende" at bounding box center [576, 507] width 516 height 23
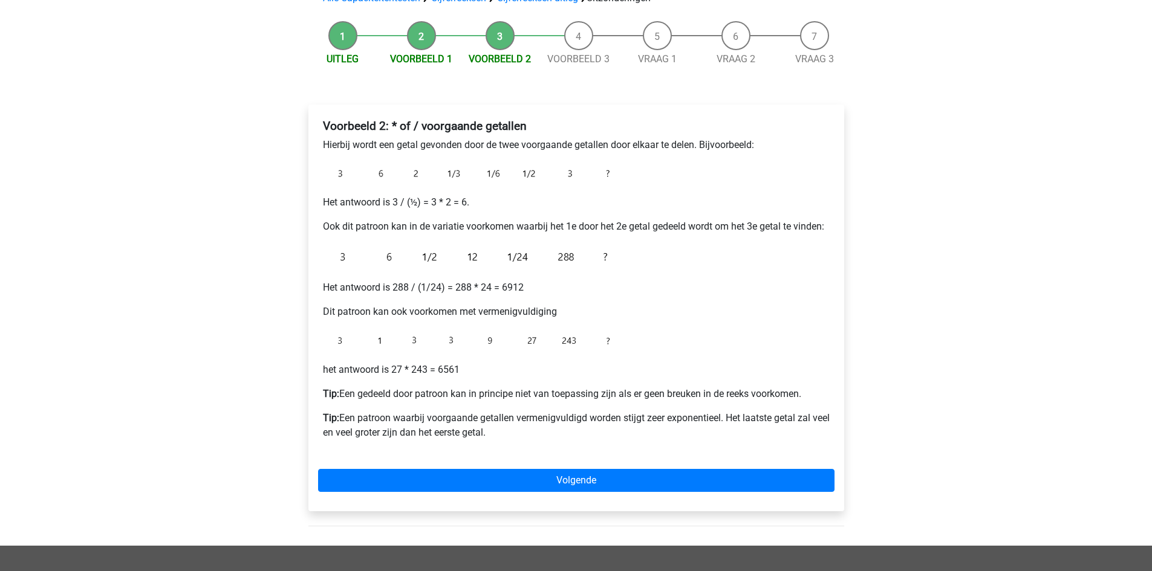
scroll to position [121, 0]
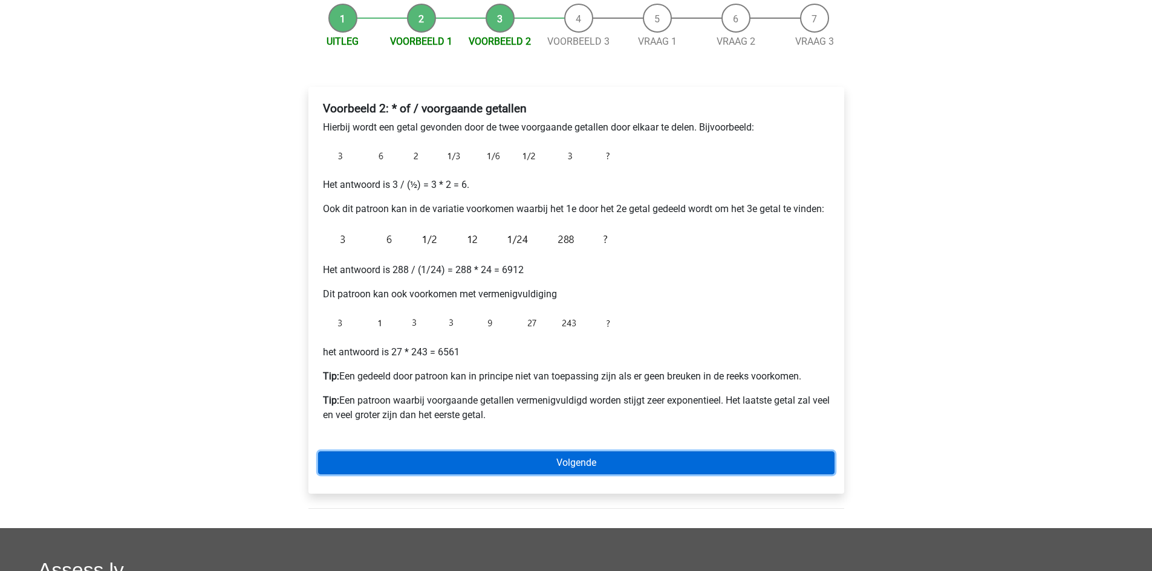
click at [537, 461] on link "Volgende" at bounding box center [576, 463] width 516 height 23
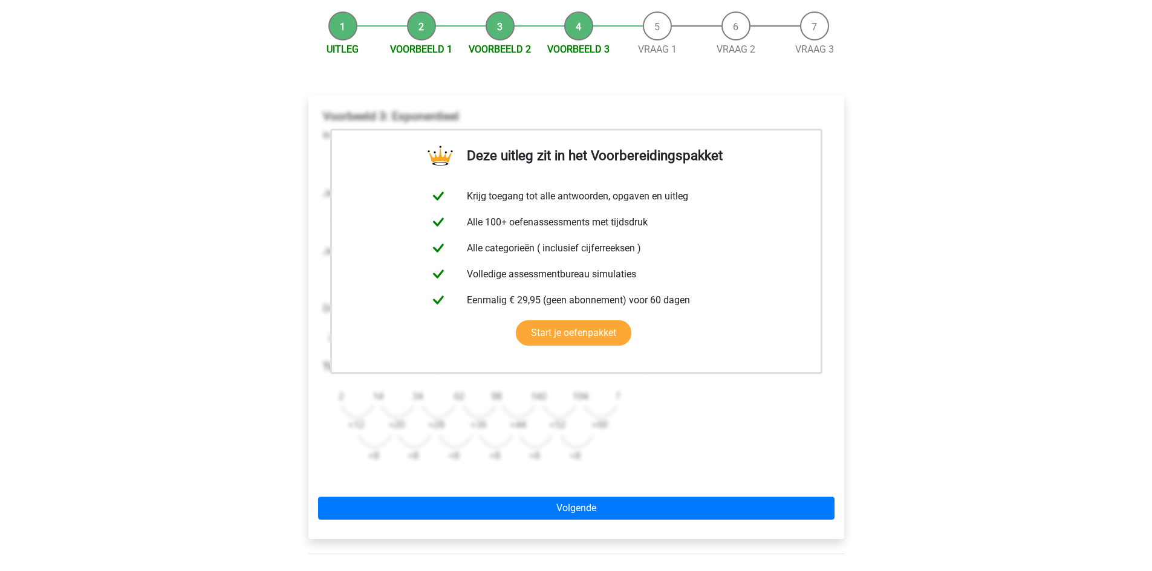
scroll to position [302, 0]
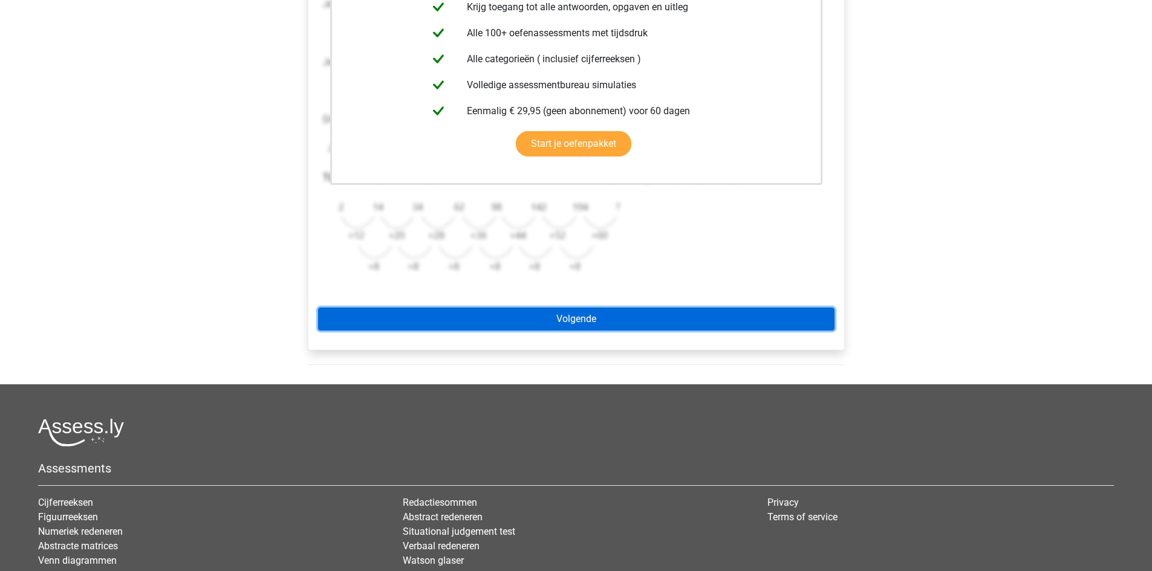
click at [586, 322] on link "Volgende" at bounding box center [576, 319] width 516 height 23
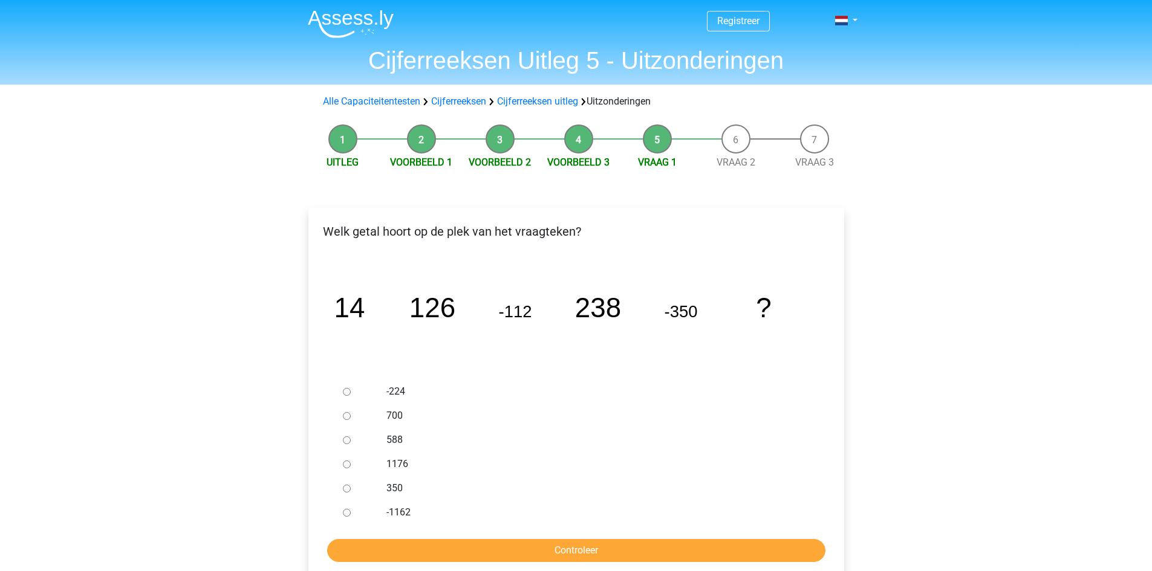
drag, startPoint x: 340, startPoint y: 449, endPoint x: 345, endPoint y: 441, distance: 9.2
click at [343, 445] on div at bounding box center [358, 440] width 40 height 24
click at [345, 441] on input "588" at bounding box center [347, 441] width 8 height 8
radio input "true"
click at [538, 541] on input "Controleer" at bounding box center [576, 550] width 498 height 23
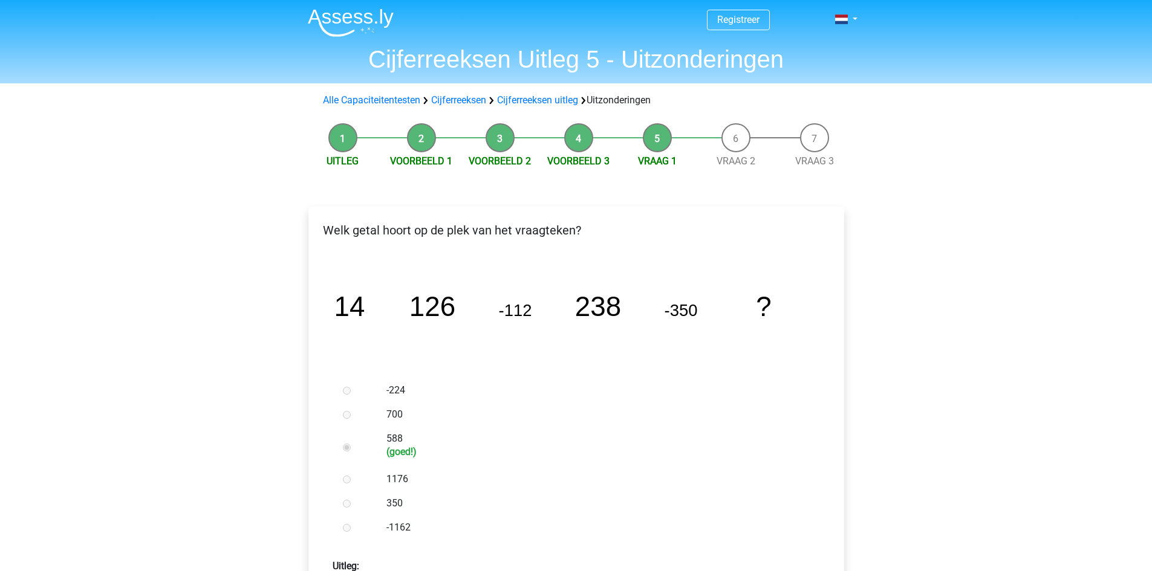
scroll to position [242, 0]
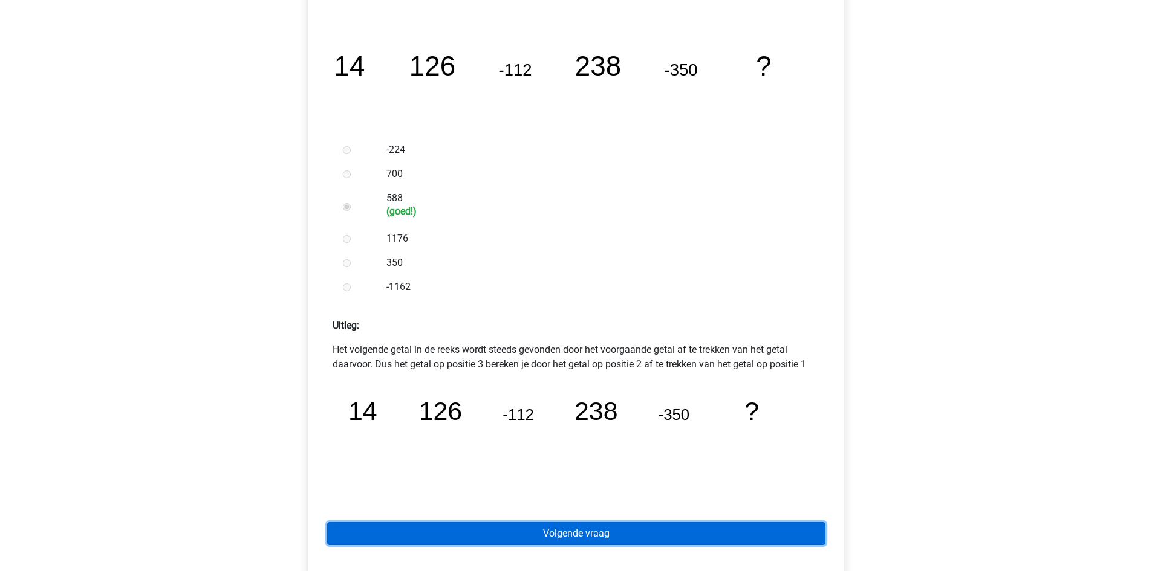
click at [570, 528] on link "Volgende vraag" at bounding box center [576, 533] width 498 height 23
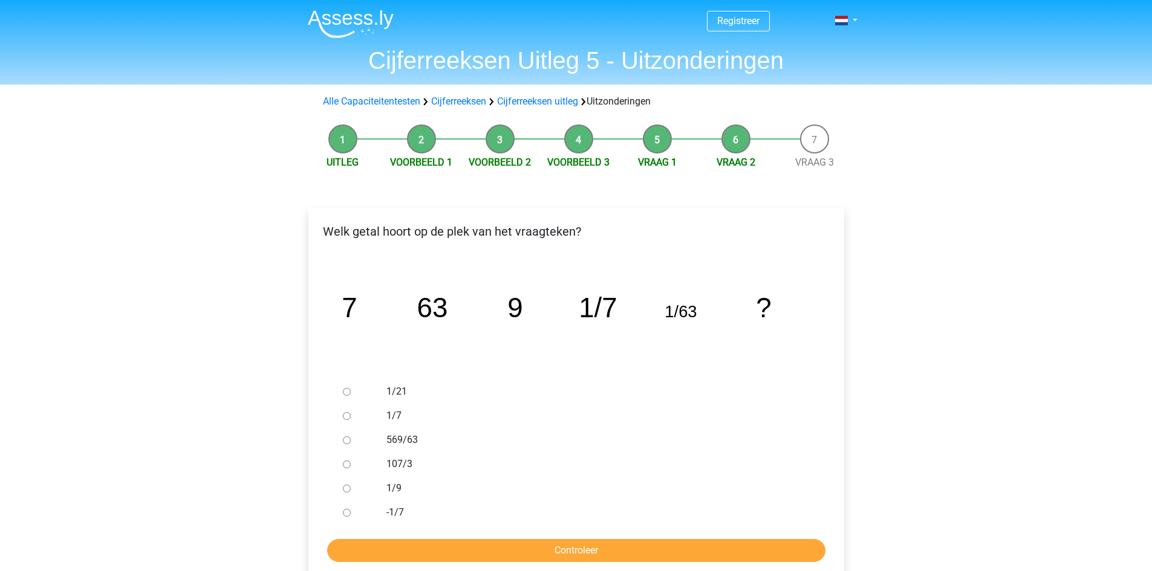
click at [351, 387] on div at bounding box center [358, 392] width 40 height 24
click at [345, 487] on input "1/9" at bounding box center [347, 489] width 8 height 8
radio input "true"
click at [490, 523] on div "-1/7" at bounding box center [595, 513] width 437 height 24
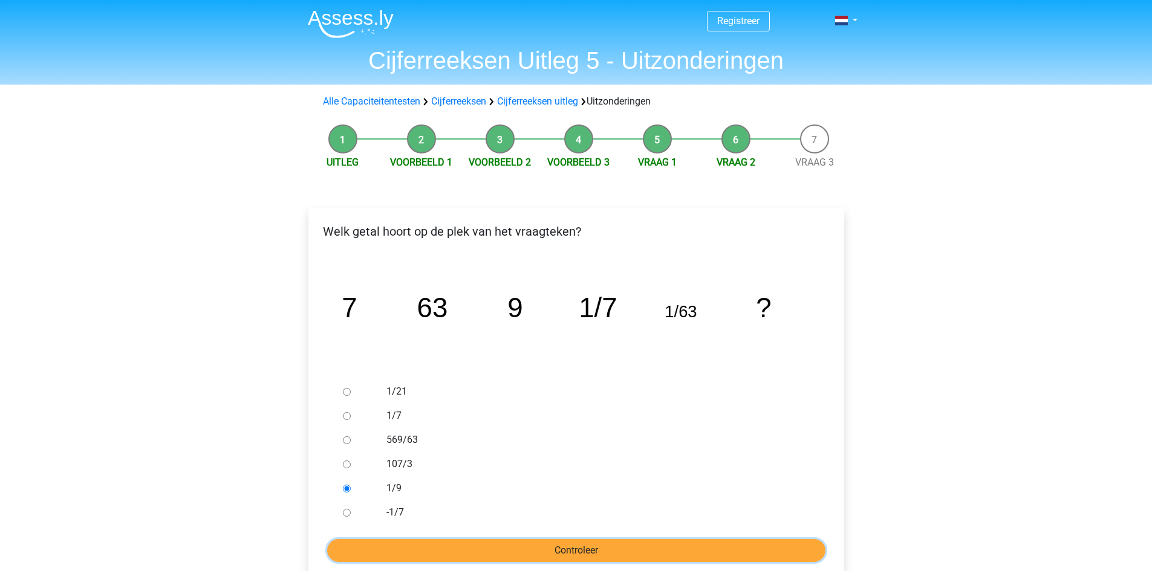
click at [492, 542] on input "Controleer" at bounding box center [576, 550] width 498 height 23
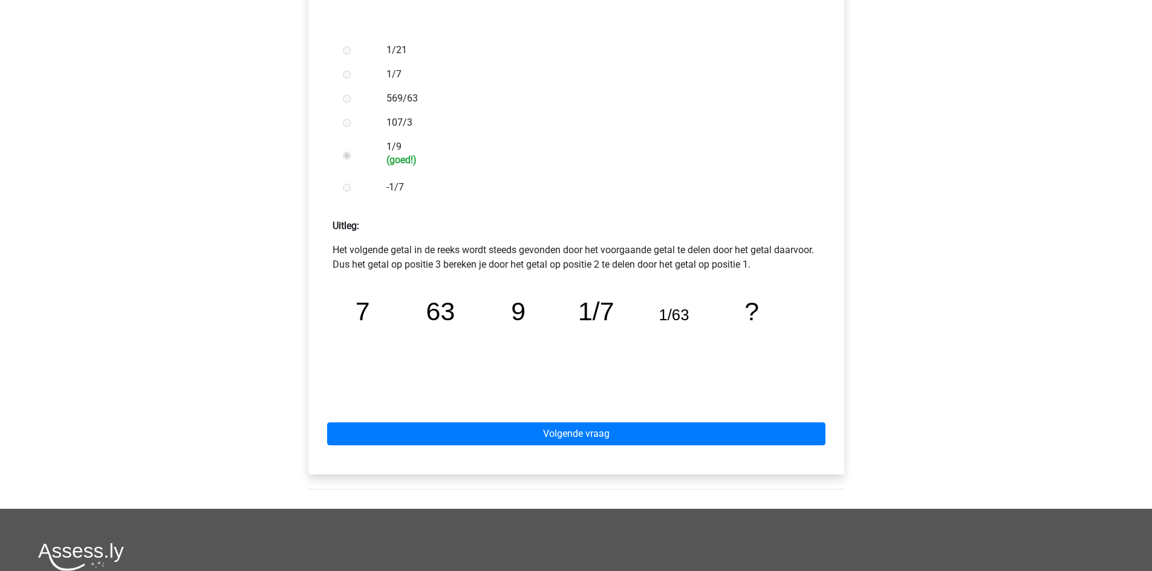
scroll to position [363, 0]
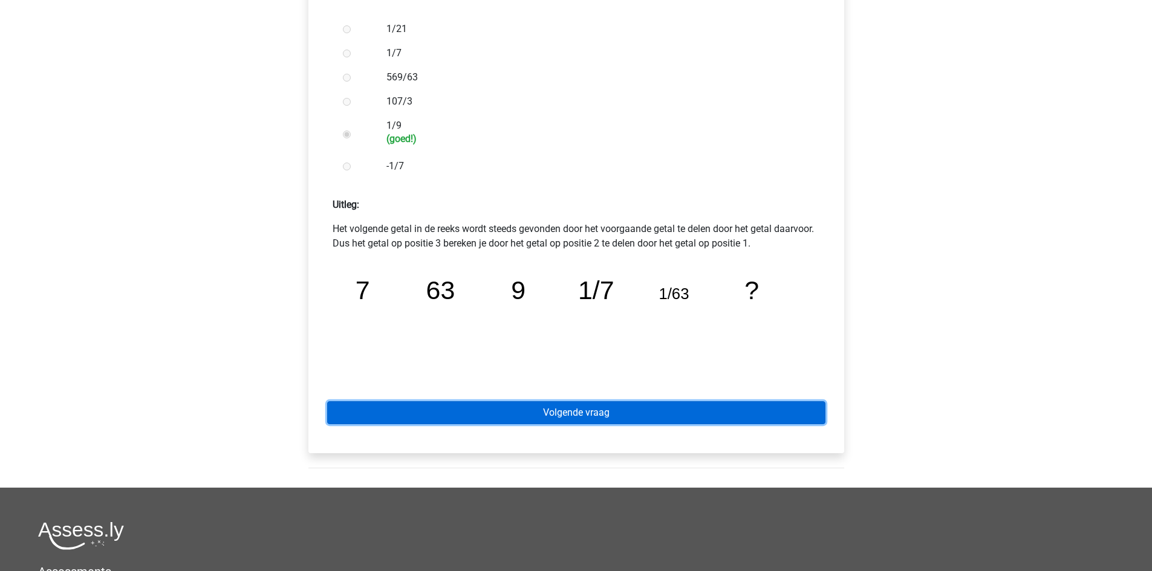
click at [601, 418] on link "Volgende vraag" at bounding box center [576, 412] width 498 height 23
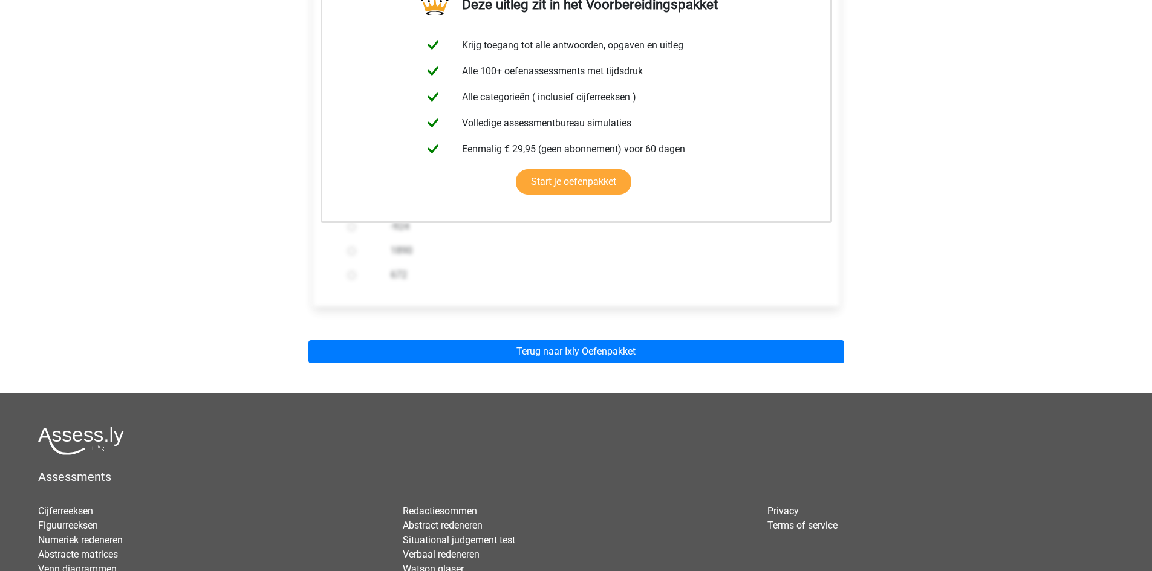
scroll to position [242, 0]
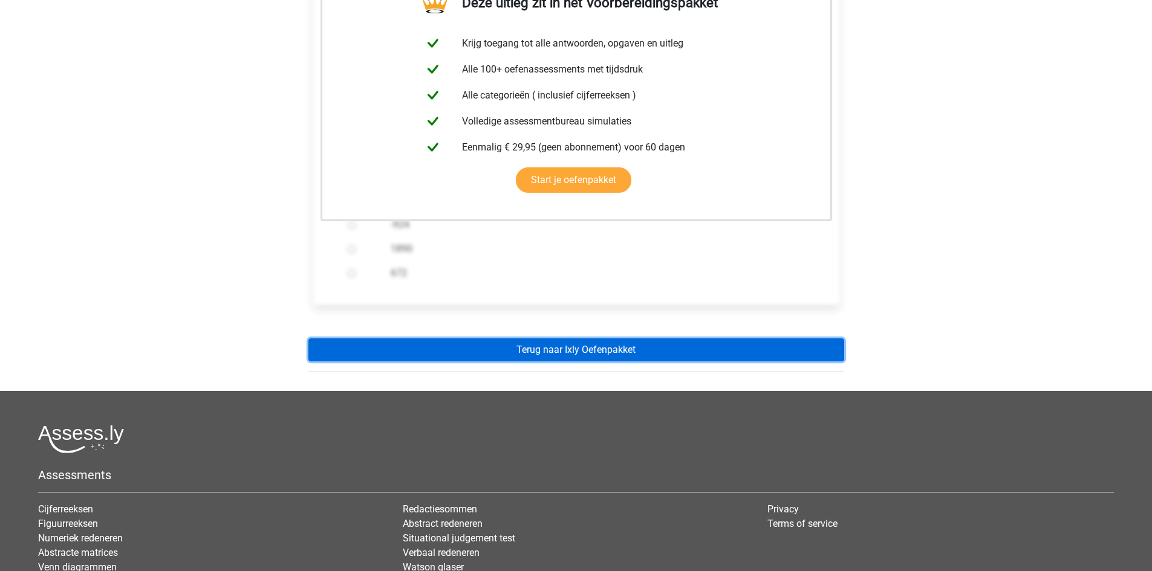
click at [605, 349] on link "Terug naar Ixly Oefenpakket" at bounding box center [576, 350] width 536 height 23
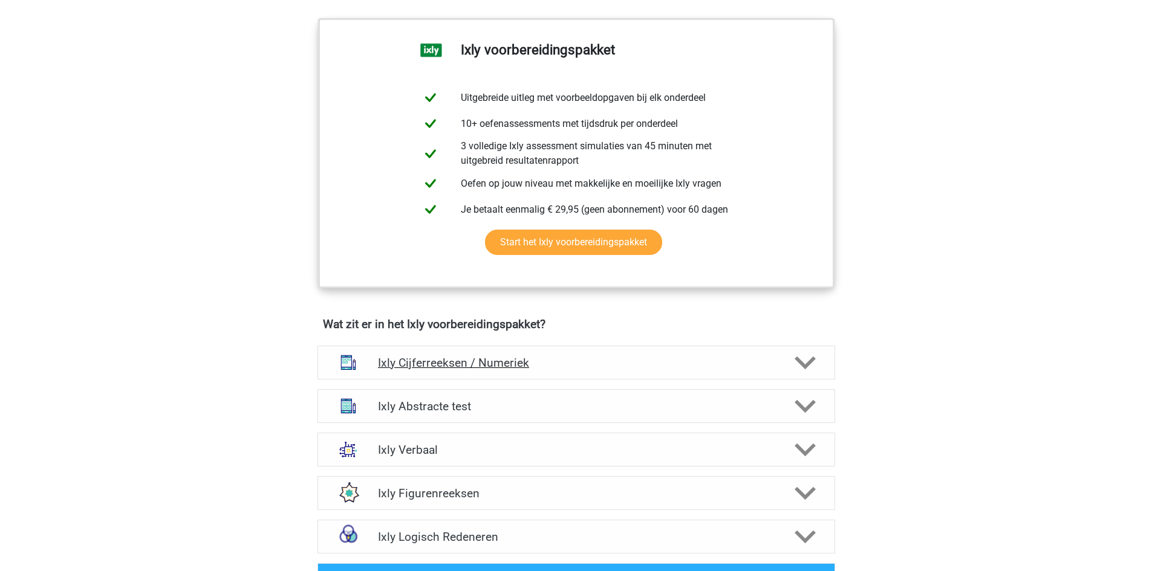
click at [471, 365] on h4 "Ixly Cijferreeksen / Numeriek" at bounding box center [576, 363] width 396 height 14
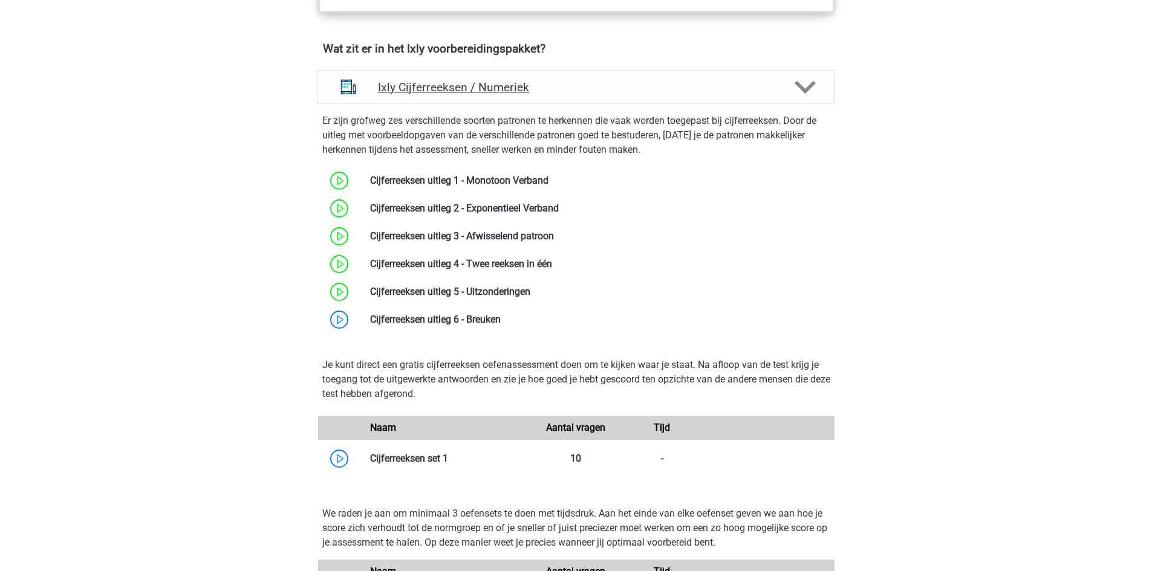
scroll to position [786, 0]
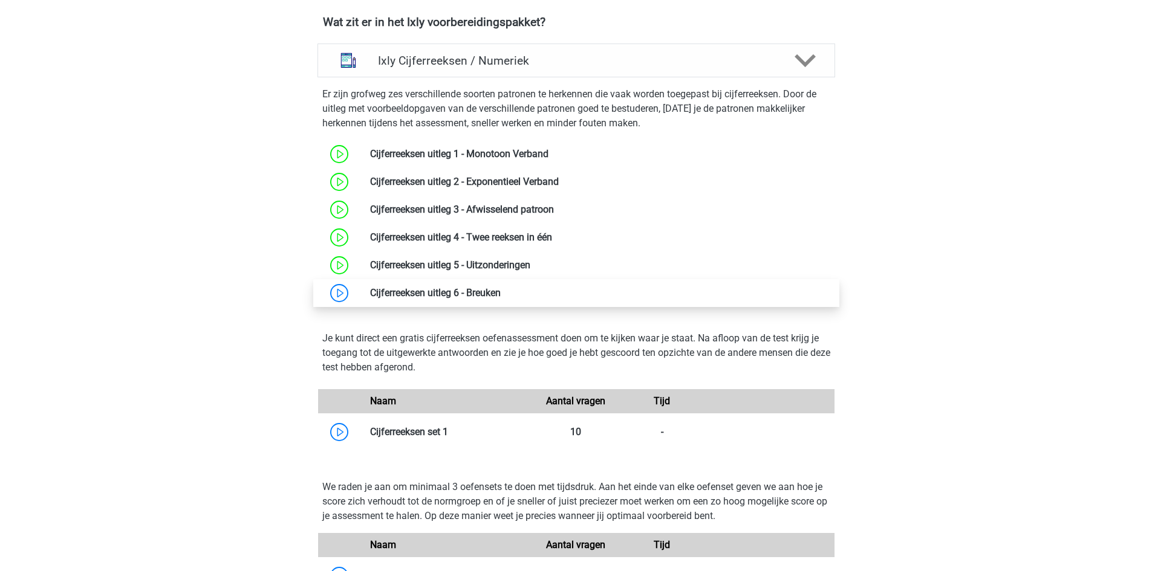
click at [501, 293] on link at bounding box center [501, 292] width 0 height 11
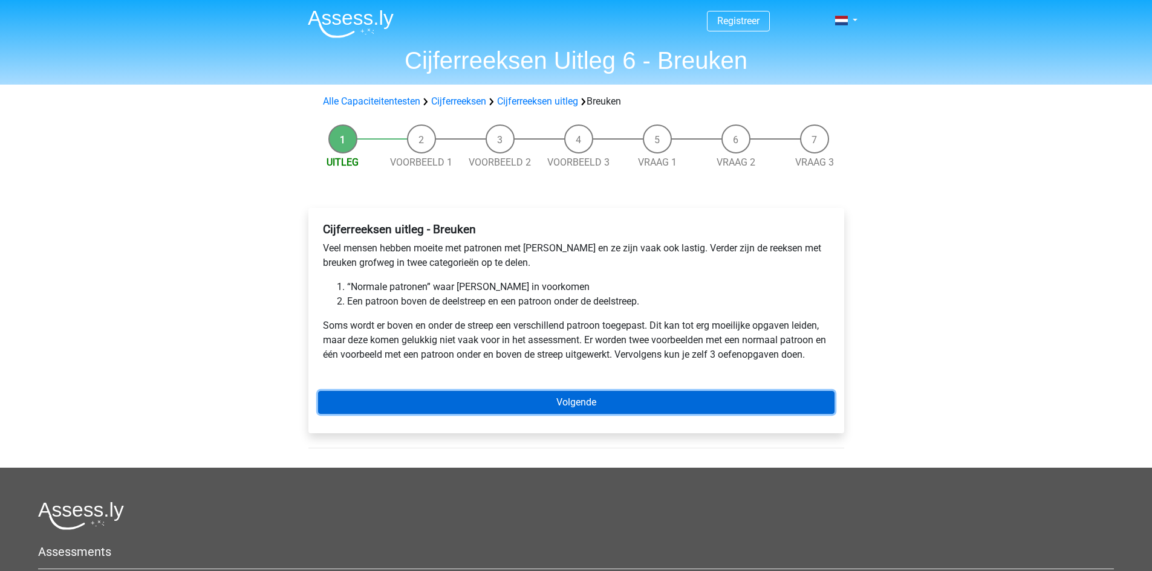
click at [545, 401] on link "Volgende" at bounding box center [576, 402] width 516 height 23
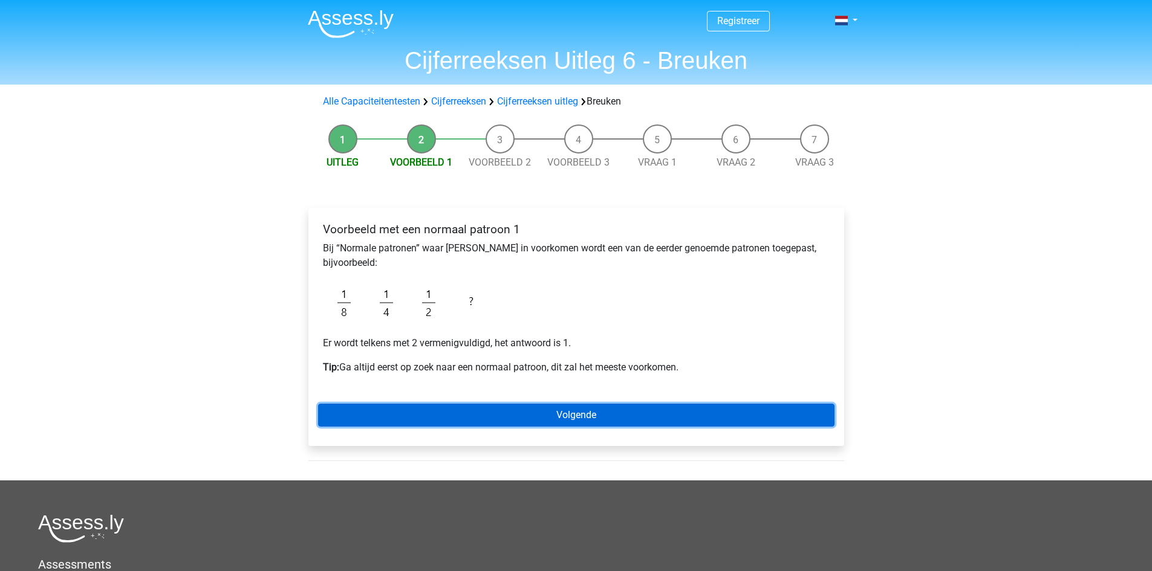
click at [622, 405] on link "Volgende" at bounding box center [576, 415] width 516 height 23
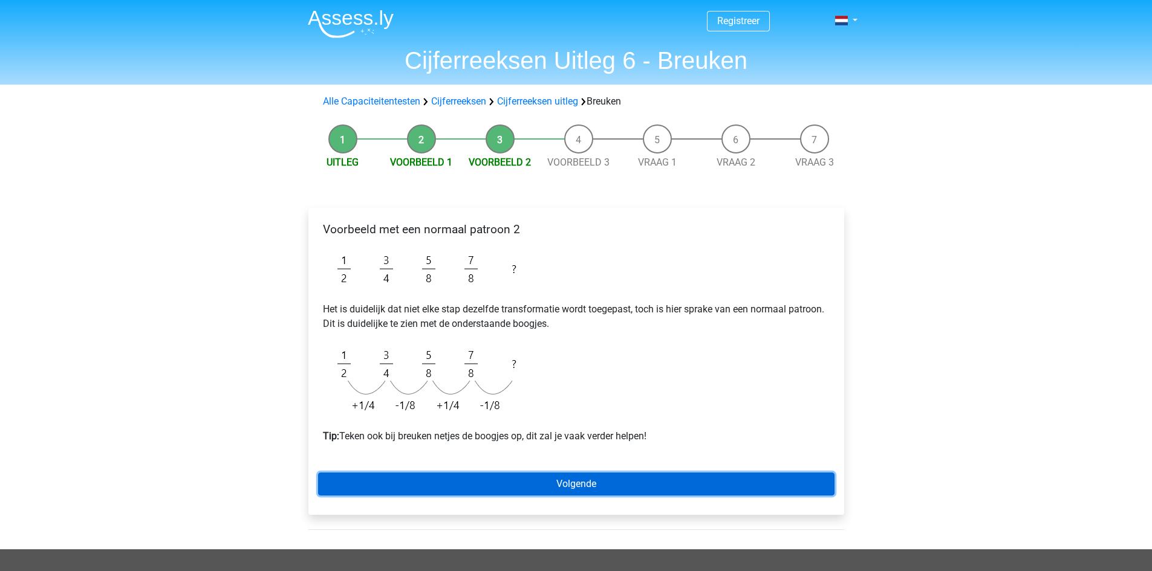
click at [618, 489] on link "Volgende" at bounding box center [576, 484] width 516 height 23
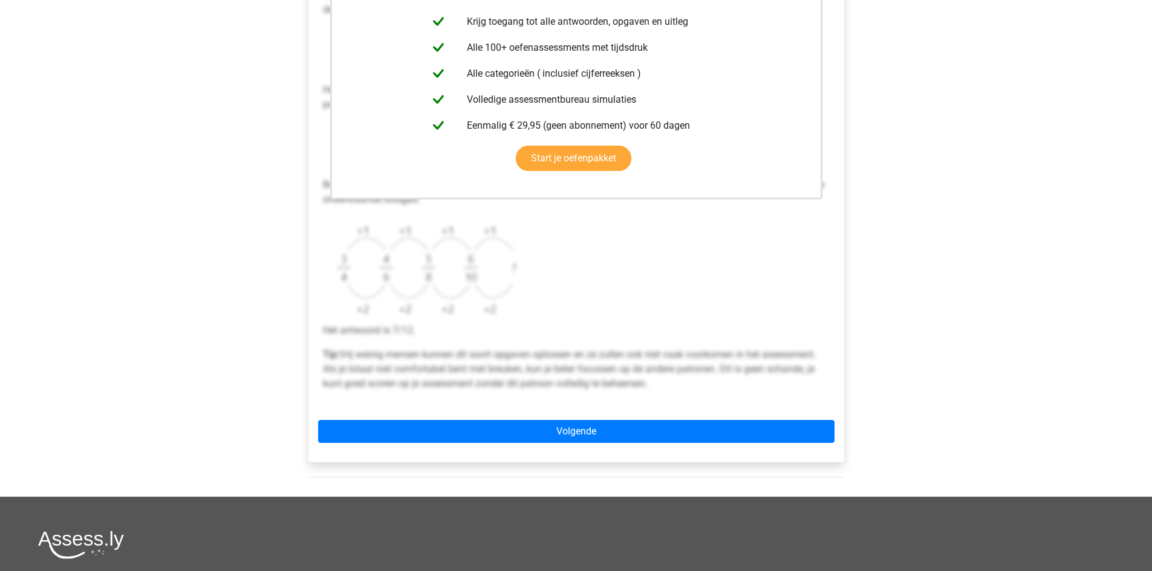
scroll to position [423, 0]
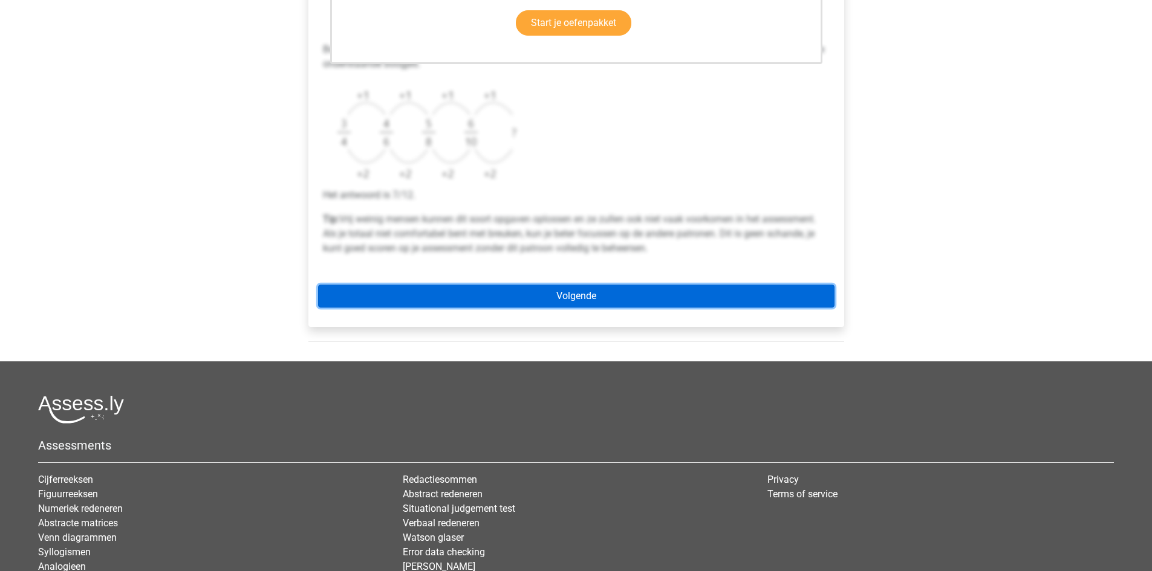
click at [564, 306] on link "Volgende" at bounding box center [576, 296] width 516 height 23
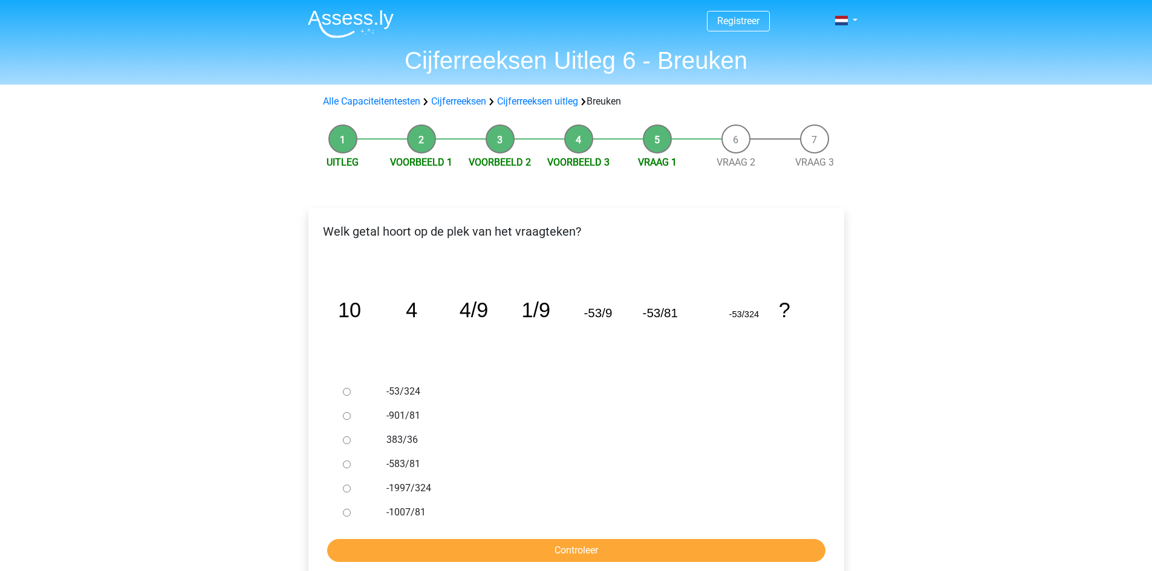
click at [359, 398] on div at bounding box center [358, 392] width 40 height 24
click at [343, 421] on div at bounding box center [358, 416] width 40 height 24
click at [346, 418] on input "-901/81" at bounding box center [347, 416] width 8 height 8
radio input "true"
click at [617, 545] on input "Controleer" at bounding box center [576, 550] width 498 height 23
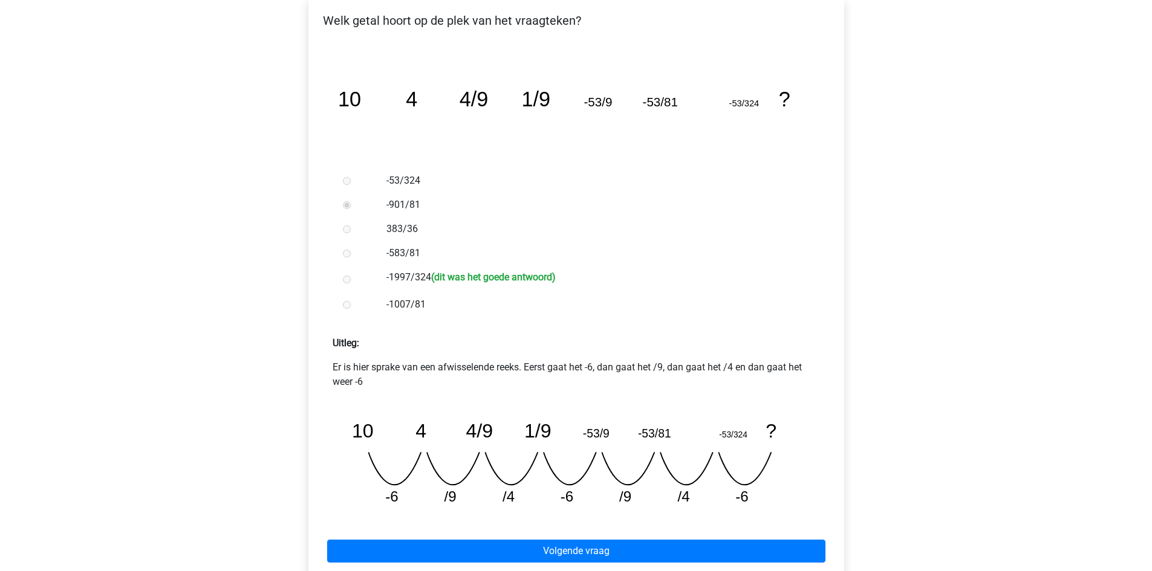
scroll to position [242, 0]
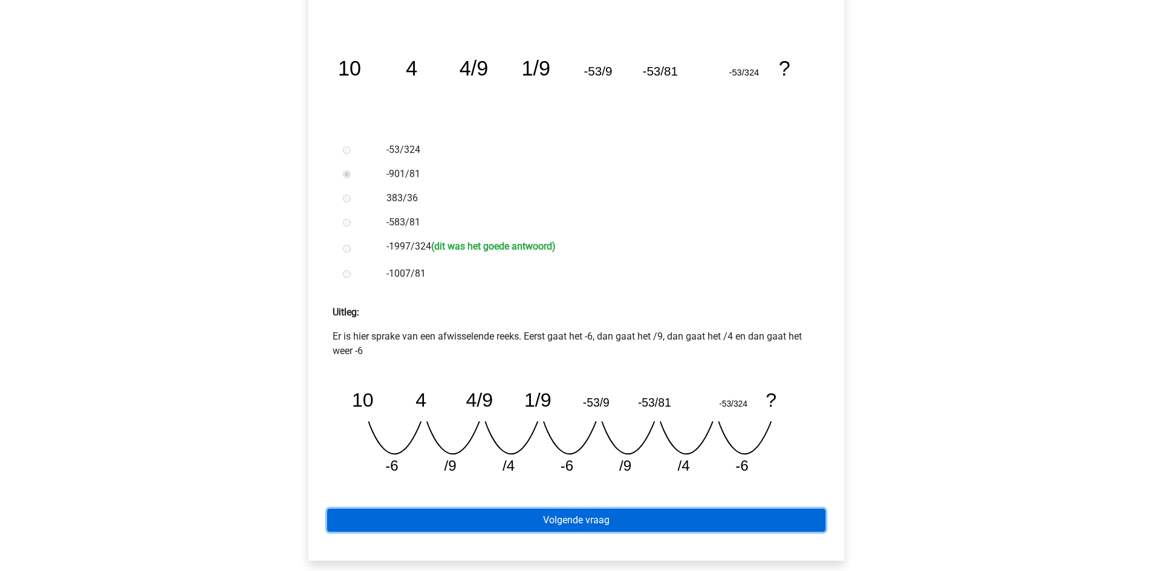
click at [601, 519] on link "Volgende vraag" at bounding box center [576, 520] width 498 height 23
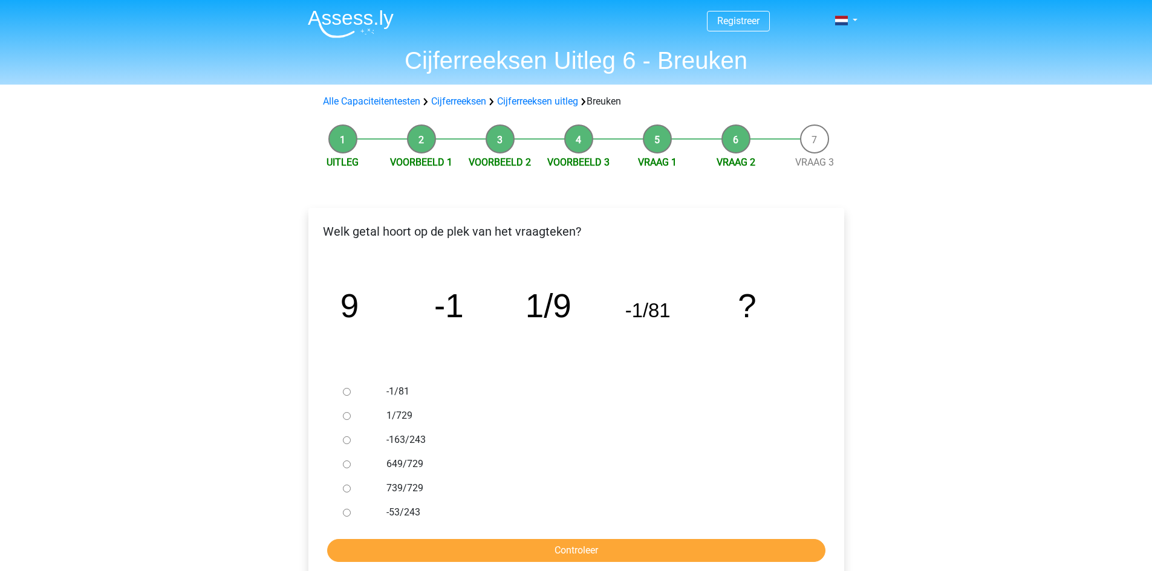
click at [345, 415] on input "1/729" at bounding box center [347, 416] width 8 height 8
radio input "true"
click at [600, 543] on input "Controleer" at bounding box center [576, 550] width 498 height 23
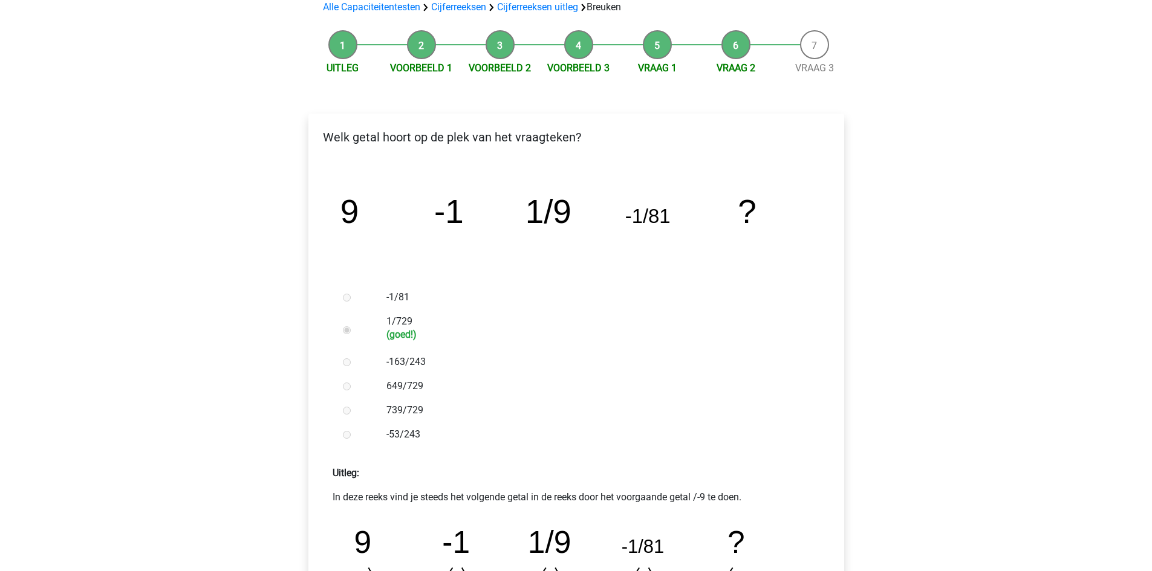
scroll to position [302, 0]
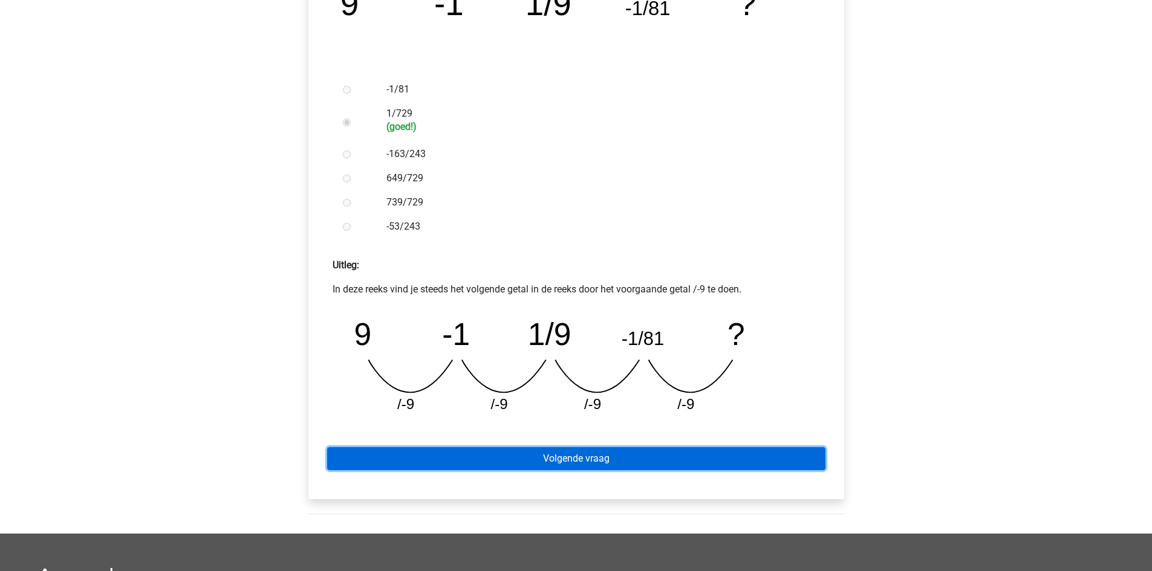
click at [590, 453] on link "Volgende vraag" at bounding box center [576, 458] width 498 height 23
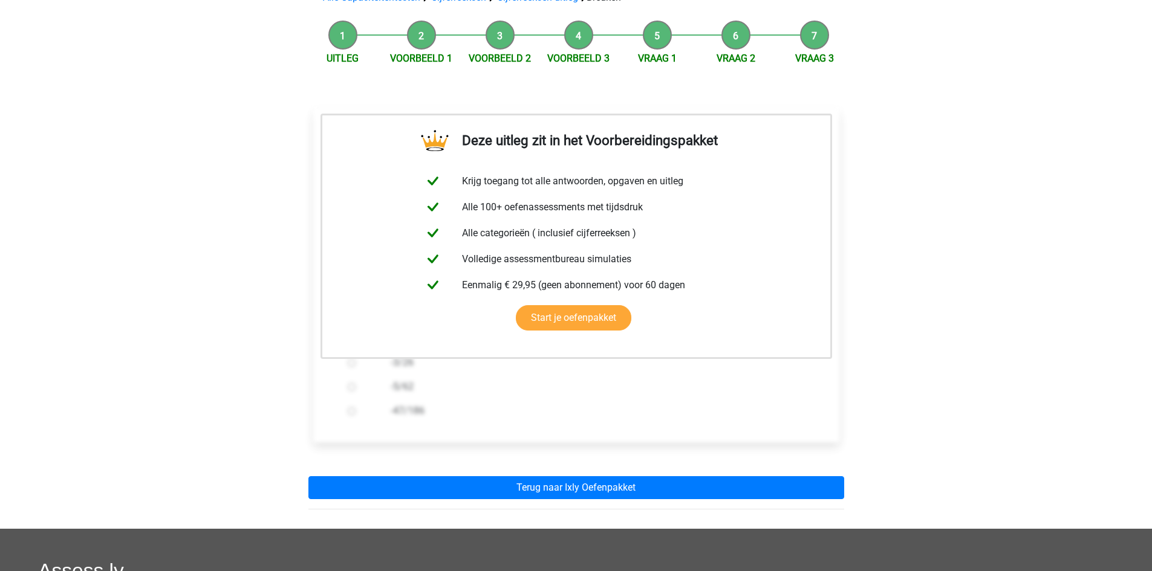
scroll to position [181, 0]
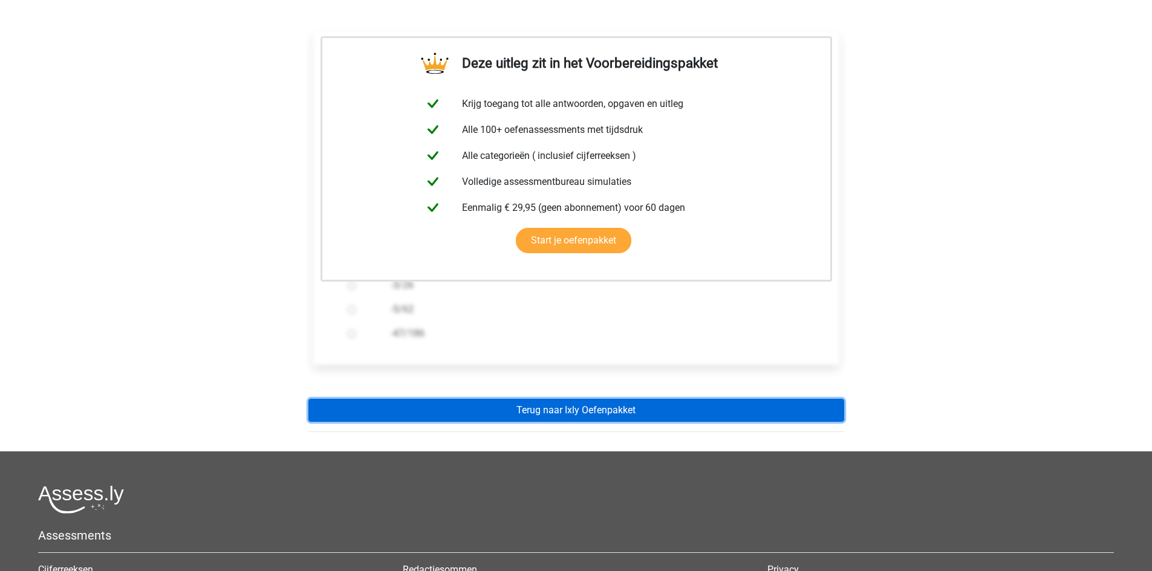
click at [618, 407] on link "Terug naar Ixly Oefenpakket" at bounding box center [576, 410] width 536 height 23
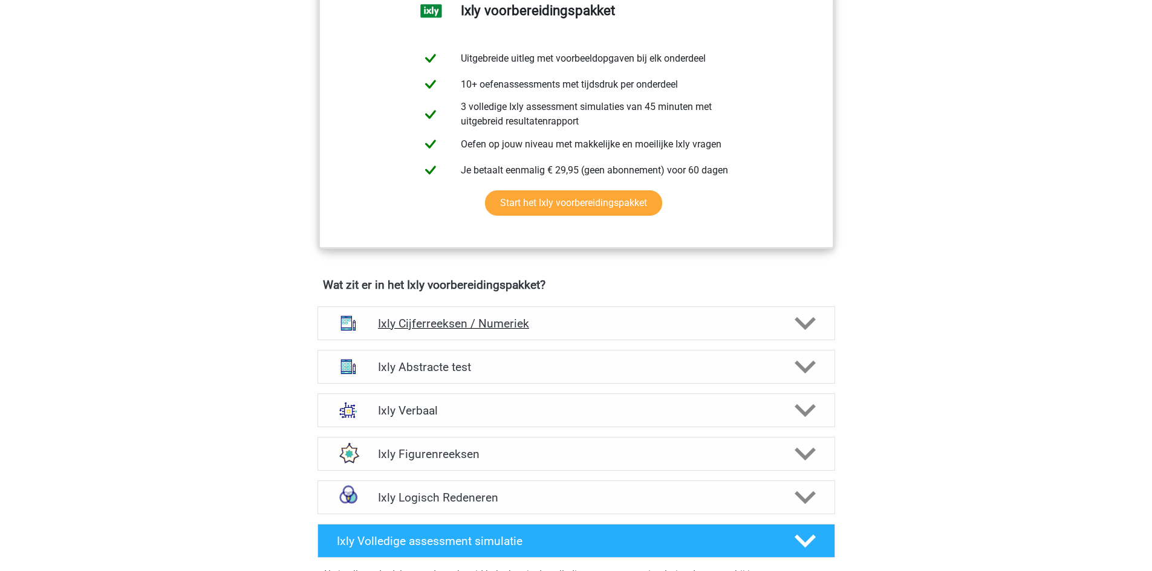
scroll to position [605, 0]
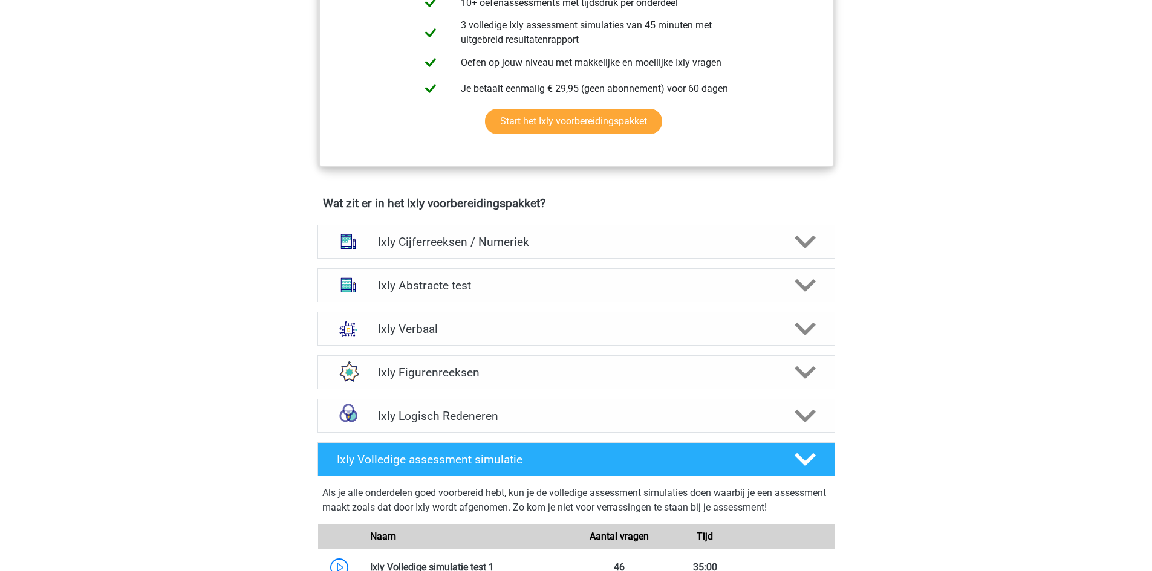
click at [528, 210] on h4 "Wat zit er in het Ixly voorbereidingspakket?" at bounding box center [576, 204] width 507 height 14
click at [558, 233] on div "Ixly Cijferreeksen / Numeriek" at bounding box center [576, 242] width 518 height 34
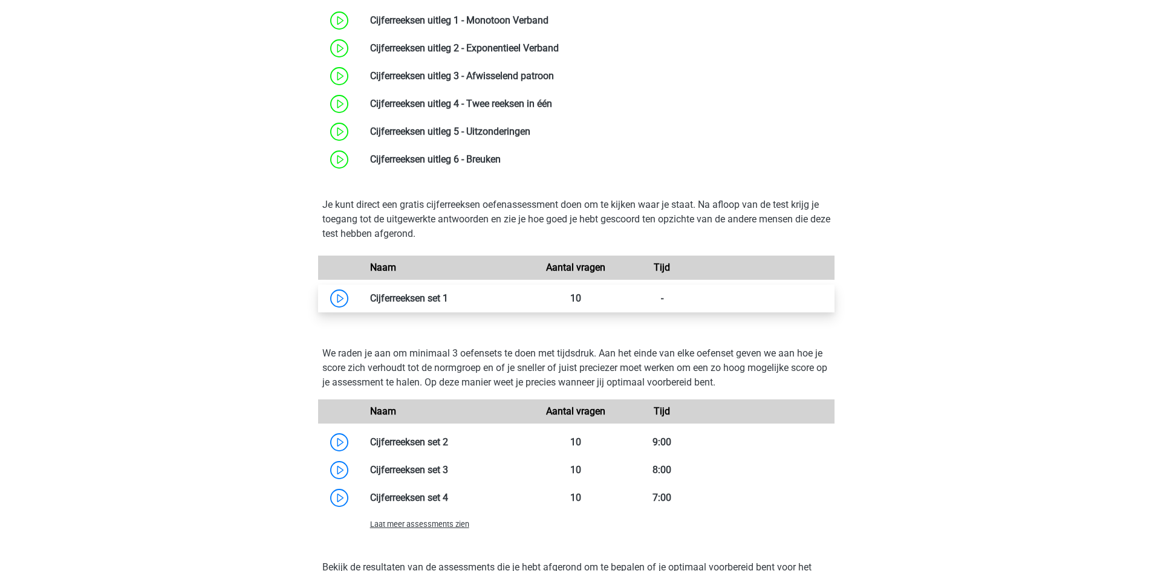
scroll to position [967, 0]
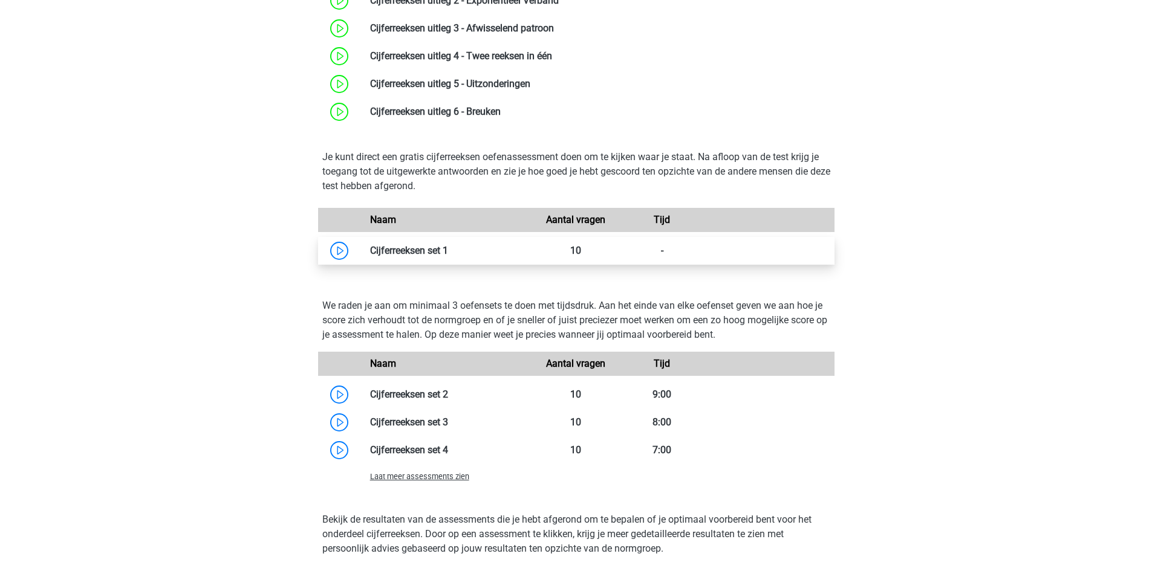
click at [448, 252] on link at bounding box center [448, 250] width 0 height 11
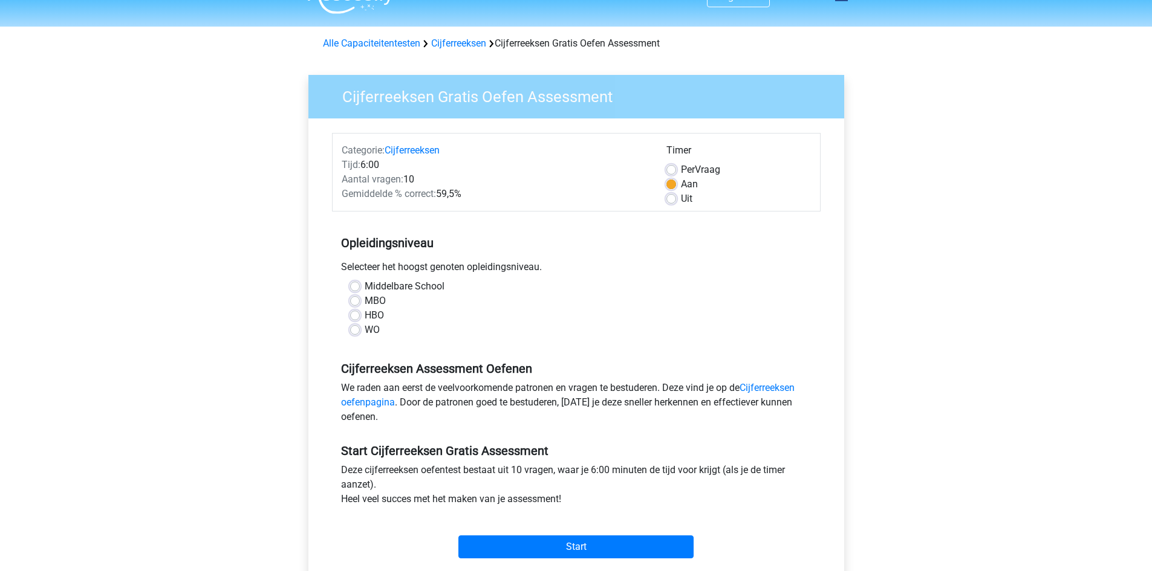
scroll to position [181, 0]
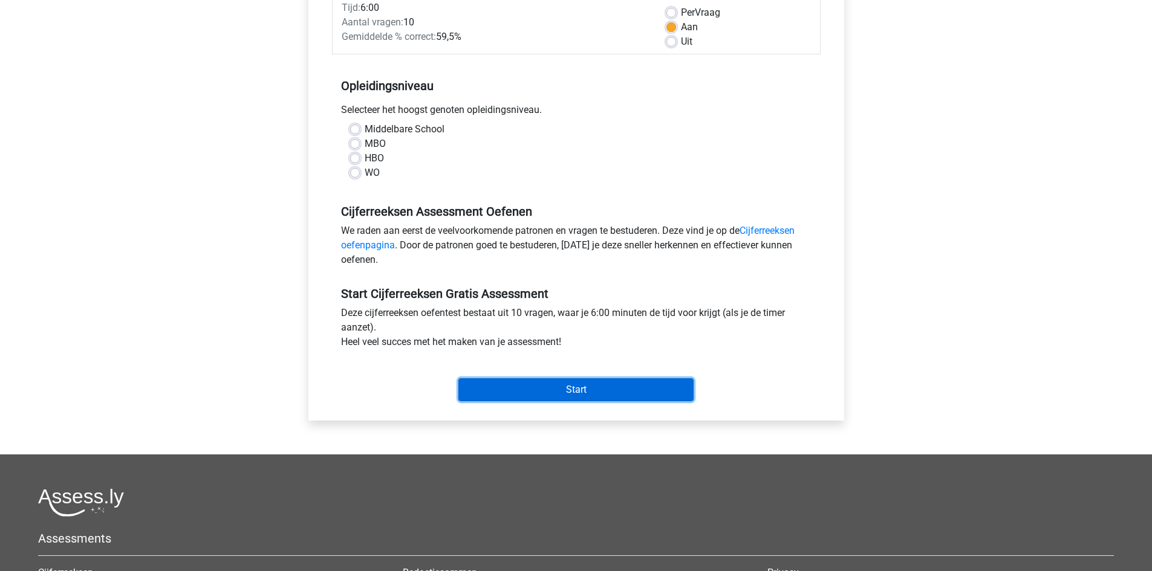
click at [608, 389] on input "Start" at bounding box center [575, 390] width 235 height 23
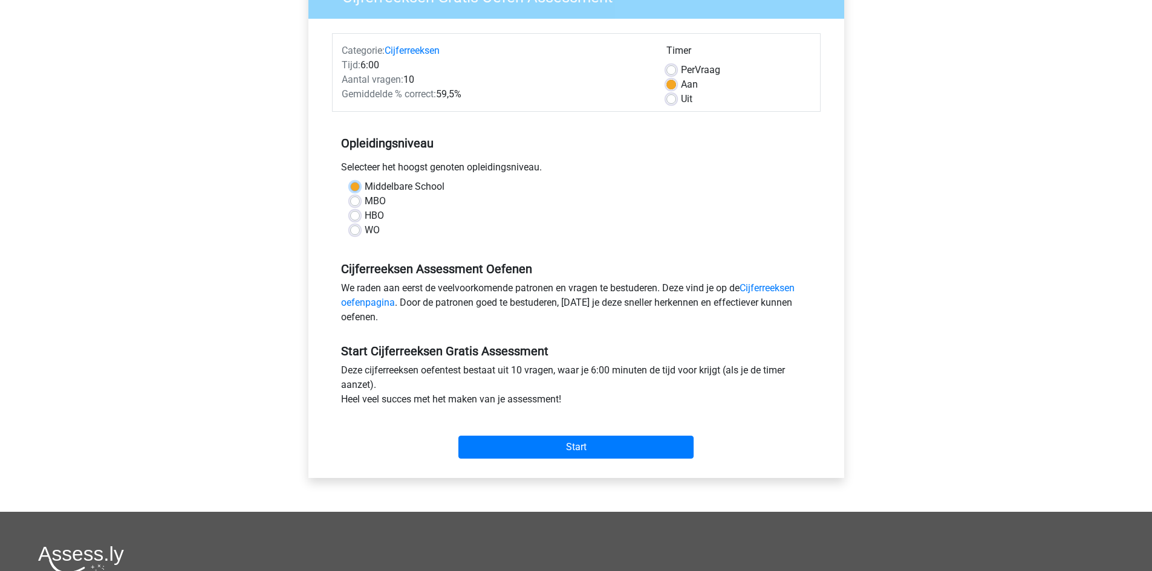
scroll to position [121, 0]
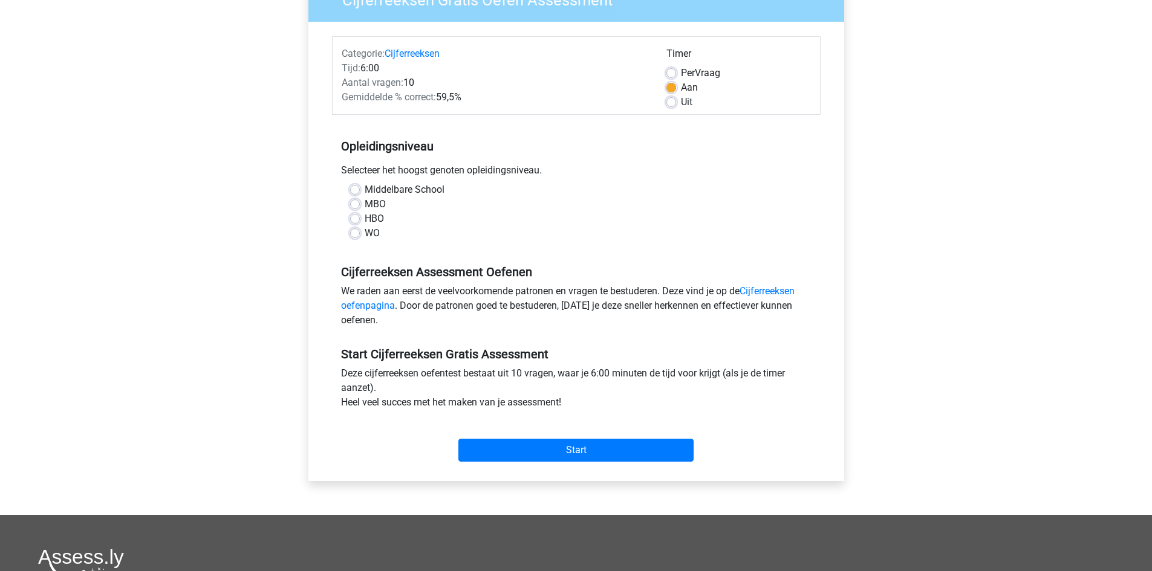
click at [527, 244] on div "Middelbare School MBO HBO WO" at bounding box center [576, 217] width 489 height 68
click at [365, 231] on label "WO" at bounding box center [372, 233] width 15 height 15
click at [350, 231] on input "WO" at bounding box center [355, 232] width 10 height 12
radio input "true"
click at [677, 76] on div "Per Vraag" at bounding box center [738, 73] width 145 height 15
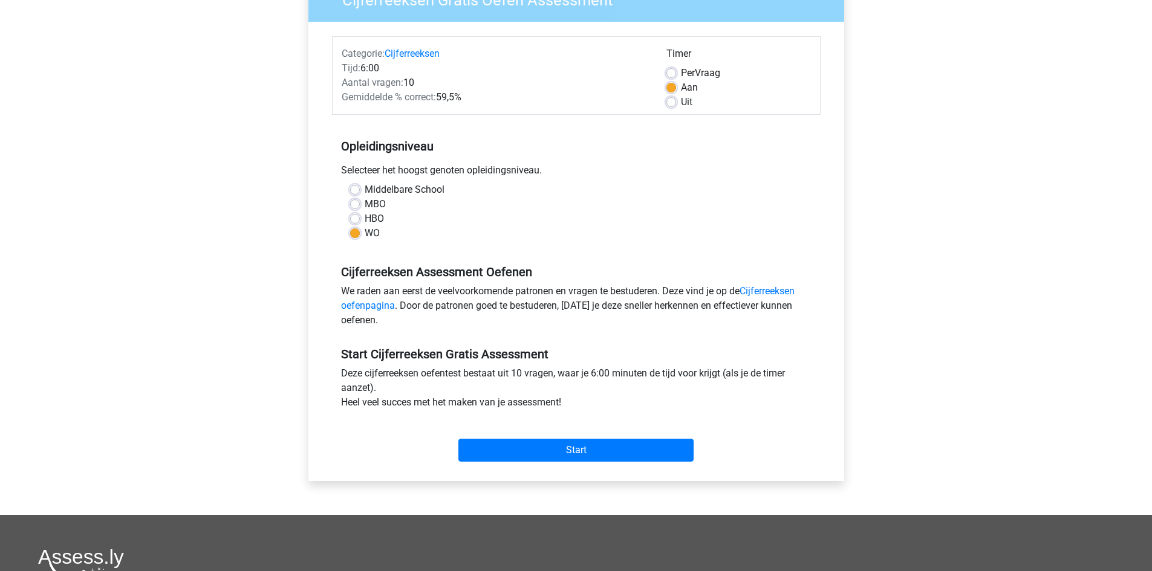
click at [670, 62] on div "Timer" at bounding box center [738, 56] width 145 height 19
click at [681, 71] on label "Per Vraag" at bounding box center [700, 73] width 39 height 15
click at [670, 71] on input "Per Vraag" at bounding box center [671, 72] width 10 height 12
radio input "true"
click at [681, 102] on label "Uit" at bounding box center [686, 102] width 11 height 15
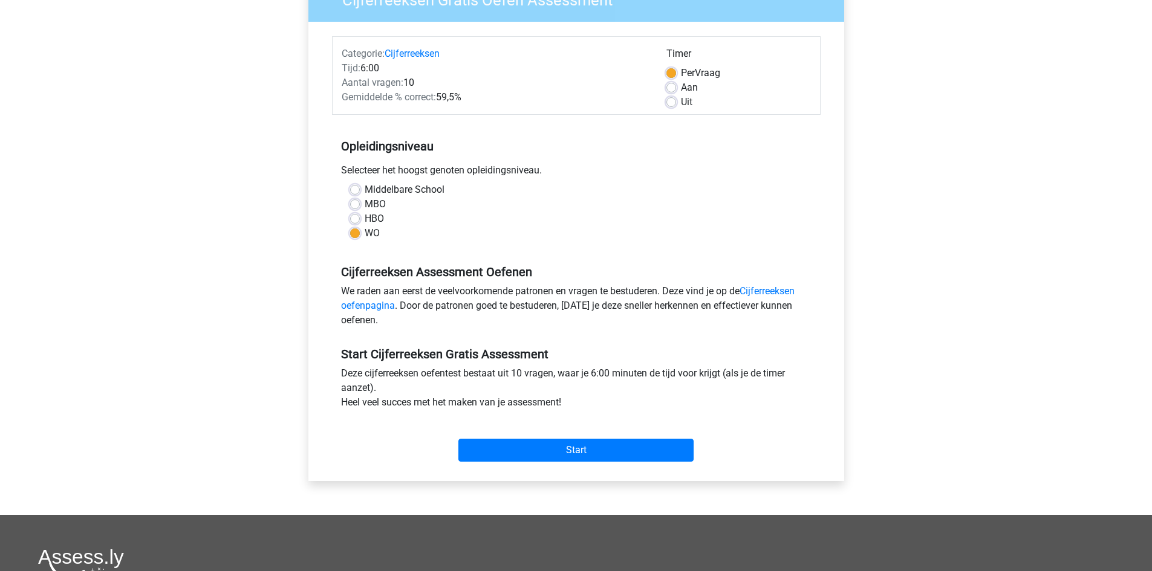
click at [671, 102] on input "Uit" at bounding box center [671, 101] width 10 height 12
radio input "true"
click at [602, 451] on input "Start" at bounding box center [575, 450] width 235 height 23
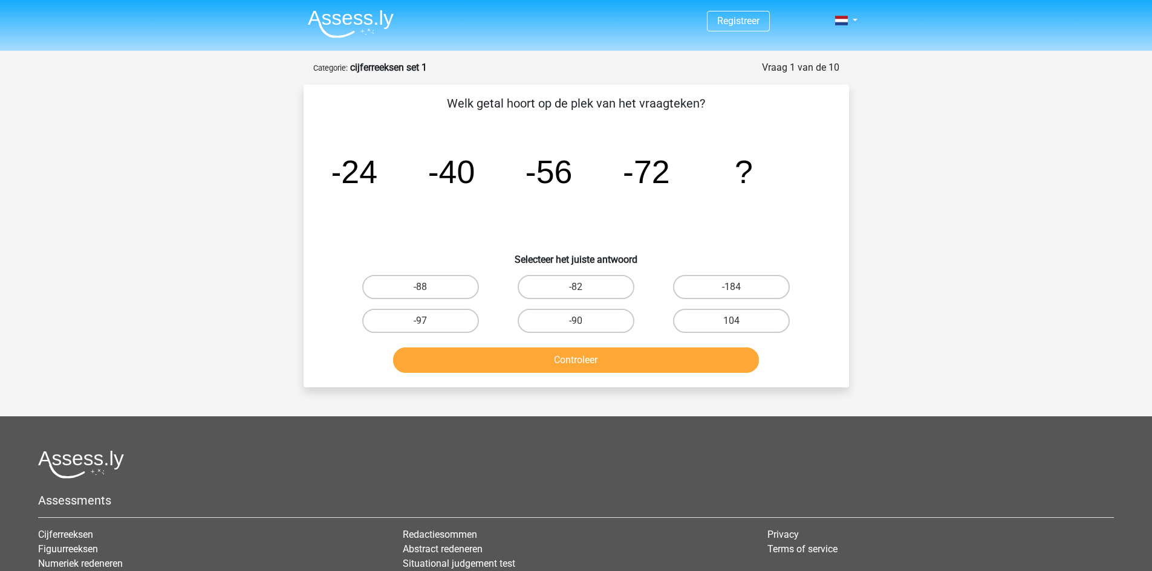
click at [682, 138] on icon "image/svg+xml -24 -40 -56 -72 ?" at bounding box center [576, 183] width 487 height 122
click at [408, 287] on label "-88" at bounding box center [420, 287] width 117 height 24
click at [420, 287] on input "-88" at bounding box center [424, 291] width 8 height 8
radio input "true"
click at [563, 358] on button "Controleer" at bounding box center [576, 360] width 366 height 25
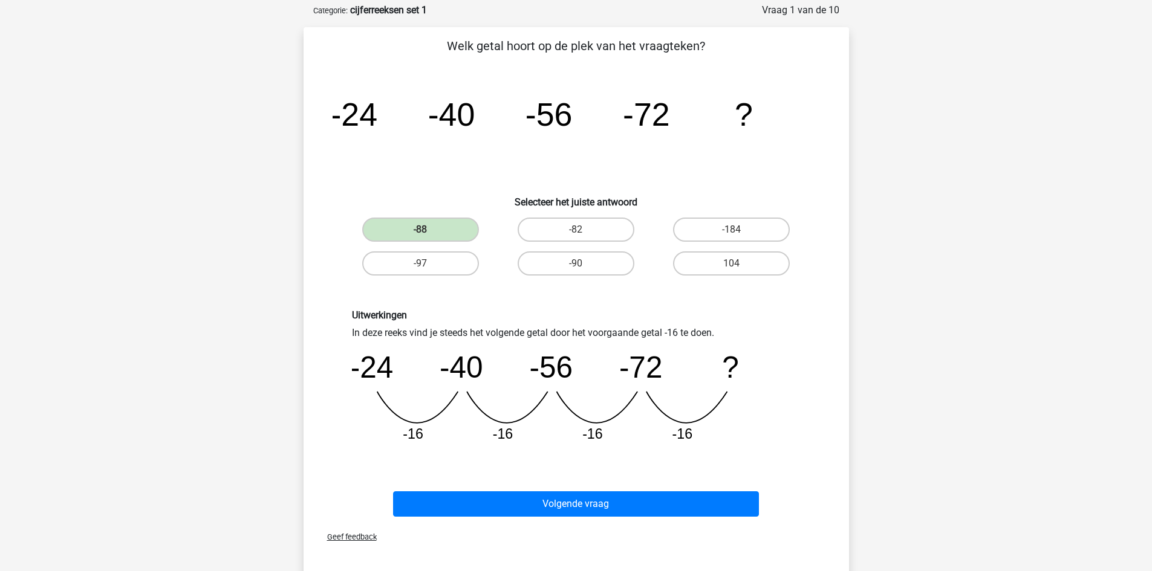
scroll to position [60, 0]
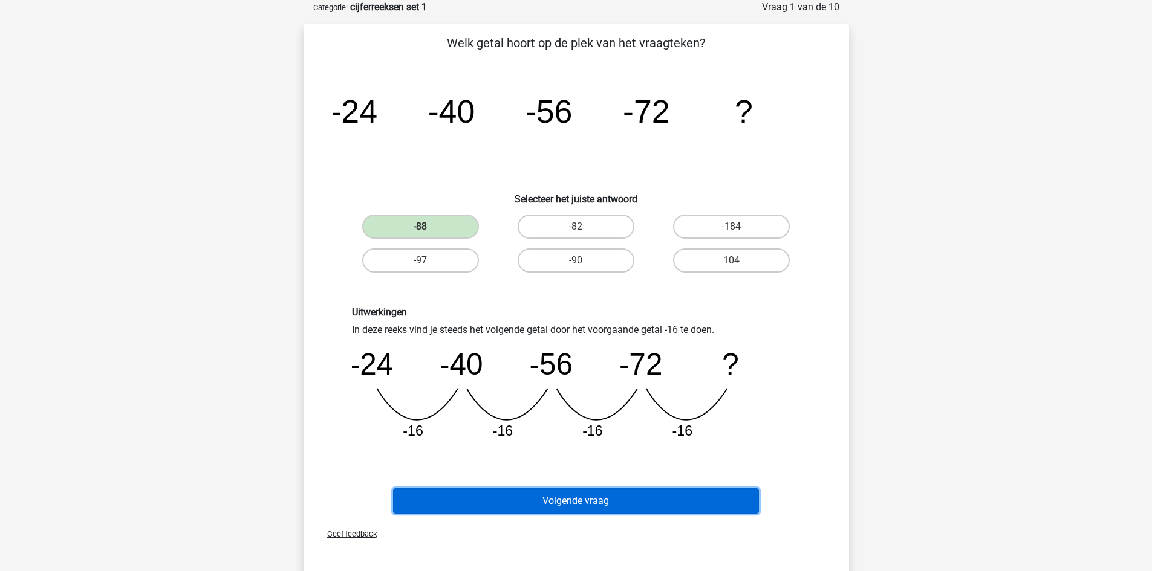
click at [596, 503] on button "Volgende vraag" at bounding box center [576, 501] width 366 height 25
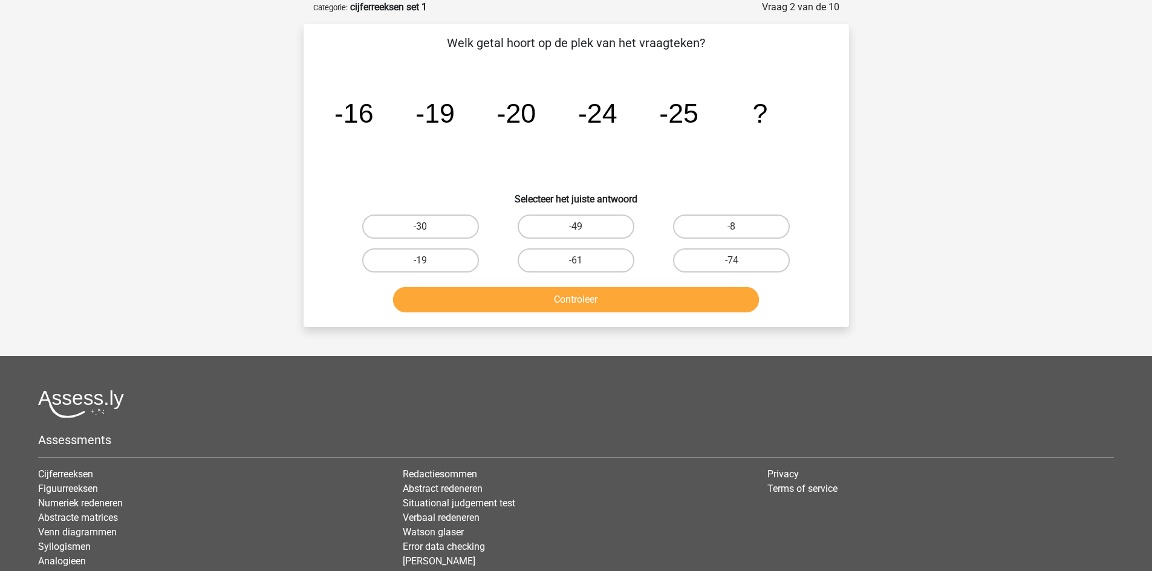
click at [448, 228] on label "-30" at bounding box center [420, 227] width 117 height 24
click at [428, 228] on input "-30" at bounding box center [424, 231] width 8 height 8
radio input "true"
click at [585, 300] on button "Controleer" at bounding box center [576, 299] width 366 height 25
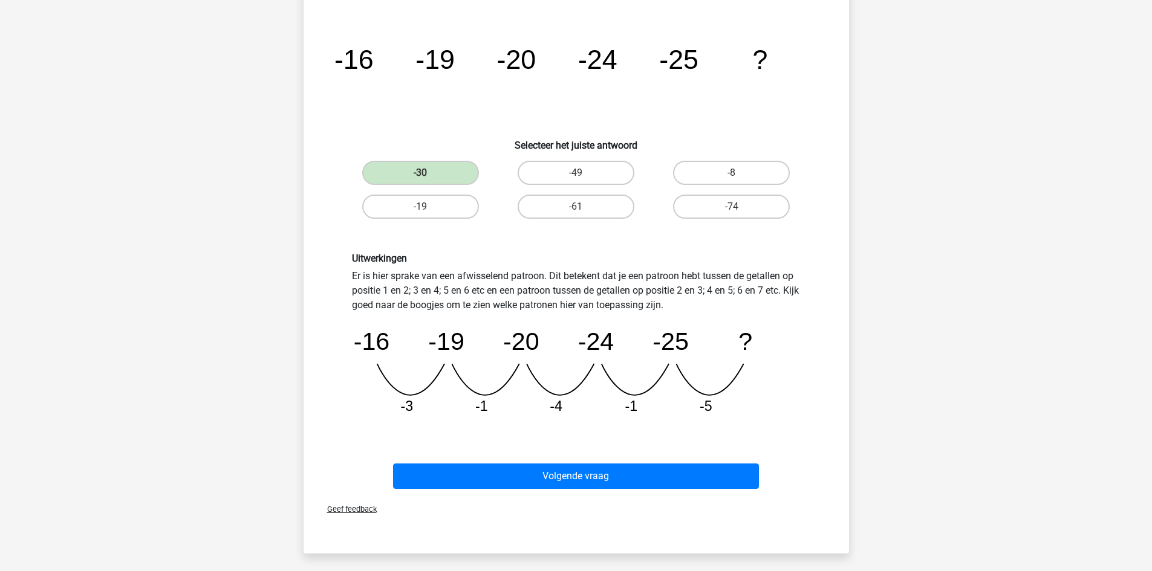
scroll to position [121, 0]
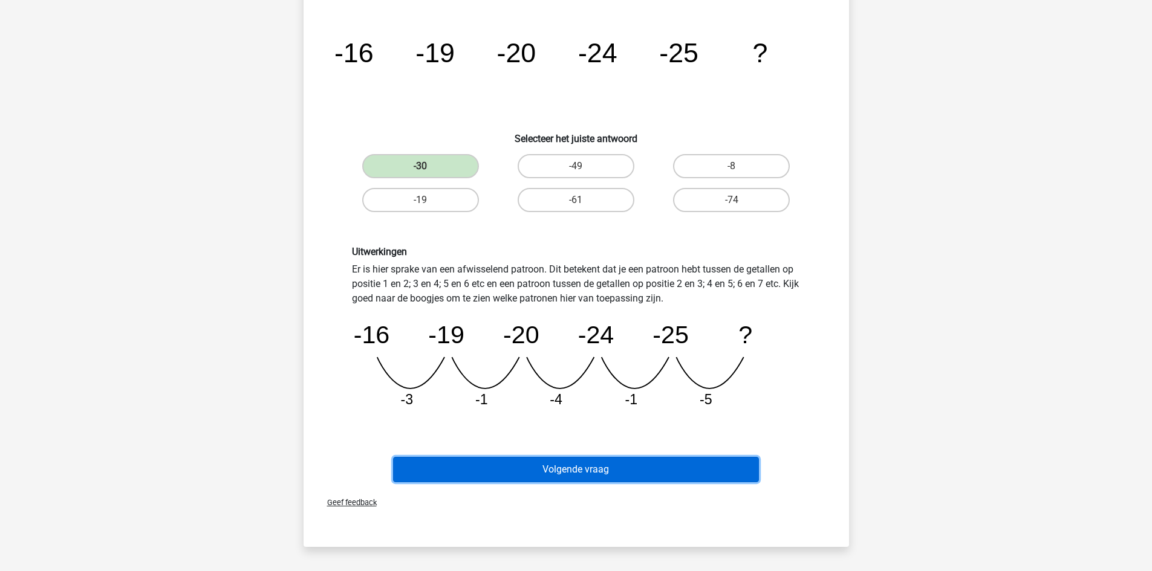
click at [569, 473] on button "Volgende vraag" at bounding box center [576, 469] width 366 height 25
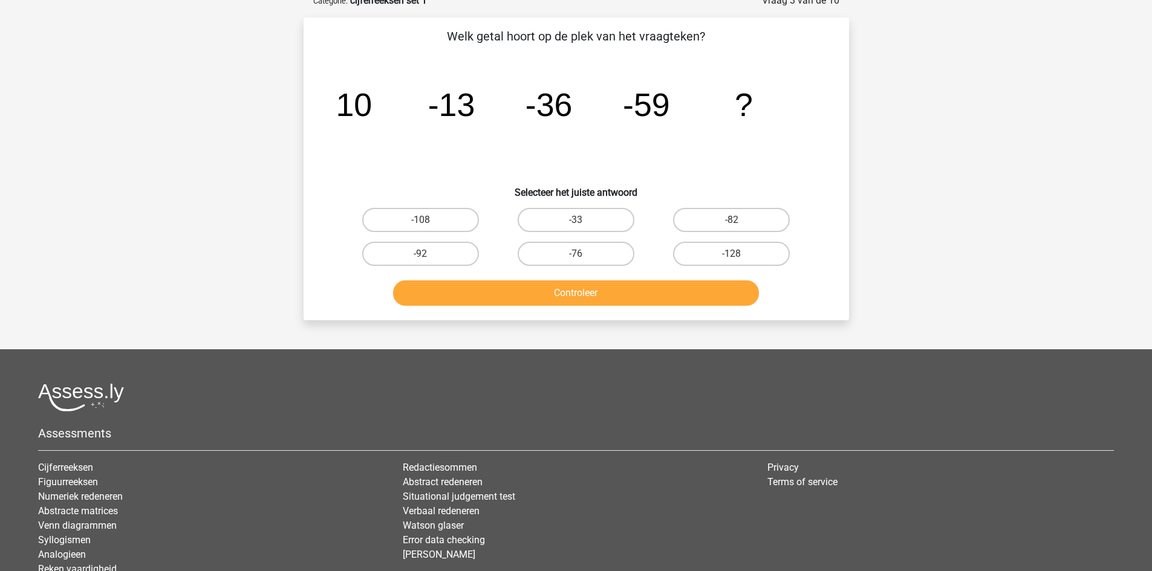
scroll to position [60, 0]
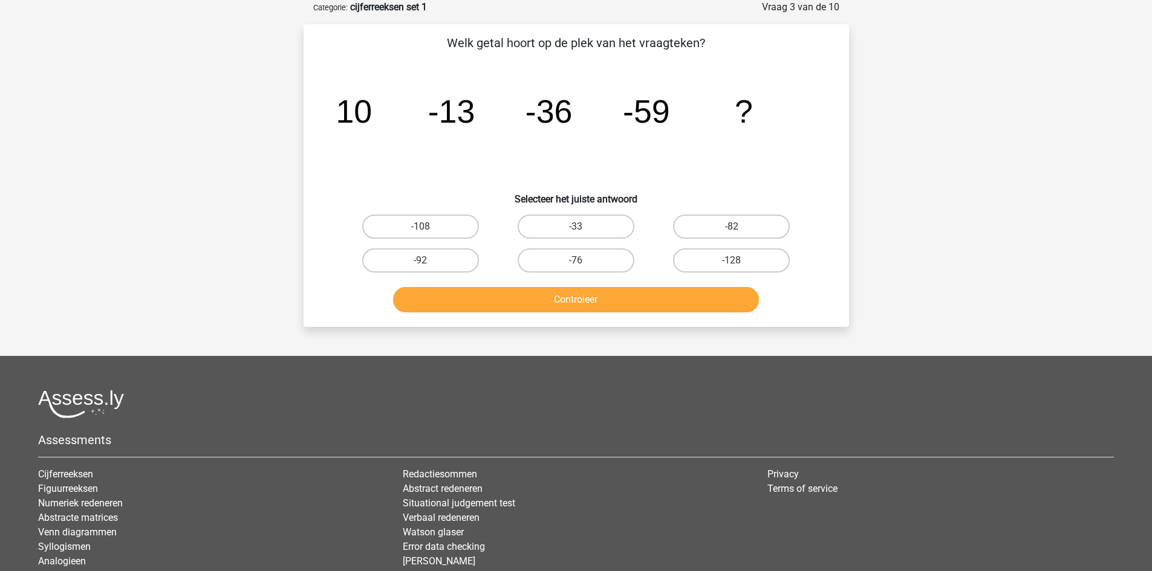
click at [738, 232] on input "-82" at bounding box center [736, 231] width 8 height 8
radio input "true"
click at [738, 223] on label "-82" at bounding box center [731, 227] width 117 height 24
click at [738, 227] on input "-82" at bounding box center [736, 231] width 8 height 8
click at [623, 309] on button "Controleer" at bounding box center [576, 299] width 366 height 25
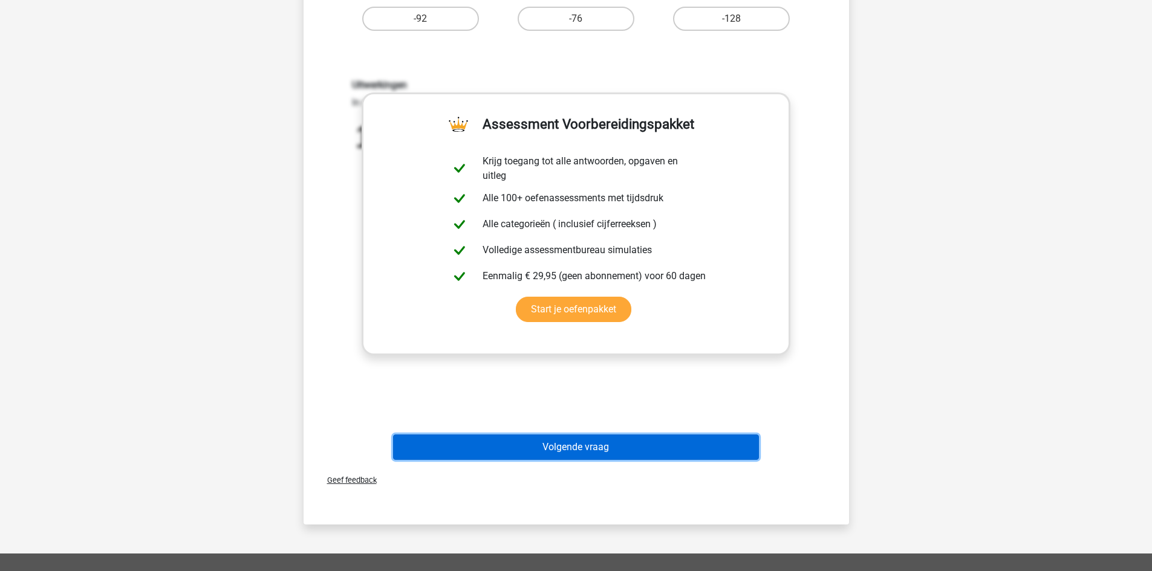
click at [582, 451] on button "Volgende vraag" at bounding box center [576, 447] width 366 height 25
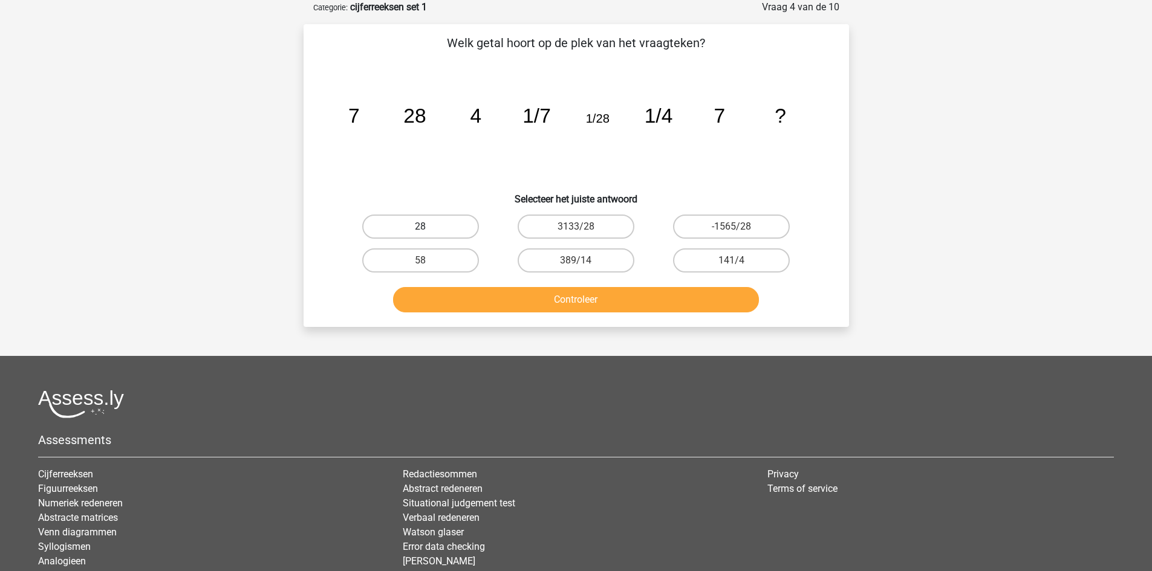
click at [452, 218] on label "28" at bounding box center [420, 227] width 117 height 24
click at [428, 227] on input "28" at bounding box center [424, 231] width 8 height 8
radio input "true"
click at [614, 299] on button "Controleer" at bounding box center [576, 299] width 366 height 25
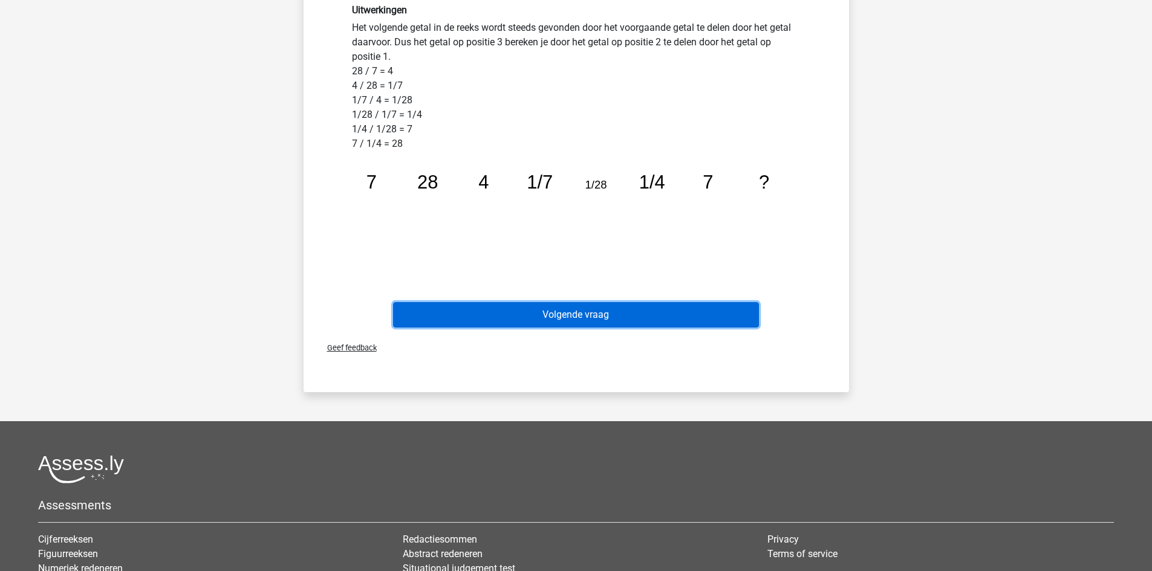
click at [613, 308] on button "Volgende vraag" at bounding box center [576, 314] width 366 height 25
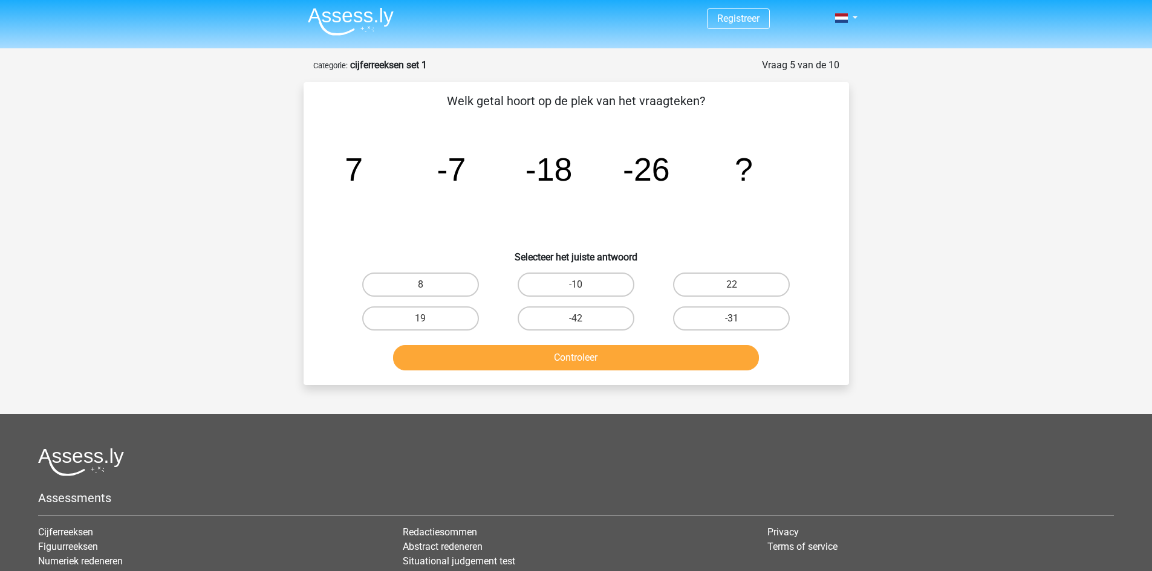
scroll to position [0, 0]
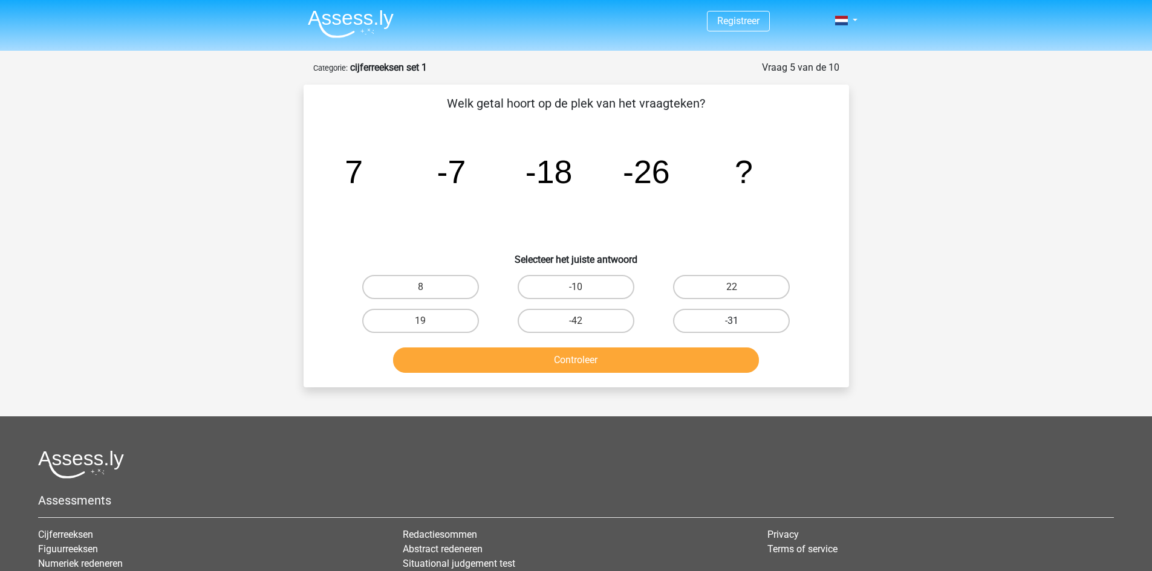
click at [743, 318] on label "-31" at bounding box center [731, 321] width 117 height 24
click at [739, 321] on input "-31" at bounding box center [736, 325] width 8 height 8
radio input "true"
click at [643, 356] on button "Controleer" at bounding box center [576, 360] width 366 height 25
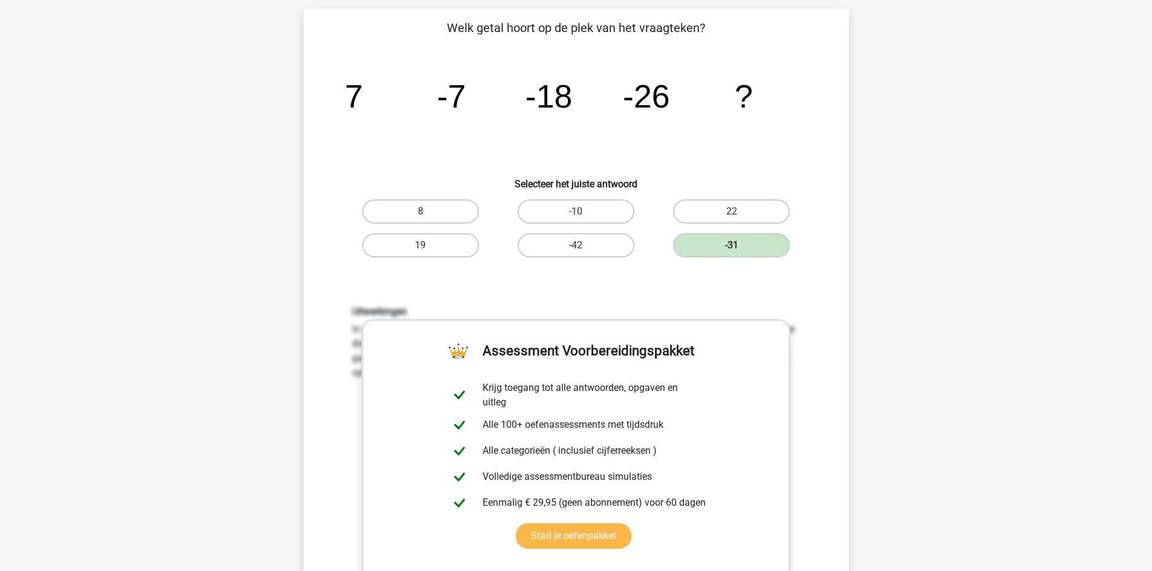
scroll to position [60, 0]
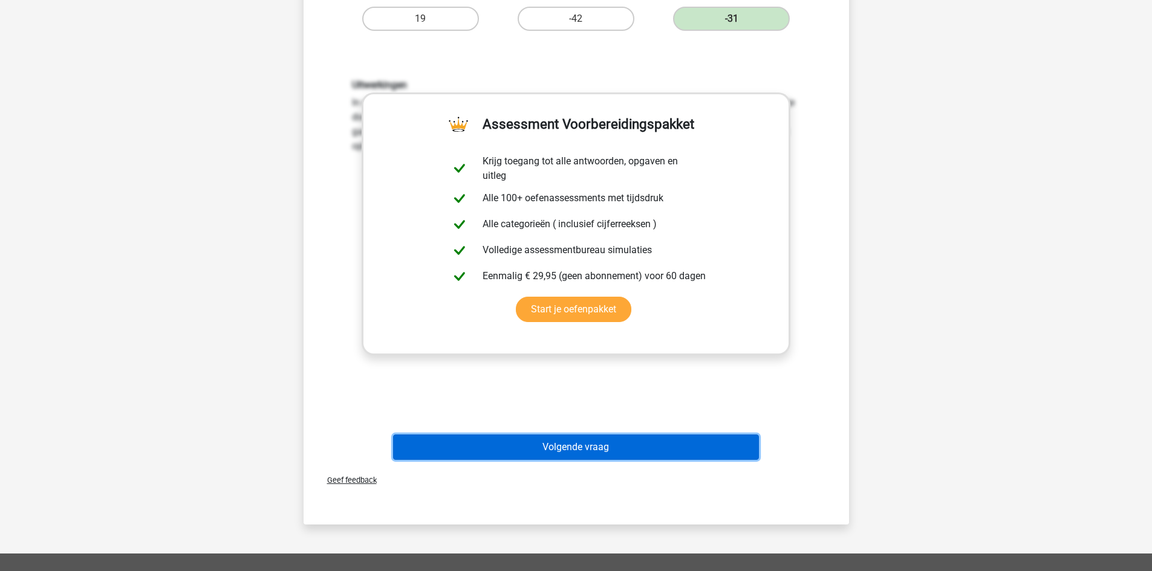
click at [632, 440] on button "Volgende vraag" at bounding box center [576, 447] width 366 height 25
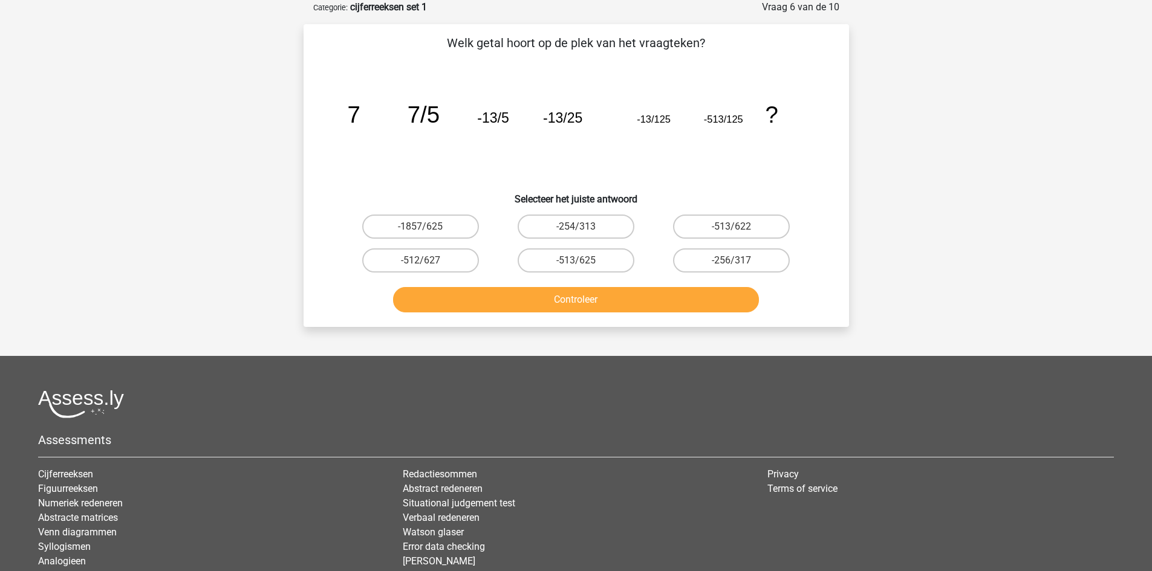
click at [426, 233] on input "-1857/625" at bounding box center [424, 231] width 8 height 8
radio input "true"
click at [606, 290] on button "Controleer" at bounding box center [576, 299] width 366 height 25
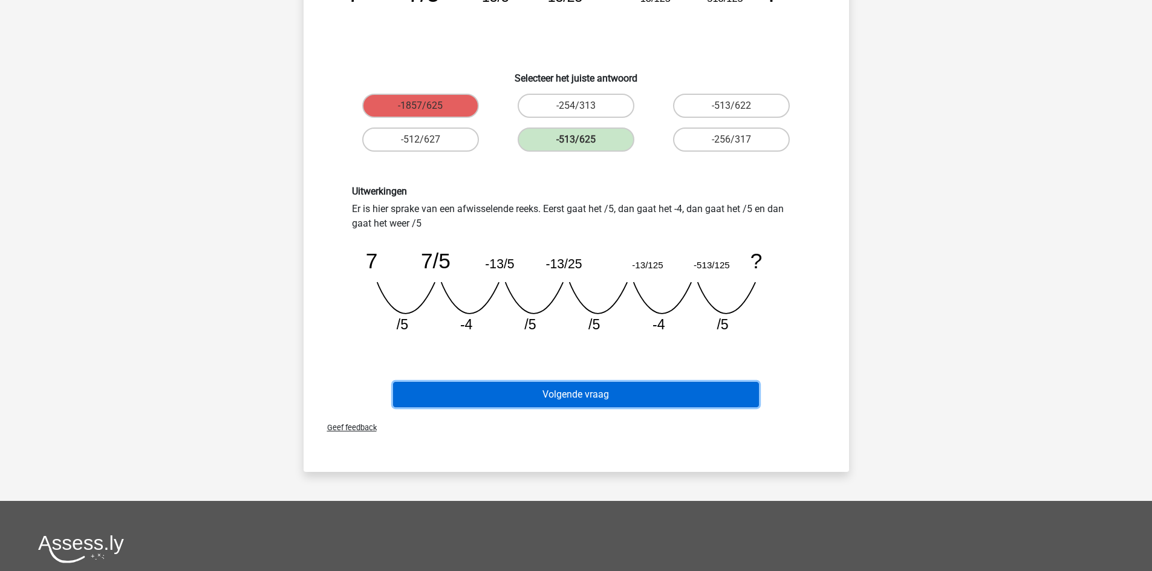
click at [593, 403] on button "Volgende vraag" at bounding box center [576, 394] width 366 height 25
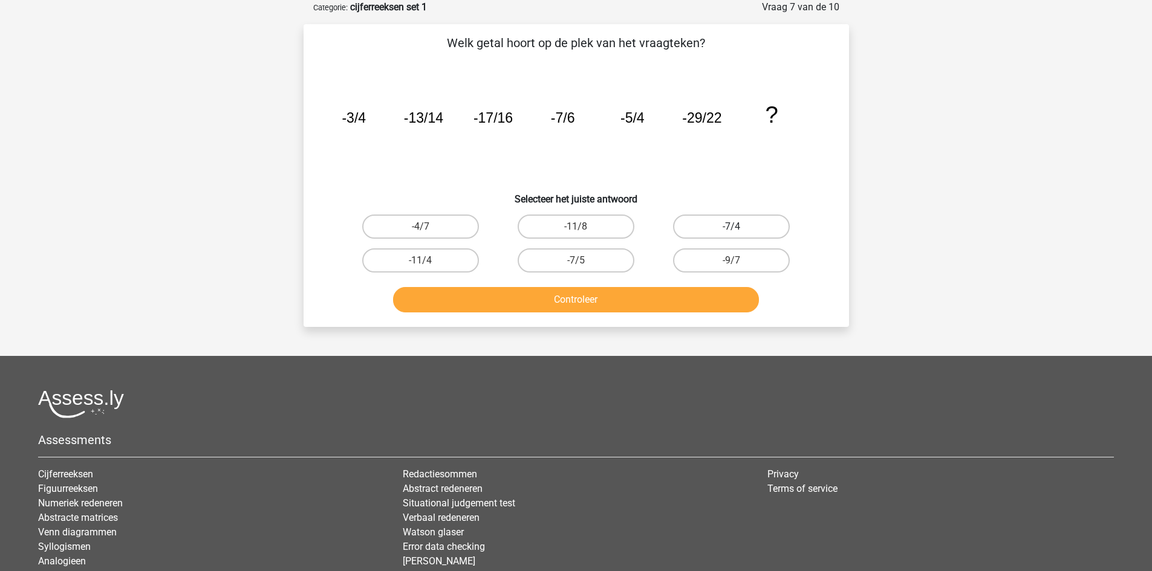
click at [781, 228] on label "-7/4" at bounding box center [731, 227] width 117 height 24
click at [739, 228] on input "-7/4" at bounding box center [736, 231] width 8 height 8
radio input "true"
click at [702, 292] on button "Controleer" at bounding box center [576, 299] width 366 height 25
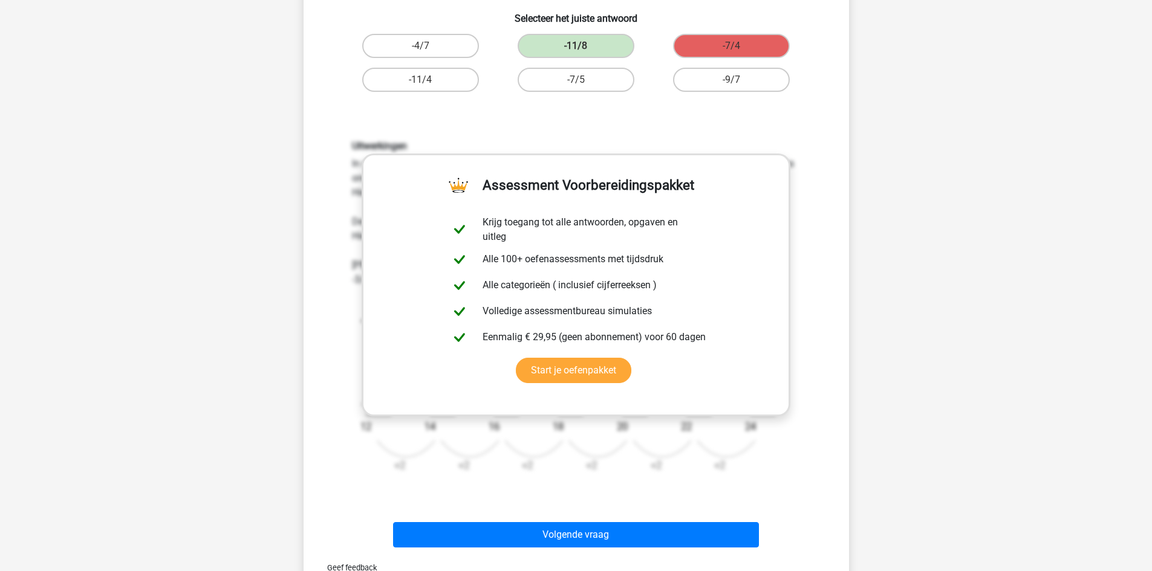
scroll to position [242, 0]
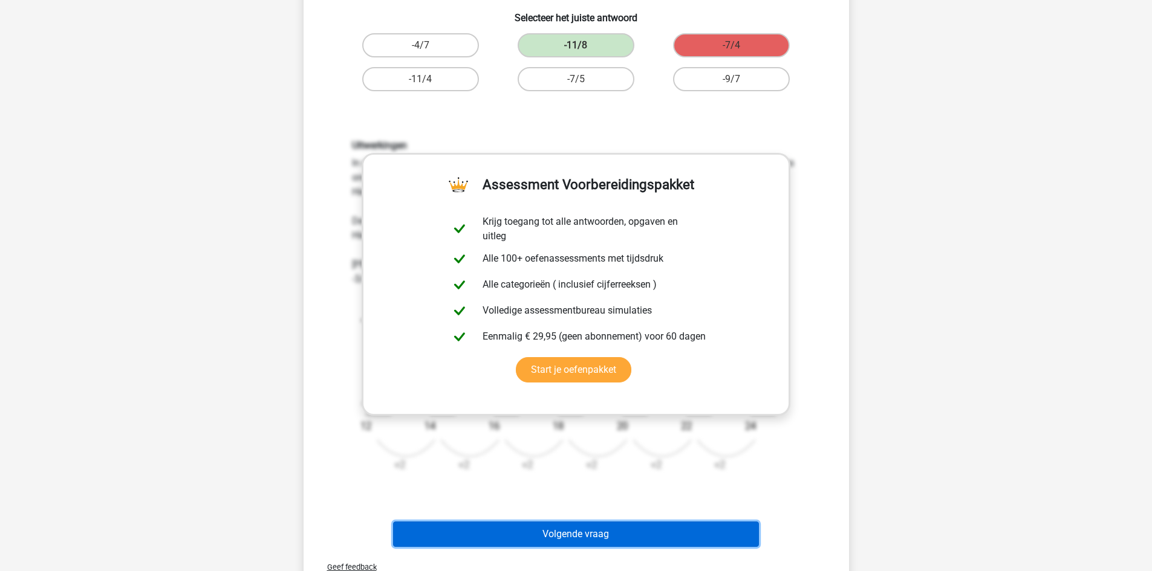
click at [590, 530] on button "Volgende vraag" at bounding box center [576, 534] width 366 height 25
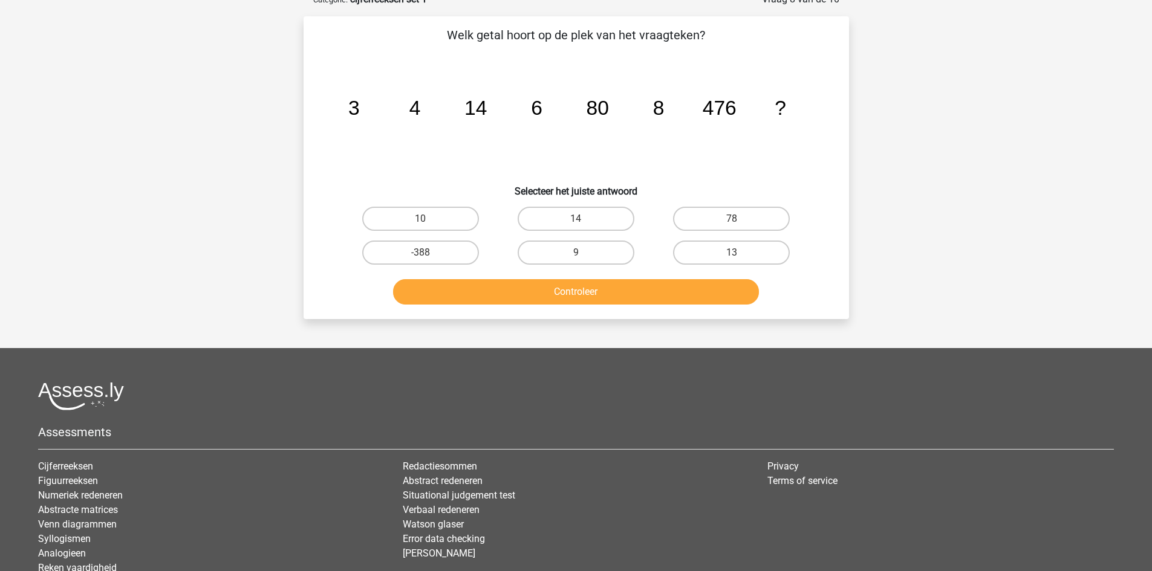
scroll to position [60, 0]
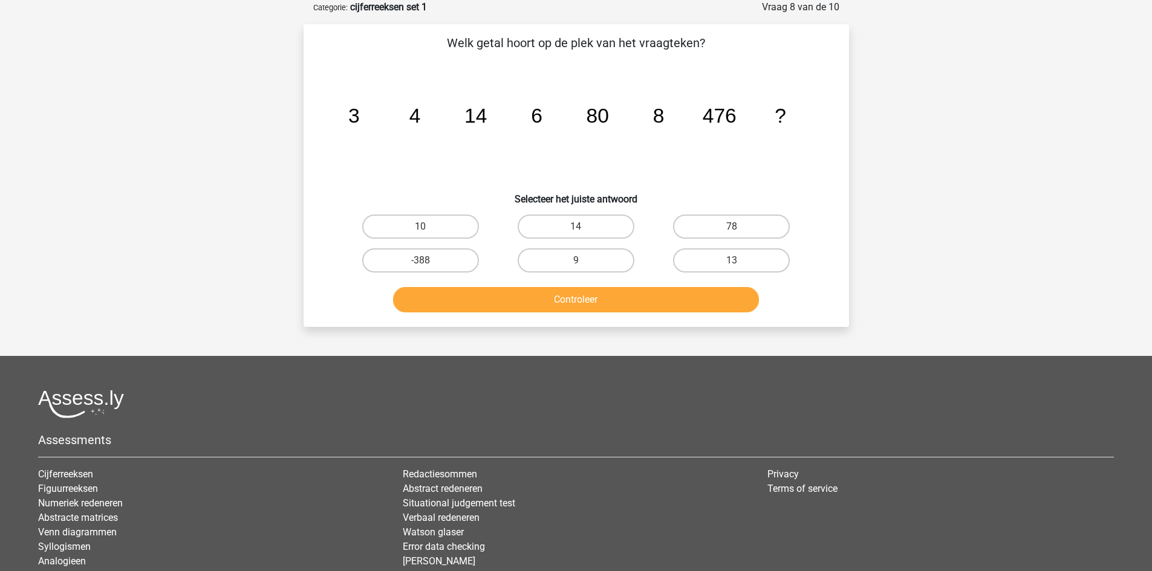
click at [826, 290] on div "Controleer" at bounding box center [576, 298] width 507 height 40
click at [762, 215] on label "78" at bounding box center [731, 227] width 117 height 24
click at [739, 227] on input "78" at bounding box center [736, 231] width 8 height 8
radio input "true"
click at [701, 289] on button "Controleer" at bounding box center [576, 299] width 366 height 25
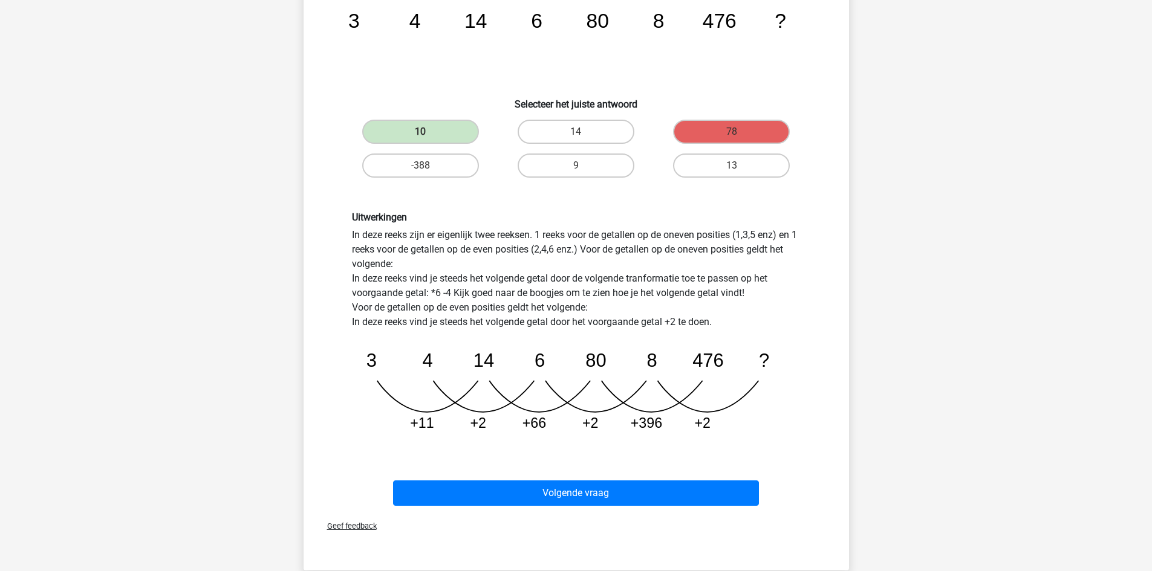
scroll to position [181, 0]
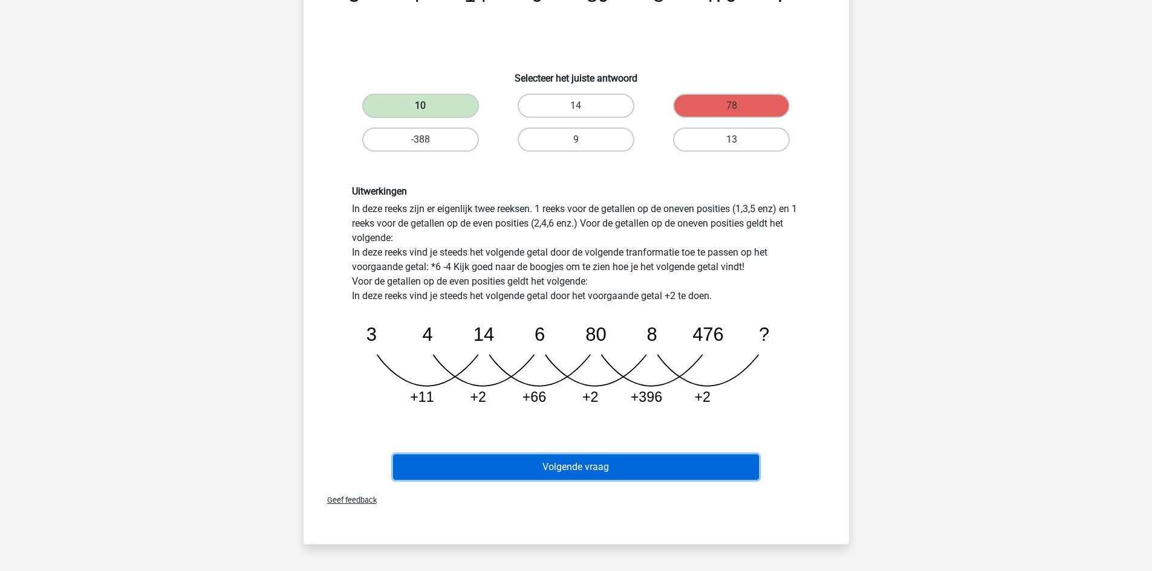
click at [582, 465] on button "Volgende vraag" at bounding box center [576, 467] width 366 height 25
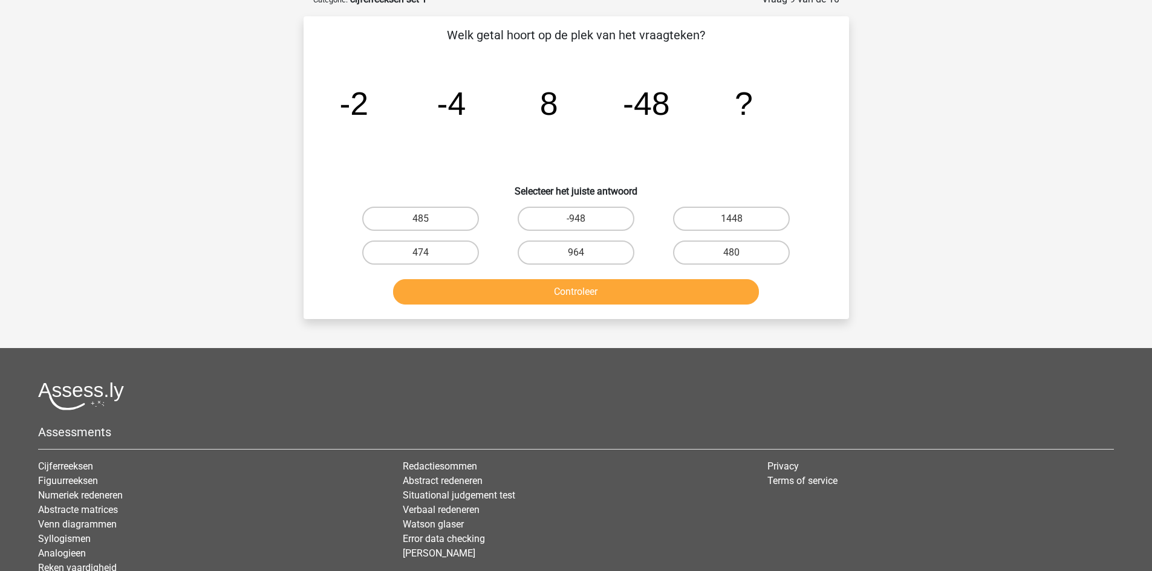
scroll to position [60, 0]
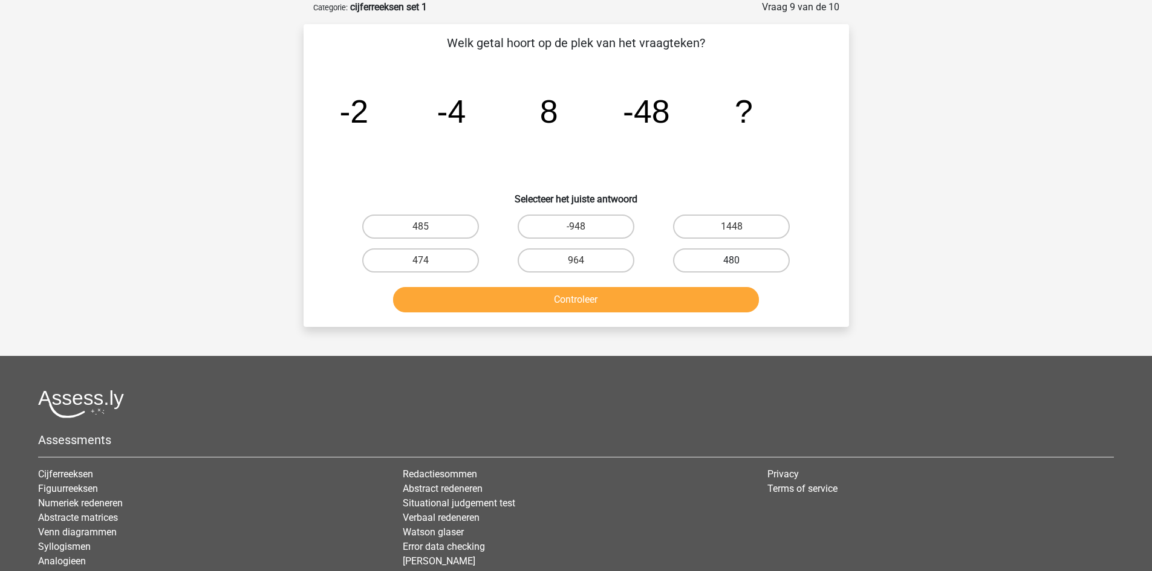
click at [767, 266] on label "480" at bounding box center [731, 261] width 117 height 24
click at [739, 266] on input "480" at bounding box center [736, 265] width 8 height 8
radio input "true"
click at [693, 275] on div "480" at bounding box center [731, 261] width 155 height 34
click at [680, 293] on button "Controleer" at bounding box center [576, 299] width 366 height 25
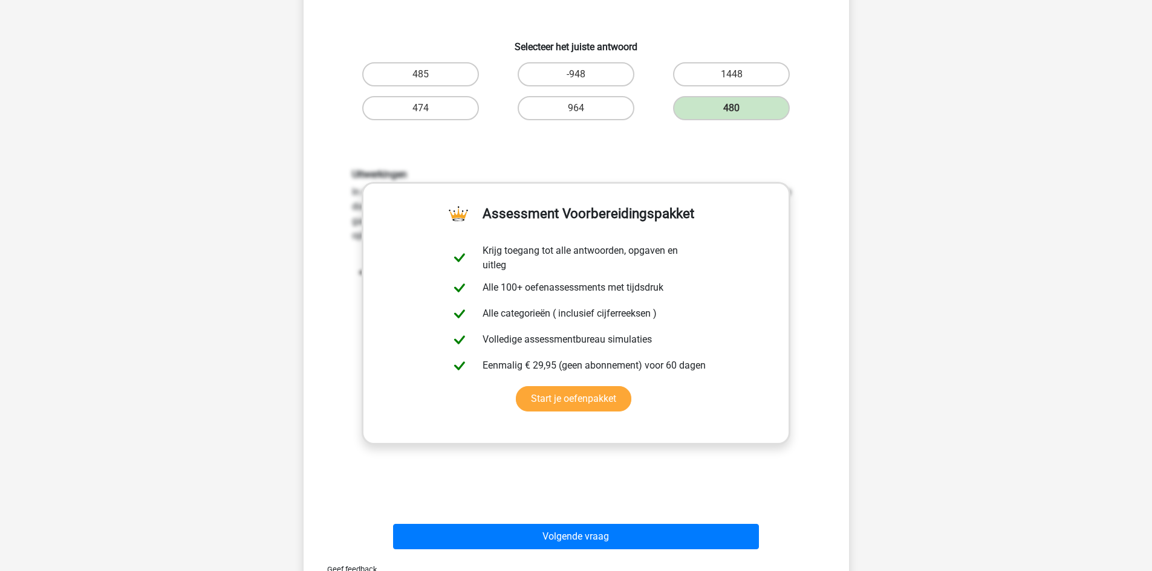
scroll to position [302, 0]
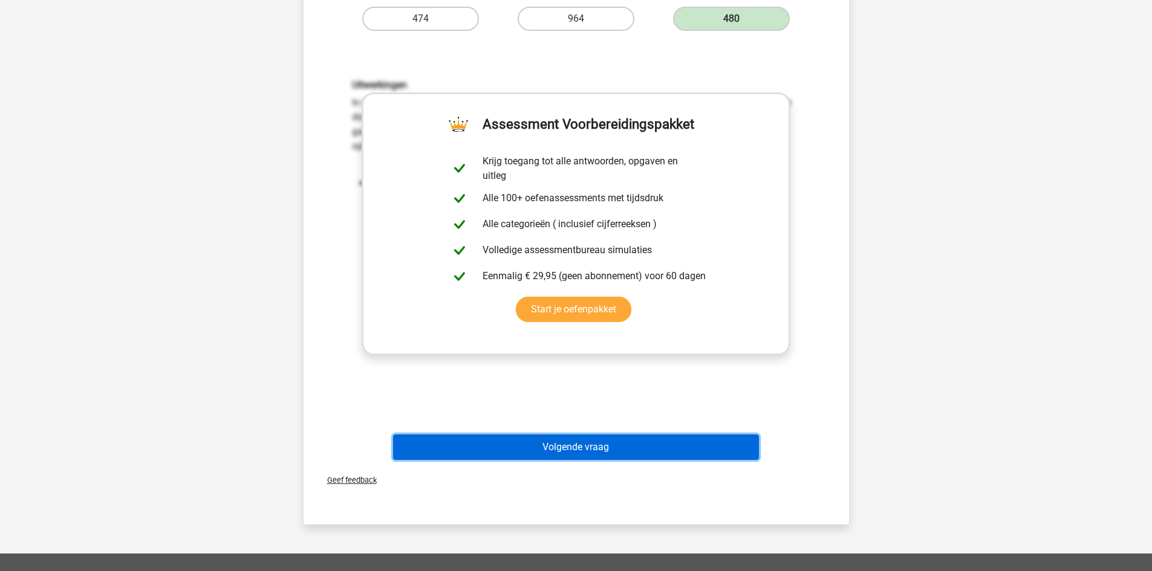
click at [600, 453] on button "Volgende vraag" at bounding box center [576, 447] width 366 height 25
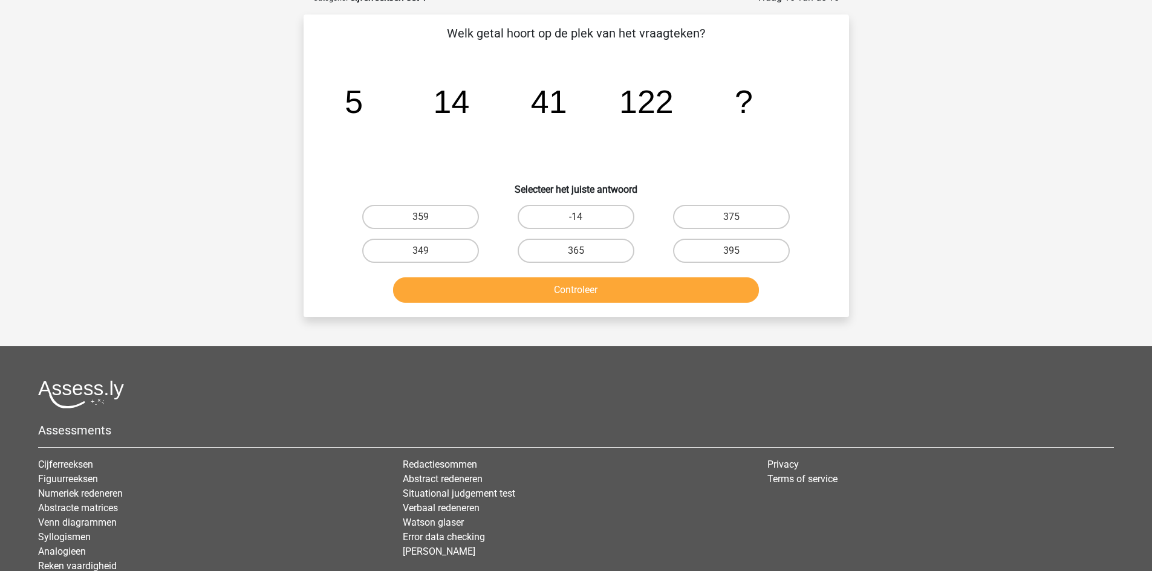
scroll to position [60, 0]
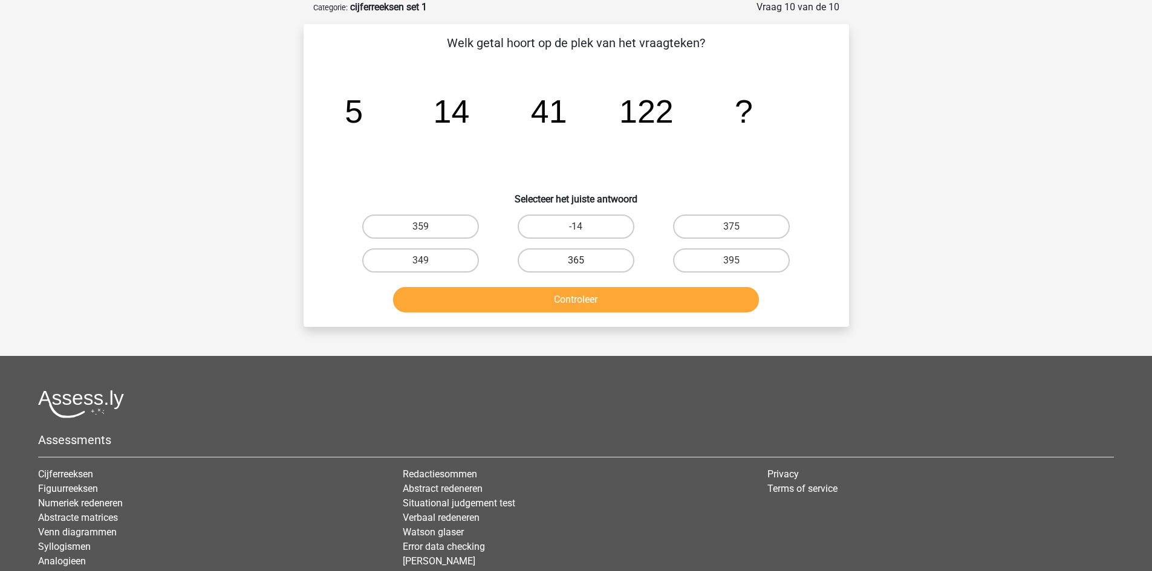
click at [607, 263] on label "365" at bounding box center [576, 261] width 117 height 24
click at [583, 263] on input "365" at bounding box center [580, 265] width 8 height 8
radio input "true"
click at [596, 297] on button "Controleer" at bounding box center [576, 299] width 366 height 25
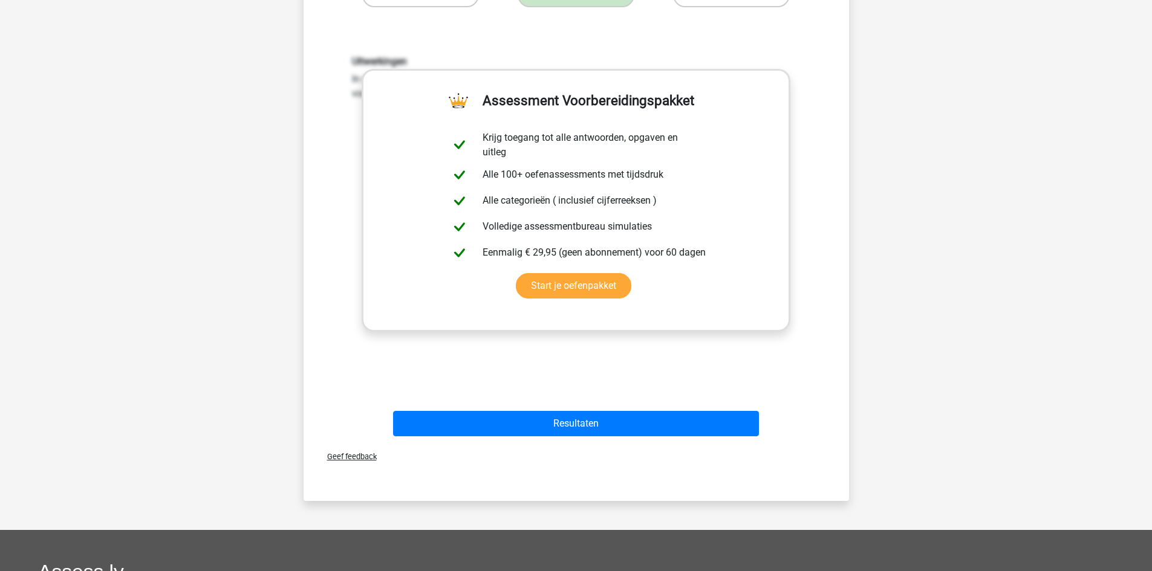
scroll to position [423, 0]
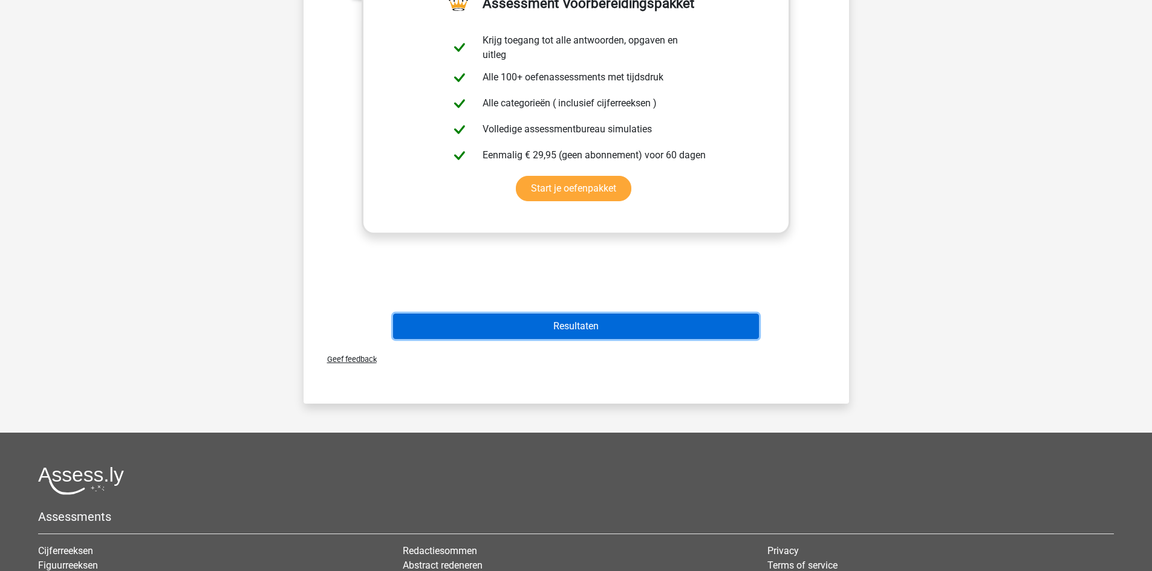
click at [599, 330] on button "Resultaten" at bounding box center [576, 326] width 366 height 25
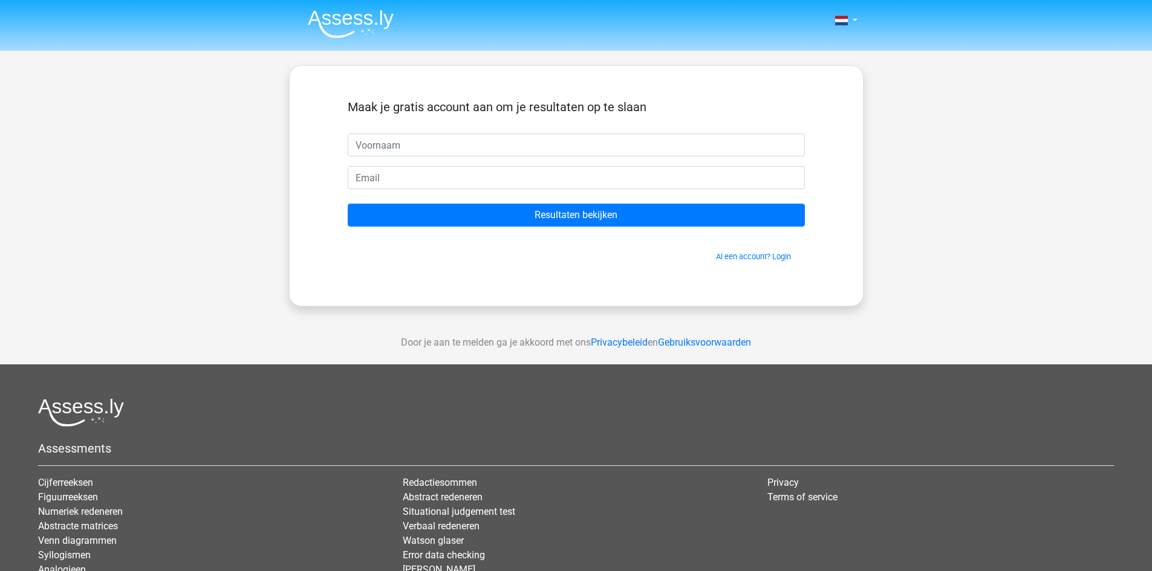
click at [528, 150] on input "text" at bounding box center [576, 145] width 457 height 23
type input "Louisa"
drag, startPoint x: 504, startPoint y: 157, endPoint x: 443, endPoint y: 178, distance: 64.8
click at [443, 178] on input "email" at bounding box center [576, 177] width 457 height 23
type input "louisavwaes@hotmail.com"
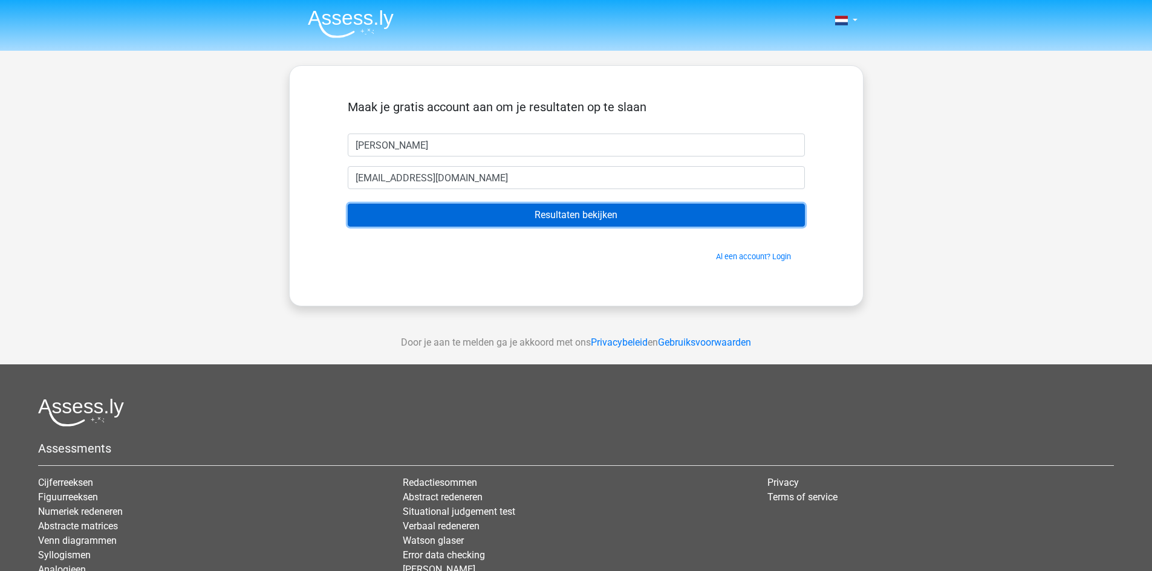
click at [481, 218] on input "Resultaten bekijken" at bounding box center [576, 215] width 457 height 23
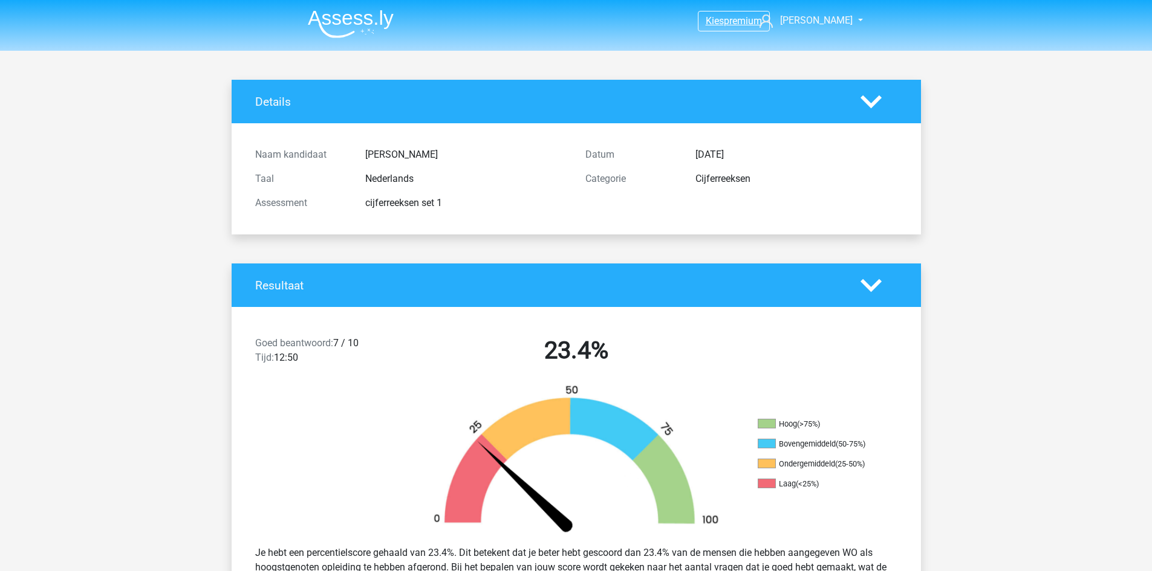
click at [724, 16] on span "premium" at bounding box center [743, 20] width 38 height 11
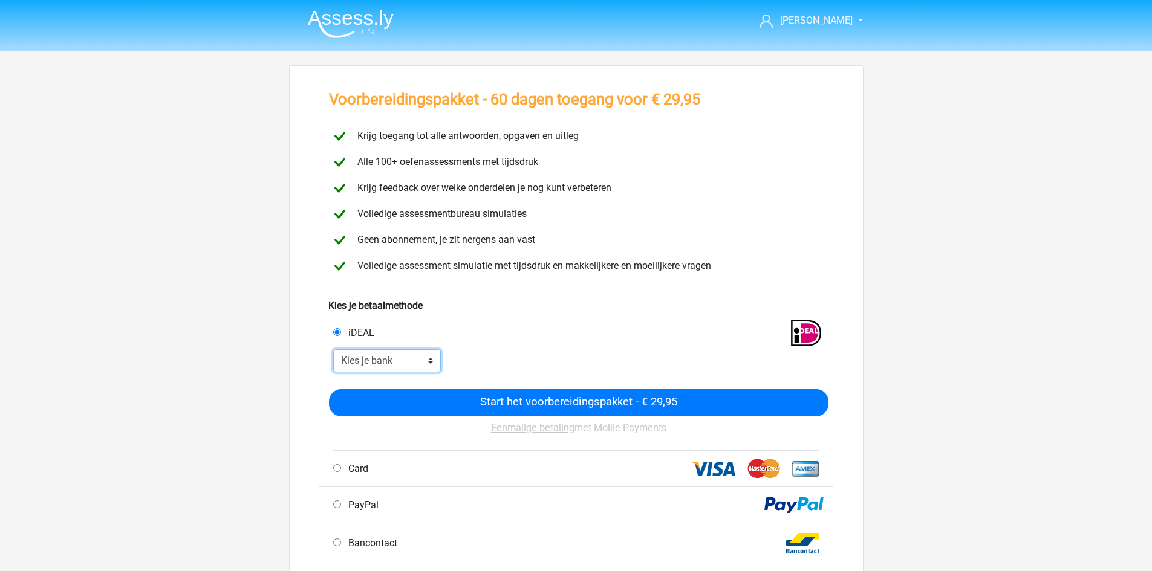
click at [399, 359] on select "Kies je bank ABN AMRO ING Rabobank ASN Bank bunq Knab N26 NN Regiobank Revolut …" at bounding box center [387, 360] width 108 height 23
select select "ideal_ASNBNL21"
click at [333, 349] on select "Kies je bank ABN AMRO ING Rabobank ASN Bank bunq Knab N26 NN Regiobank Revolut …" at bounding box center [387, 360] width 108 height 23
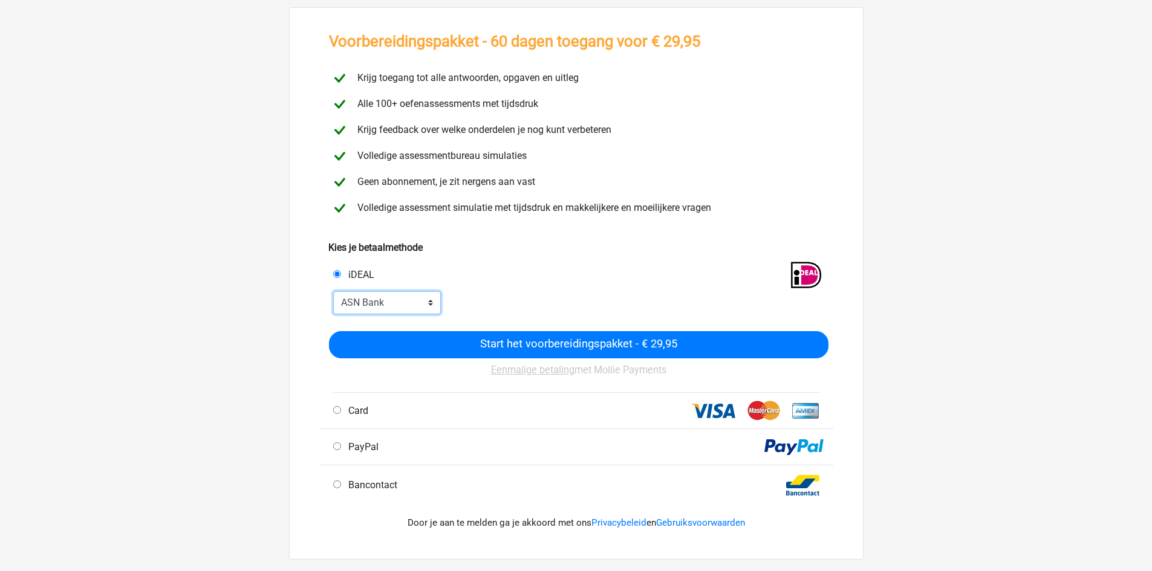
scroll to position [60, 0]
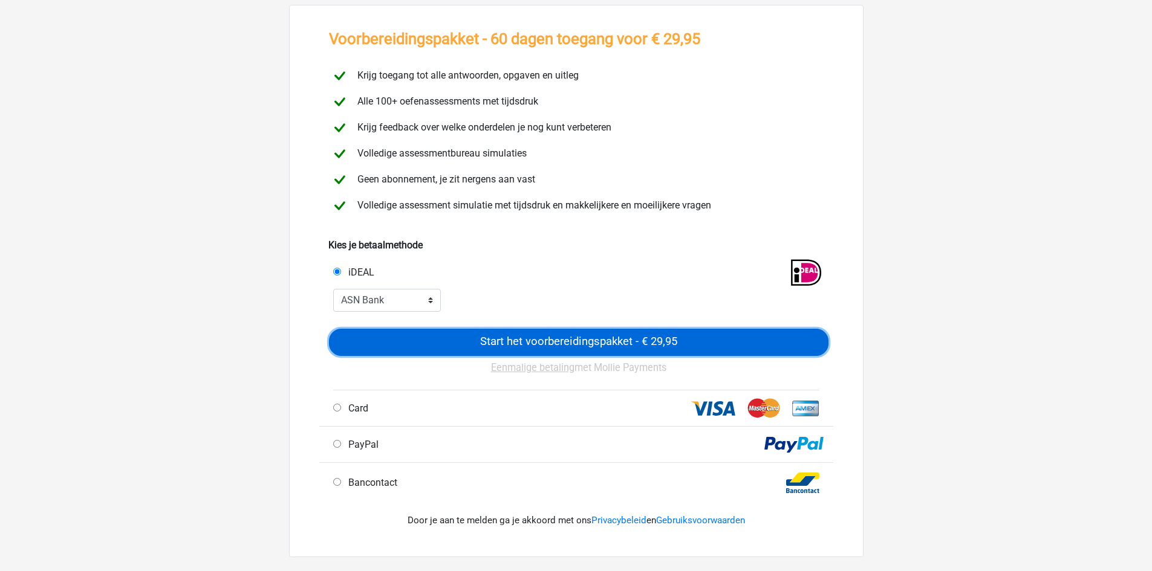
click at [557, 348] on input "Start het voorbereidingspakket - € 29,95" at bounding box center [578, 342] width 499 height 27
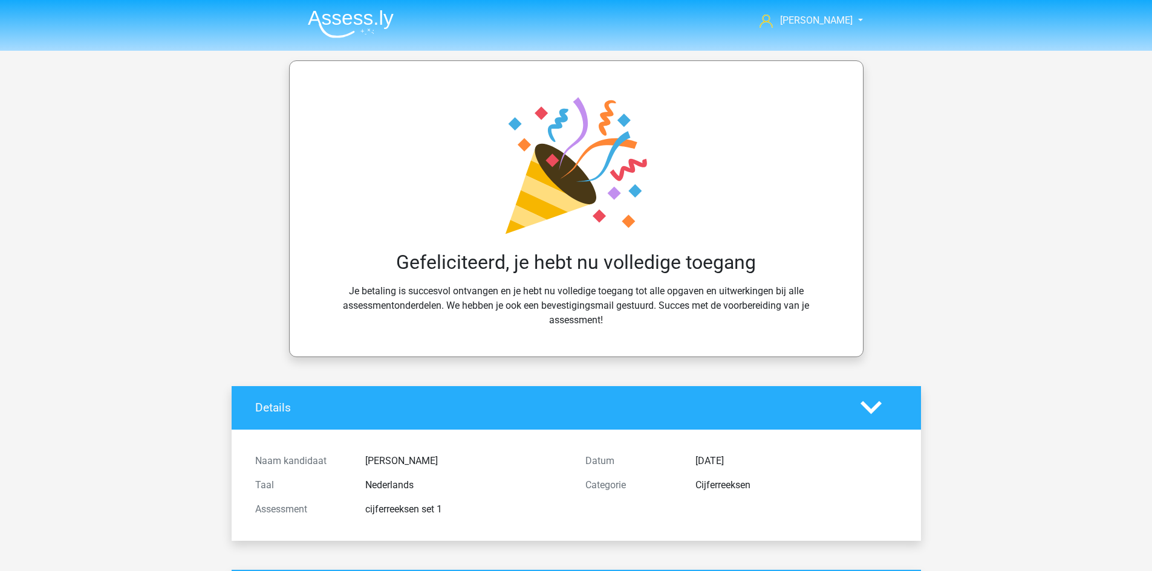
click at [328, 23] on img at bounding box center [351, 24] width 86 height 28
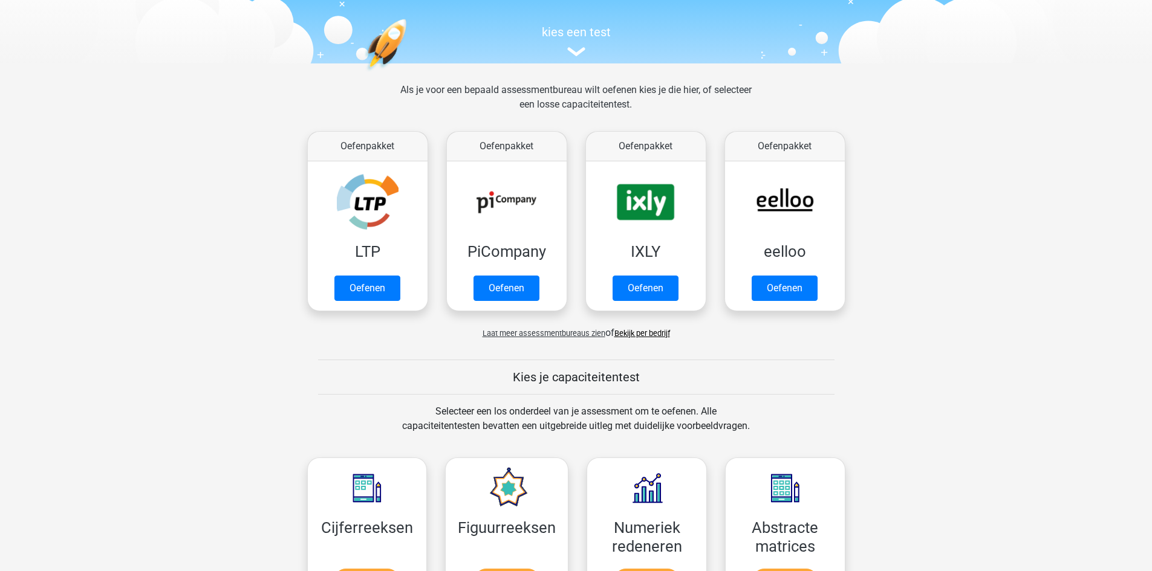
scroll to position [181, 0]
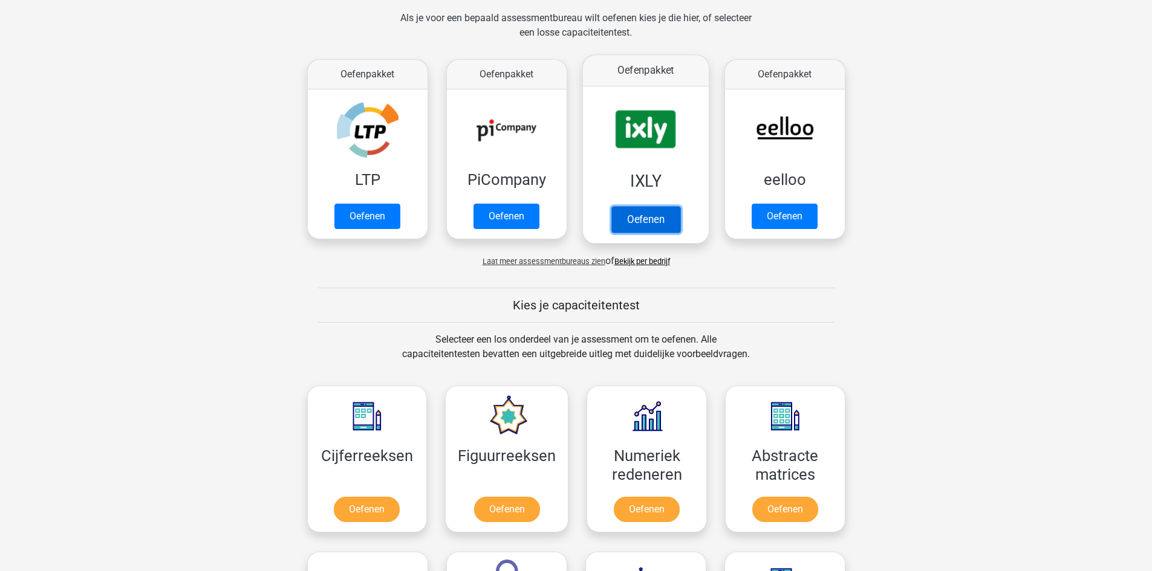
click at [655, 221] on link "Oefenen" at bounding box center [645, 219] width 69 height 27
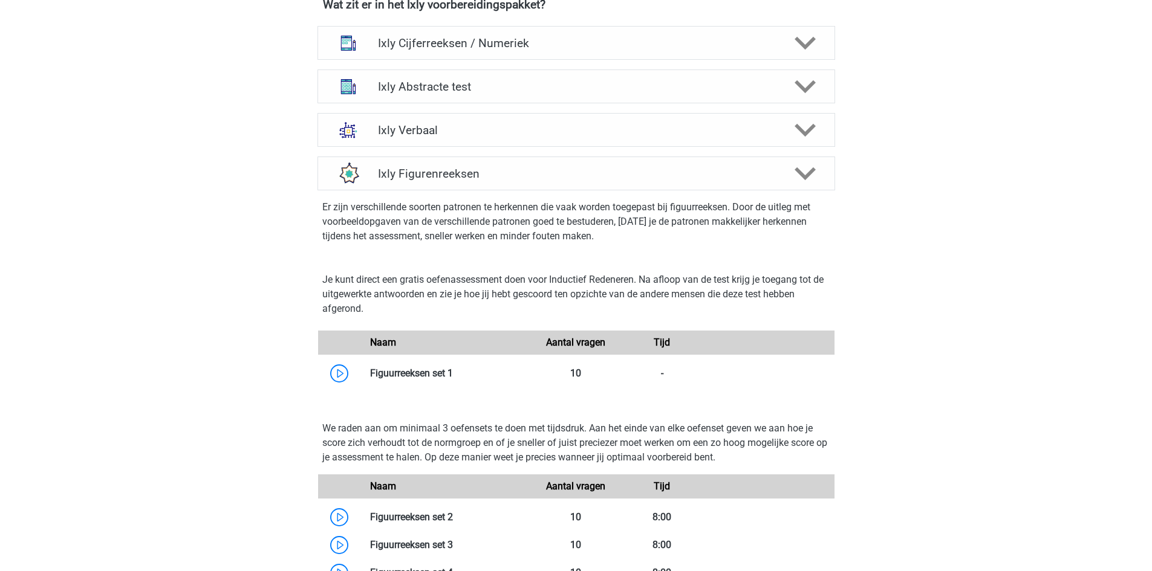
scroll to position [470, 0]
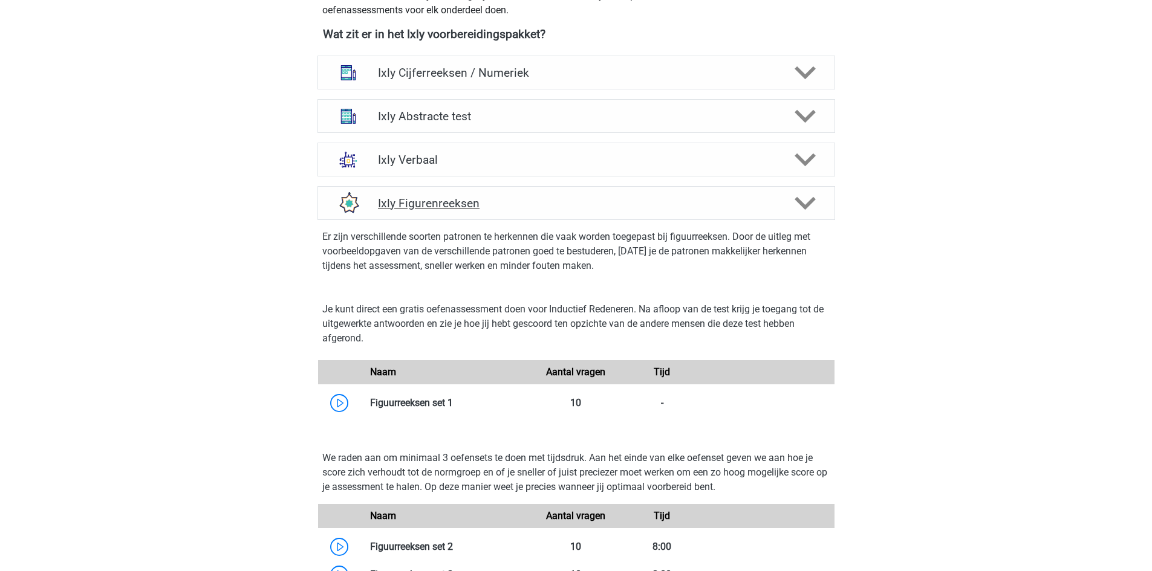
click at [446, 210] on div "Ixly Figurenreeksen" at bounding box center [576, 203] width 518 height 34
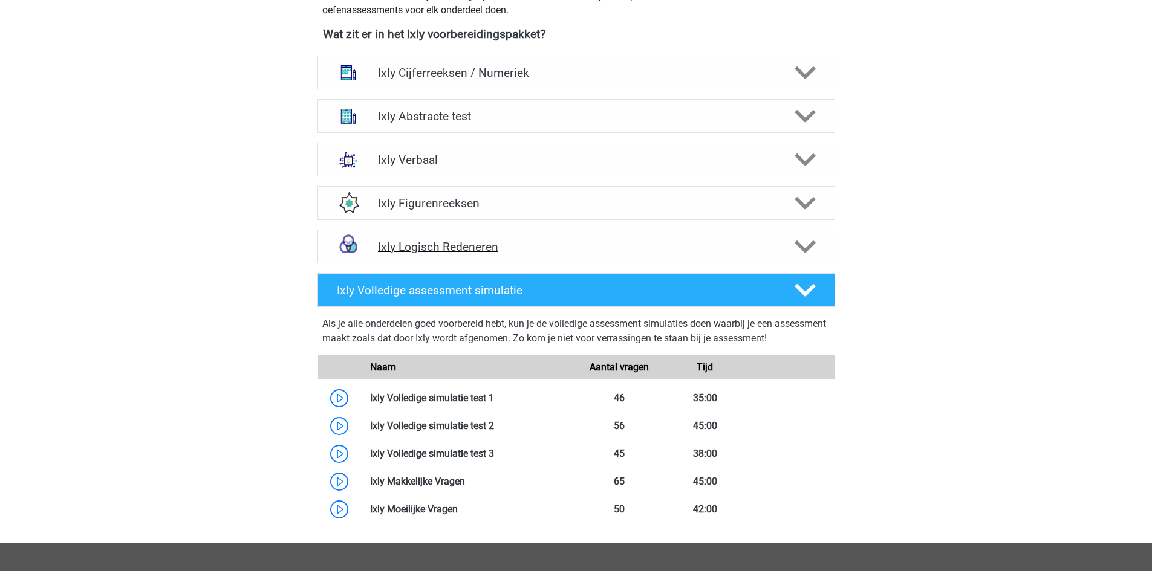
click at [491, 246] on h4 "Ixly Logisch Redeneren" at bounding box center [576, 247] width 396 height 14
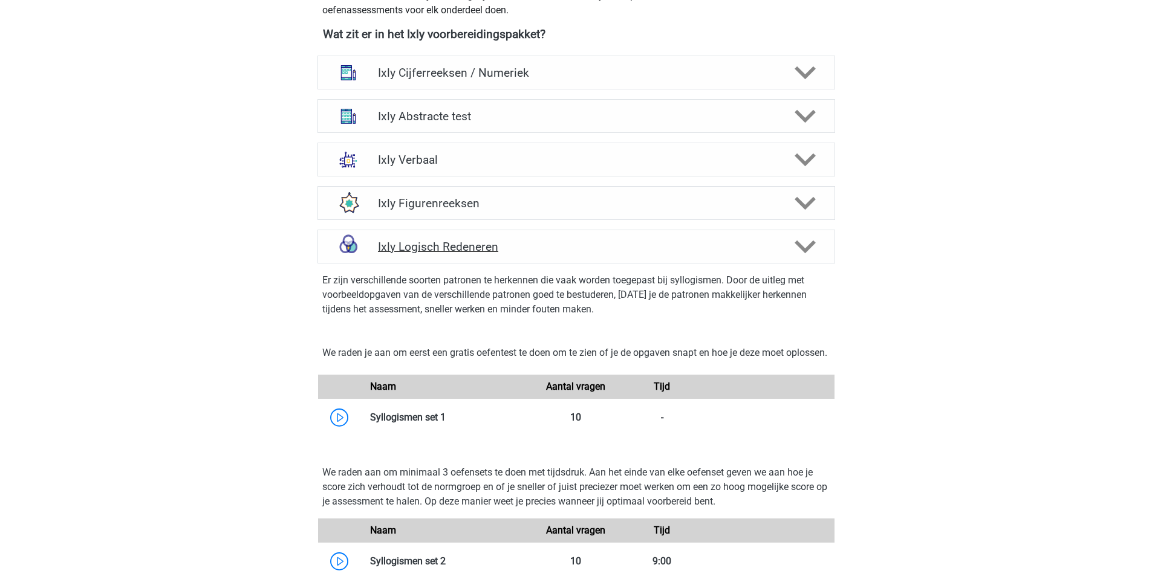
click at [544, 254] on div "Ixly Logisch Redeneren" at bounding box center [576, 247] width 518 height 34
